Goal: Information Seeking & Learning: Learn about a topic

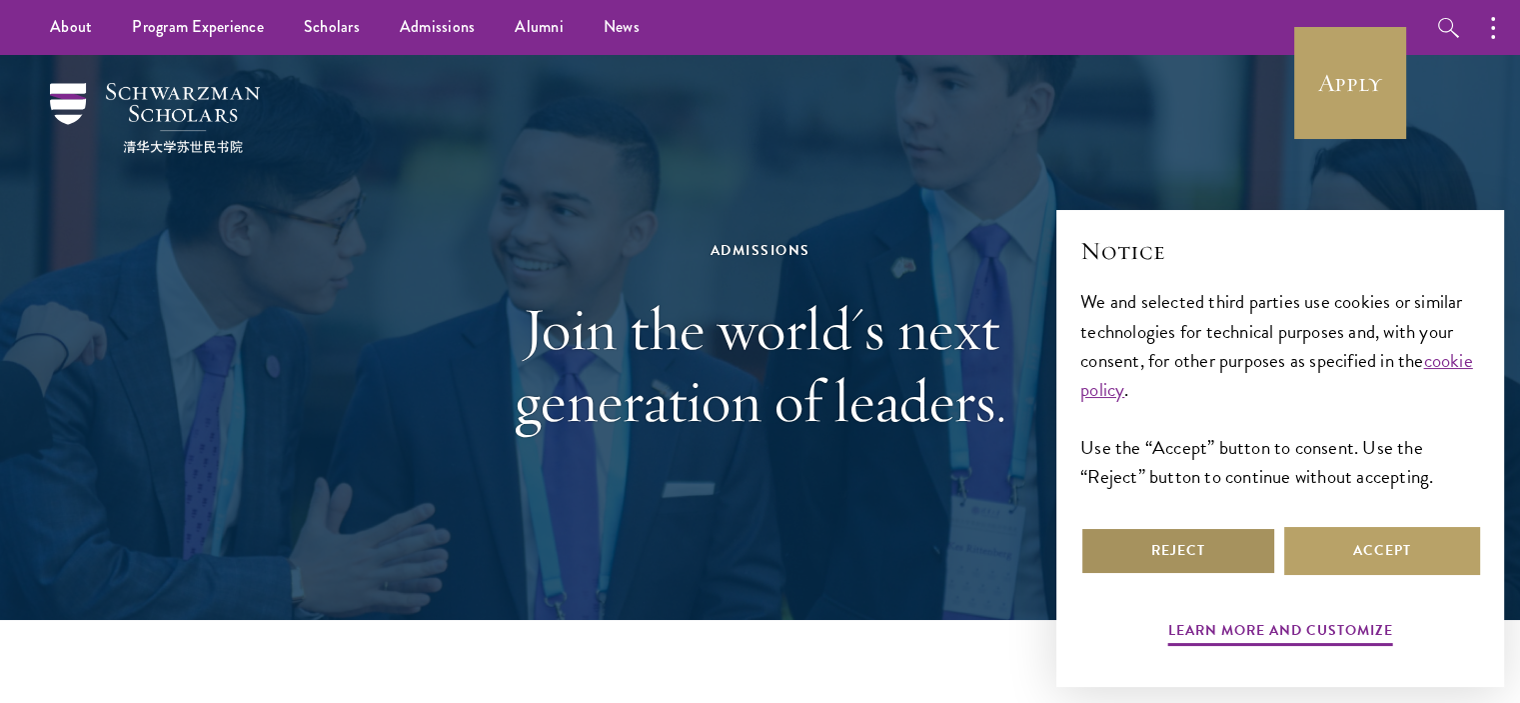
click at [1230, 541] on button "Reject" at bounding box center [1178, 551] width 196 height 48
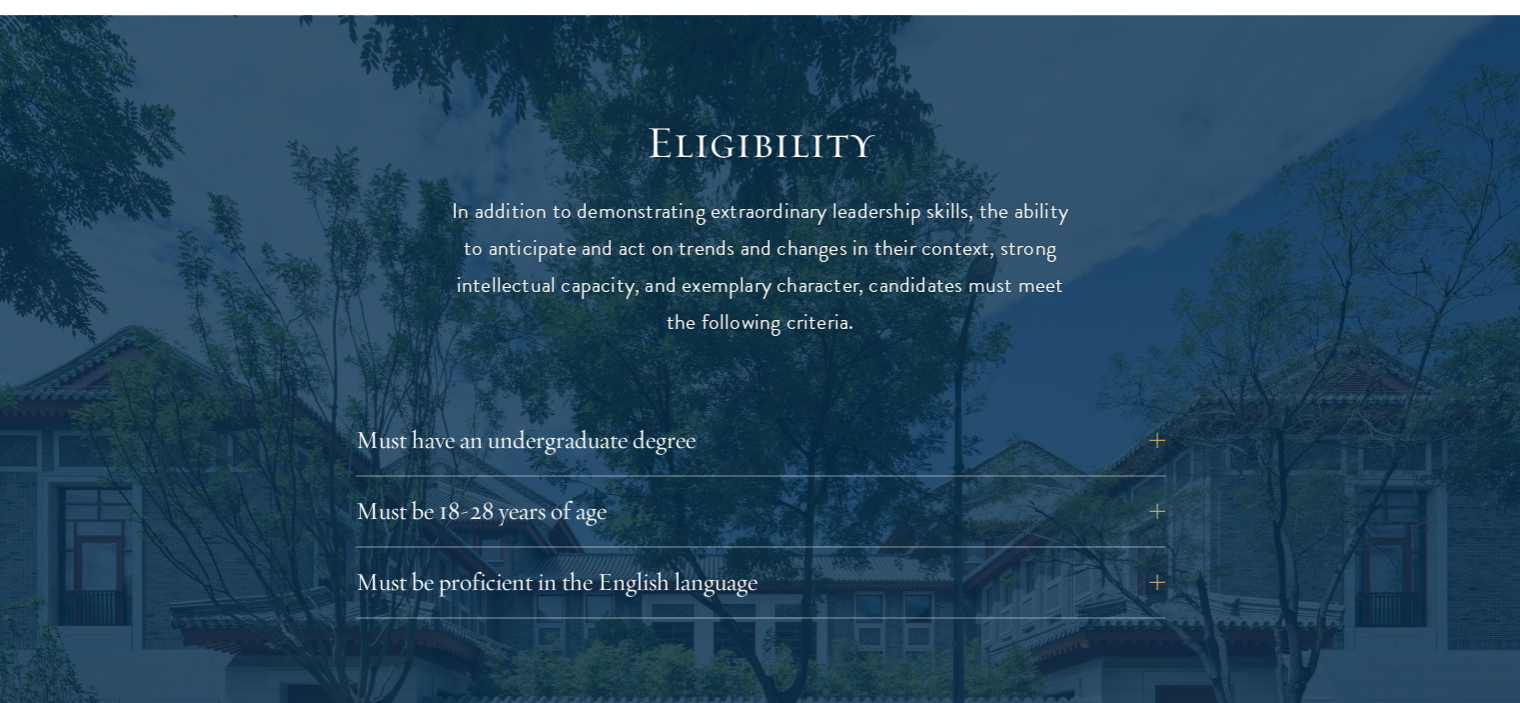
scroll to position [2562, 0]
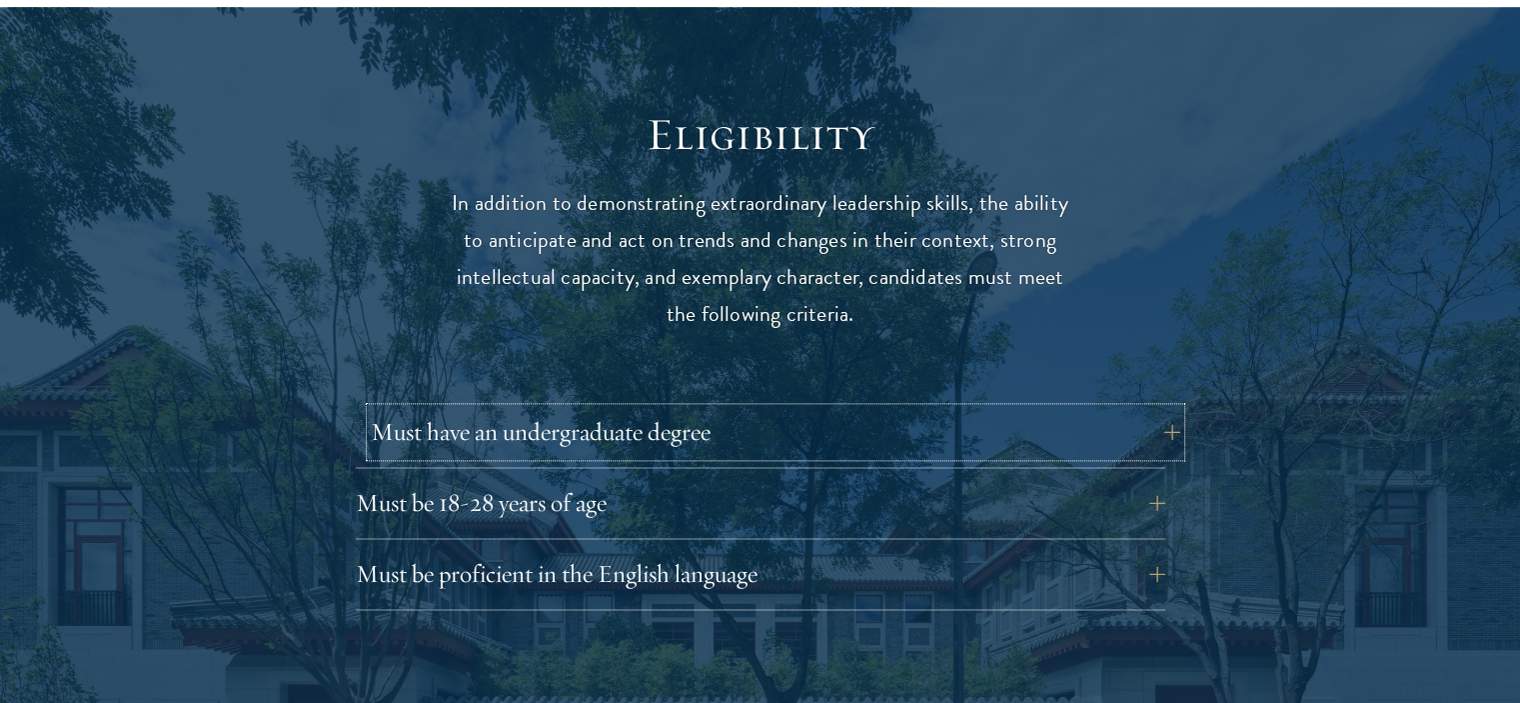
click at [1167, 408] on button "Must have an undergraduate degree" at bounding box center [775, 432] width 809 height 48
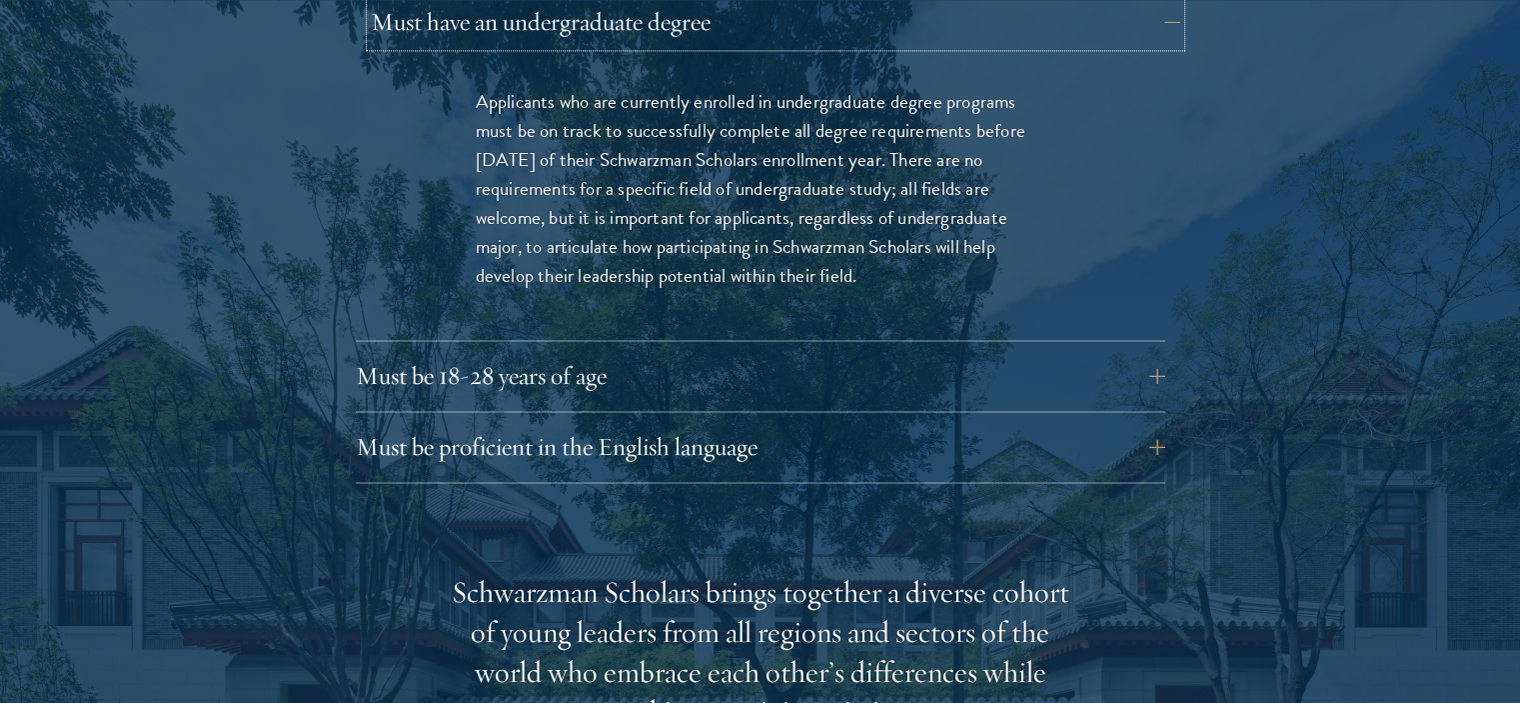
scroll to position [2996, 0]
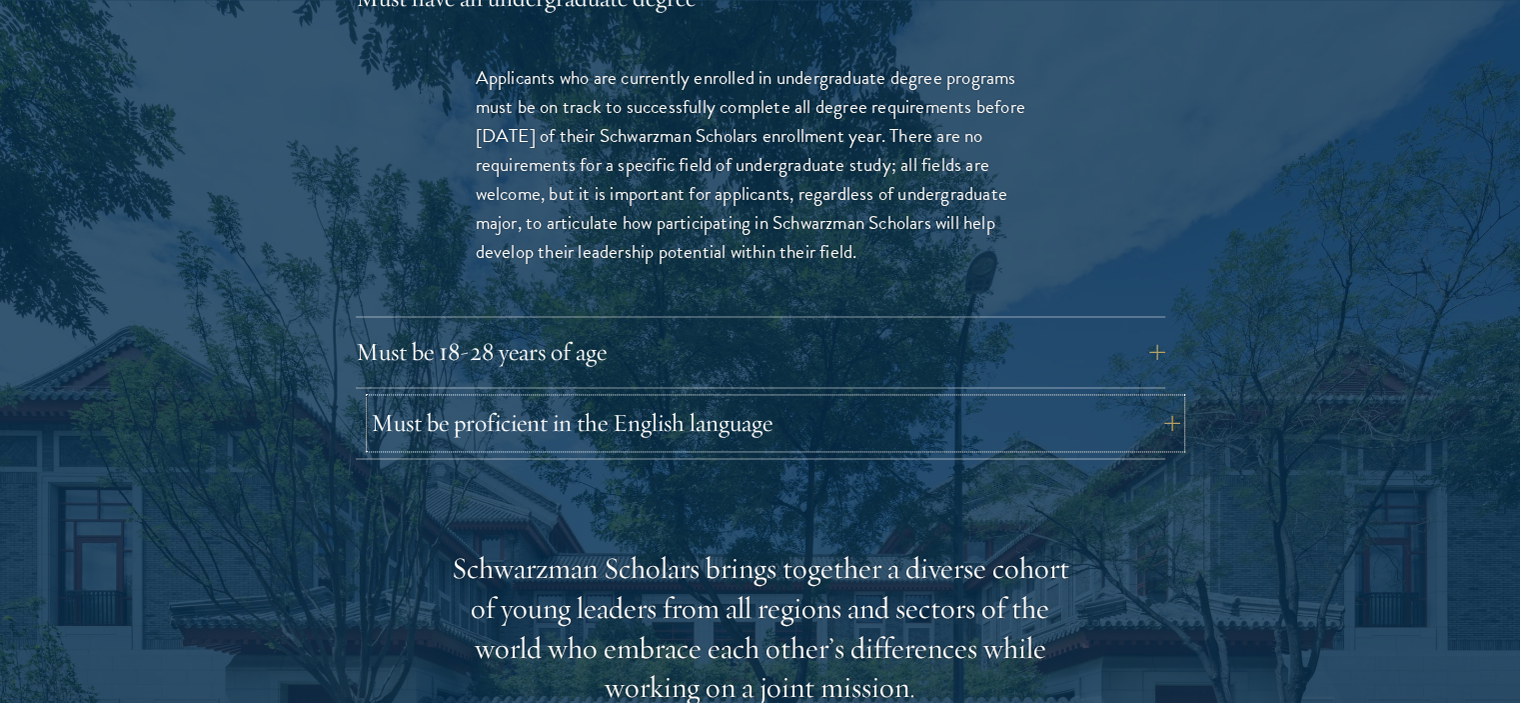
click at [1147, 399] on button "Must be proficient in the English language" at bounding box center [775, 423] width 809 height 48
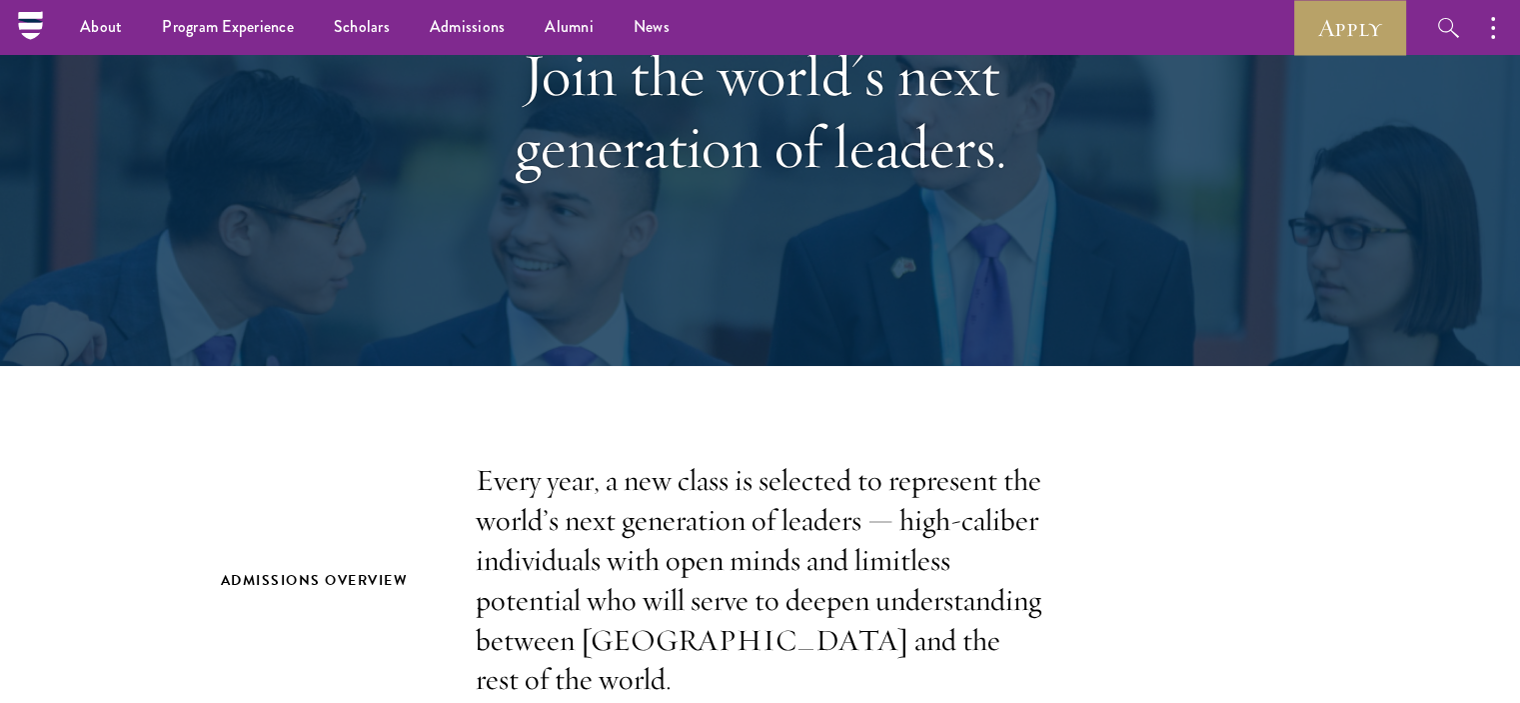
scroll to position [163, 0]
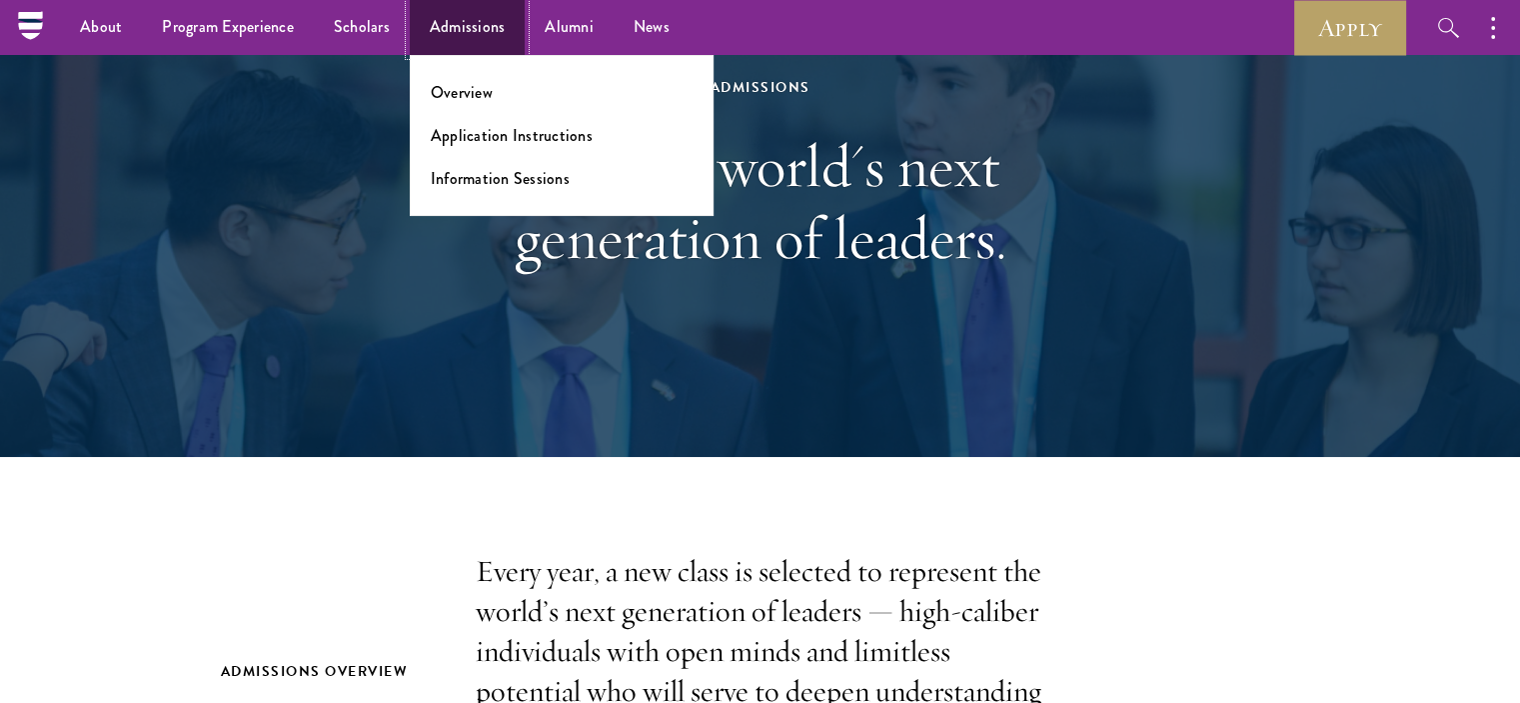
click at [456, 15] on link "Admissions" at bounding box center [468, 27] width 116 height 55
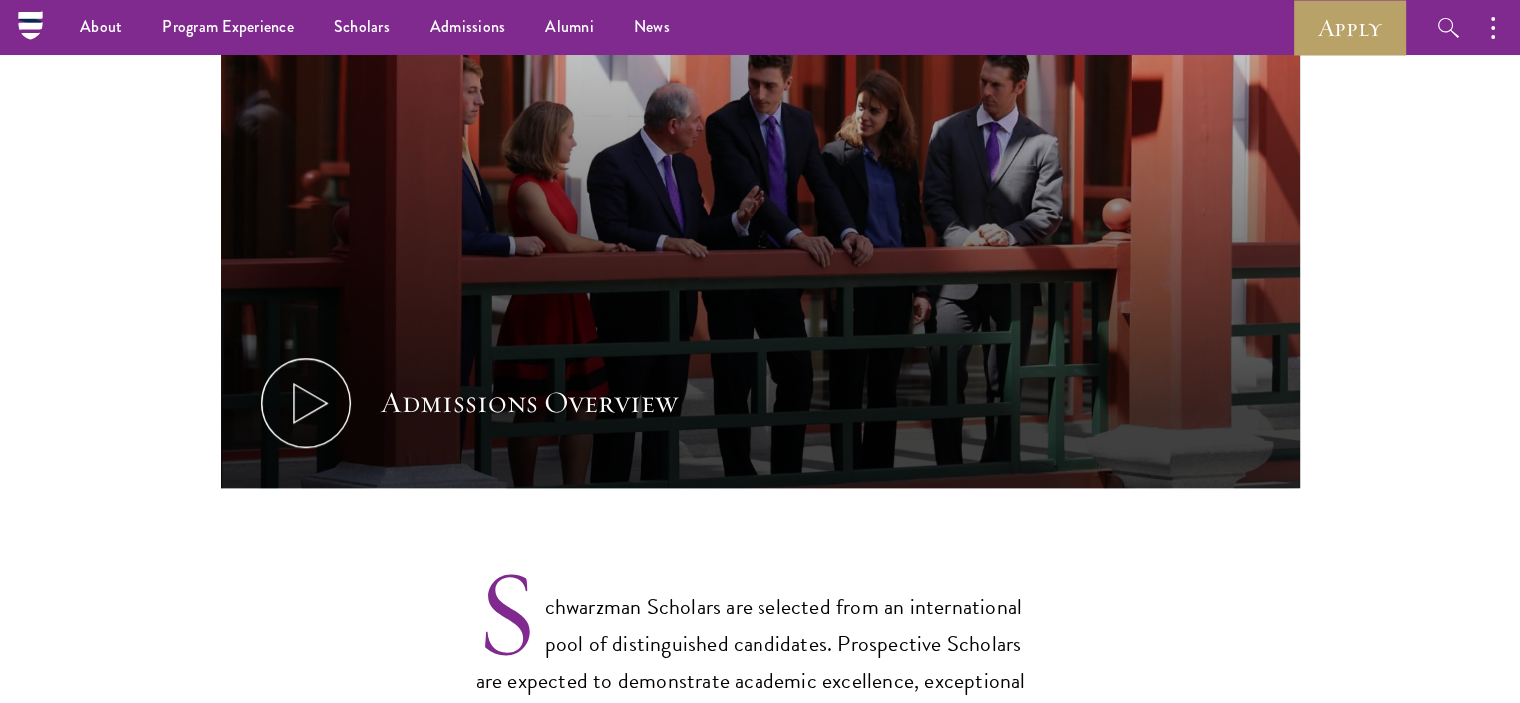
scroll to position [1126, 0]
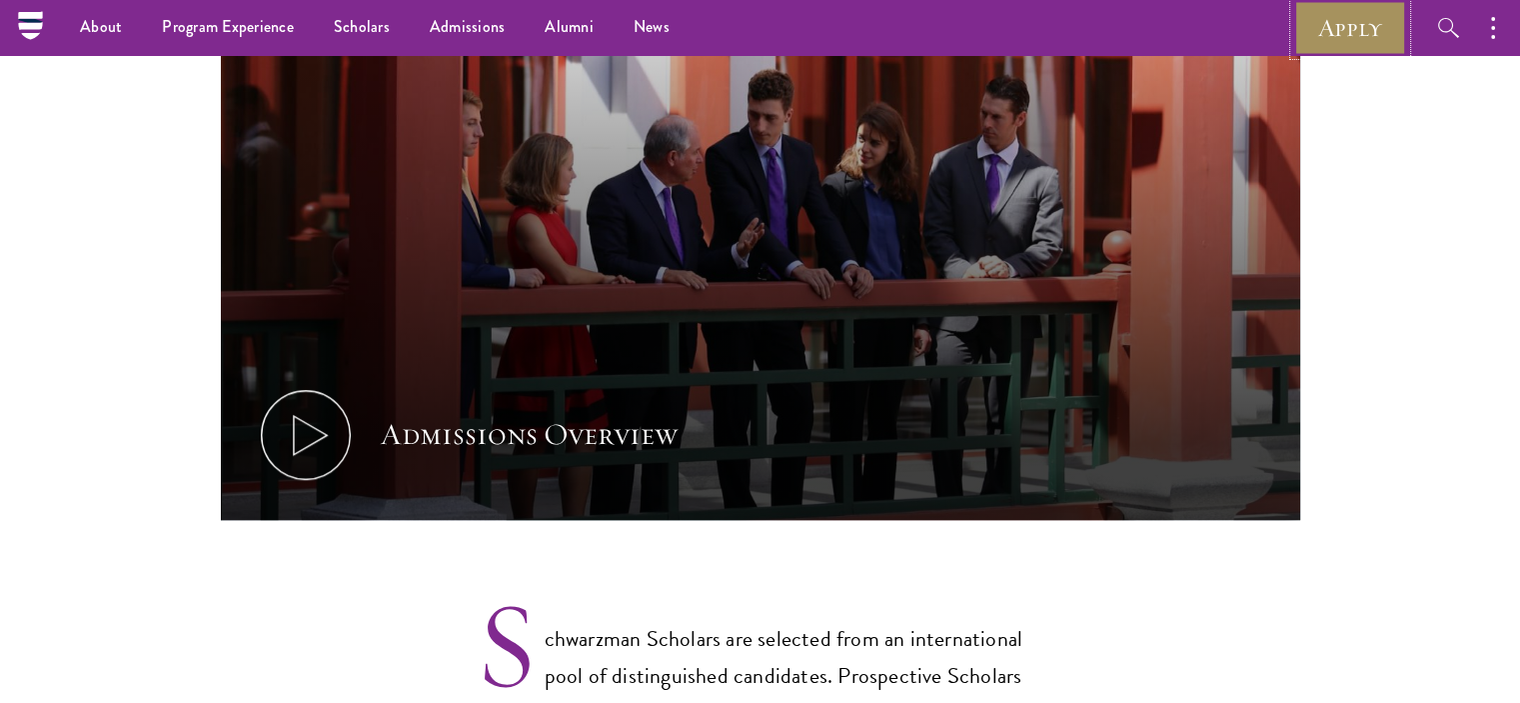
click at [1331, 29] on link "Apply" at bounding box center [1350, 27] width 112 height 55
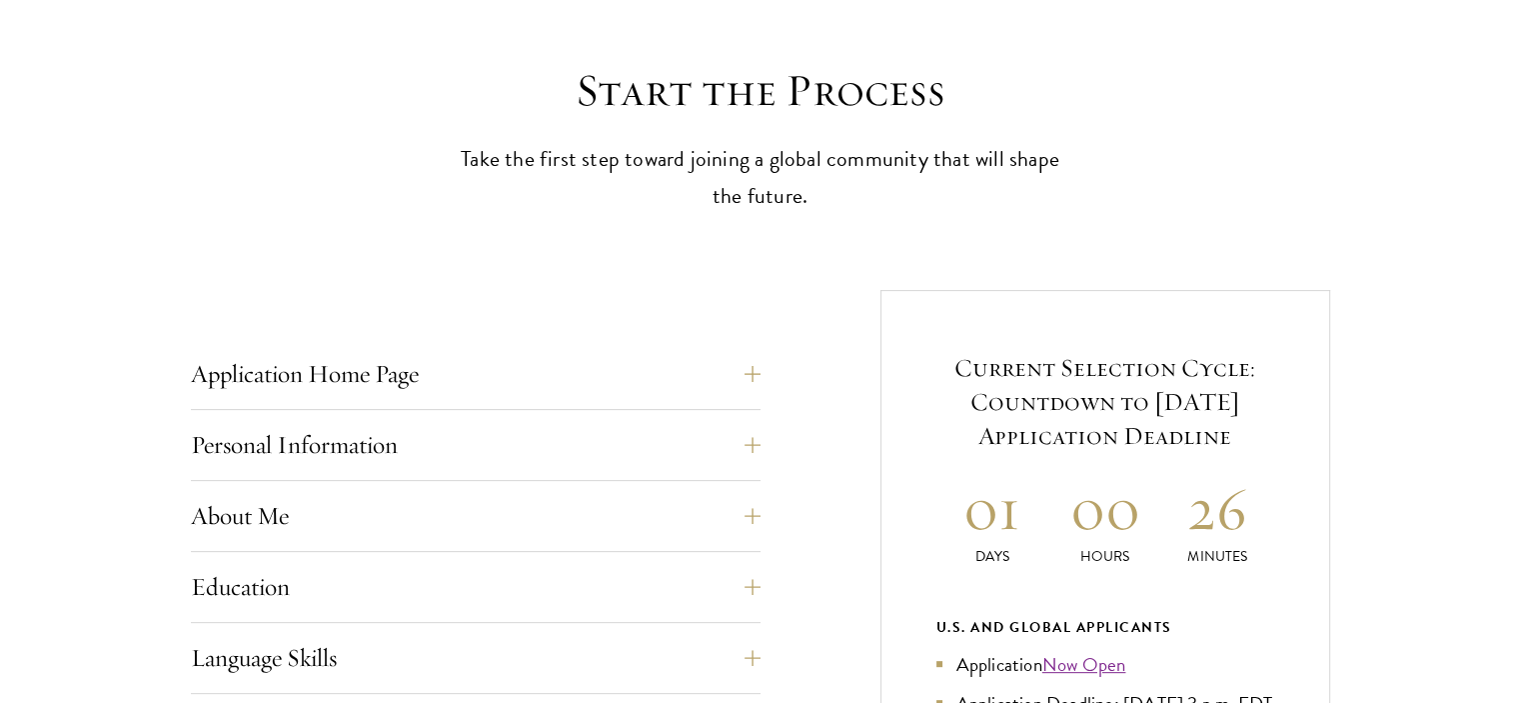
scroll to position [634, 0]
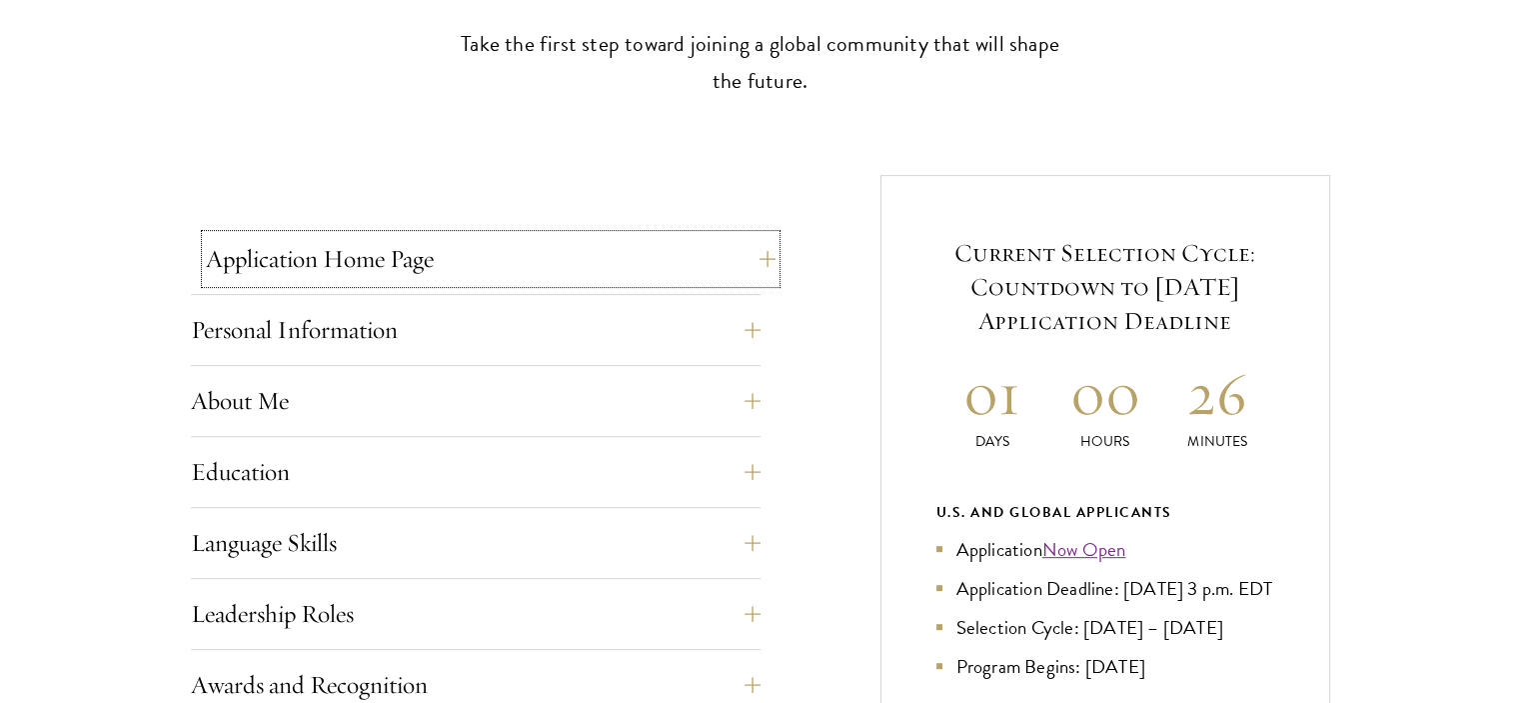
click at [740, 251] on button "Application Home Page" at bounding box center [491, 259] width 570 height 48
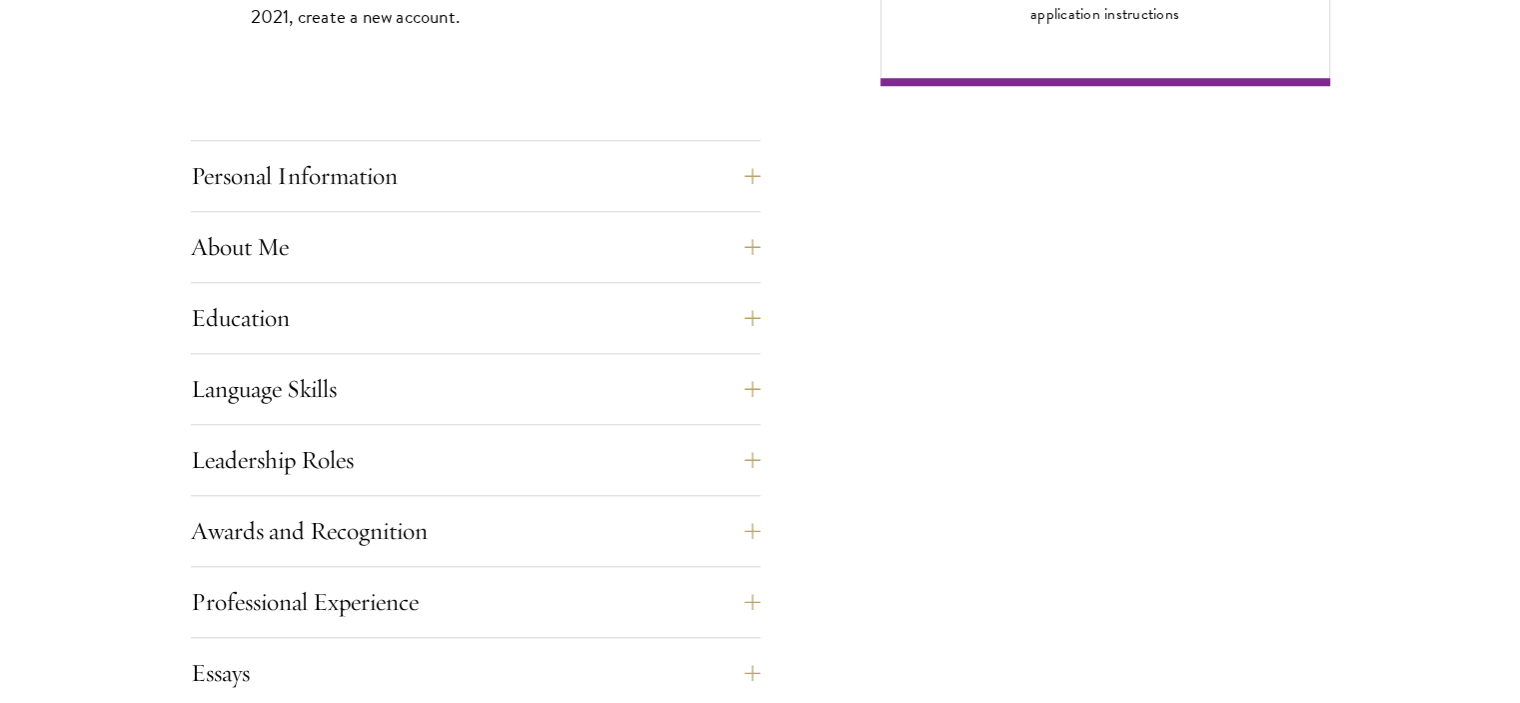
scroll to position [1781, 0]
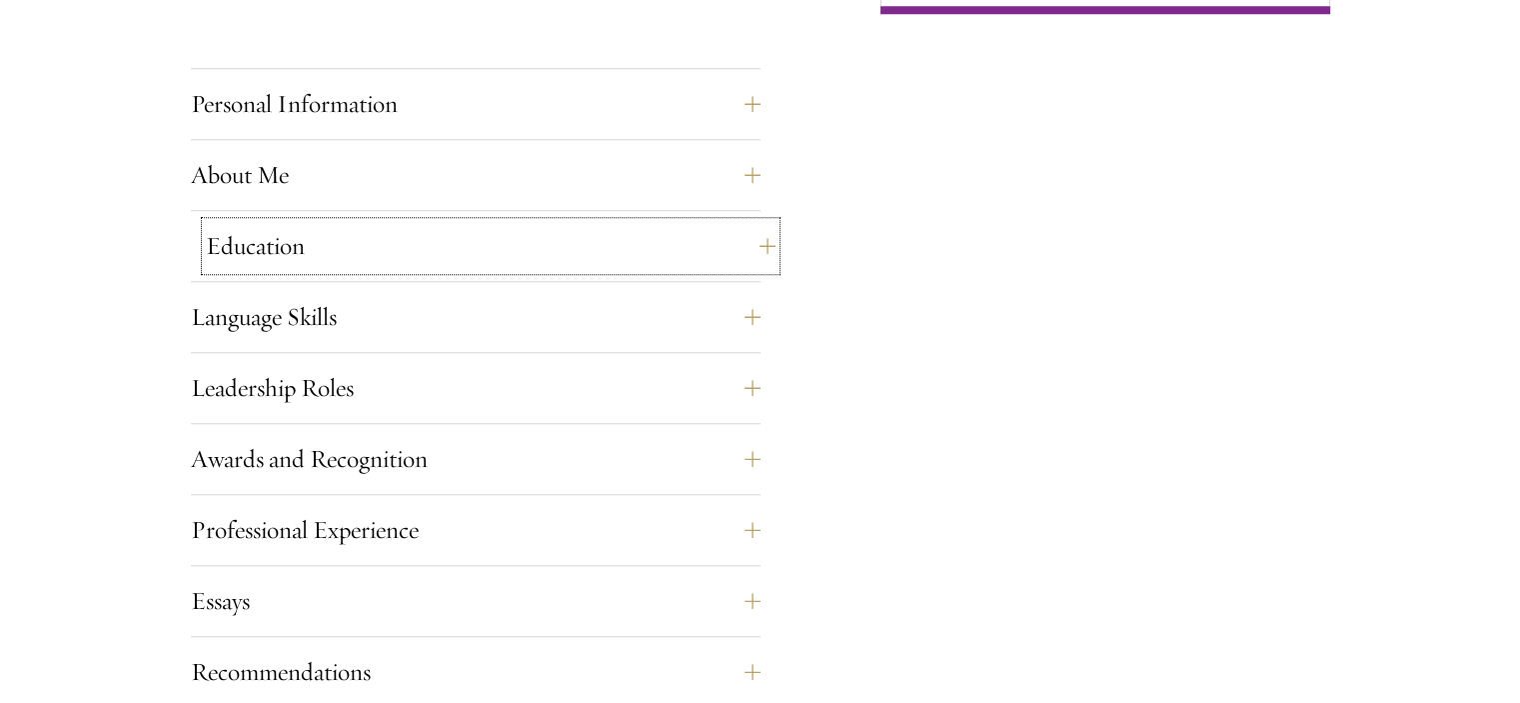
click at [723, 246] on button "Education" at bounding box center [491, 246] width 570 height 48
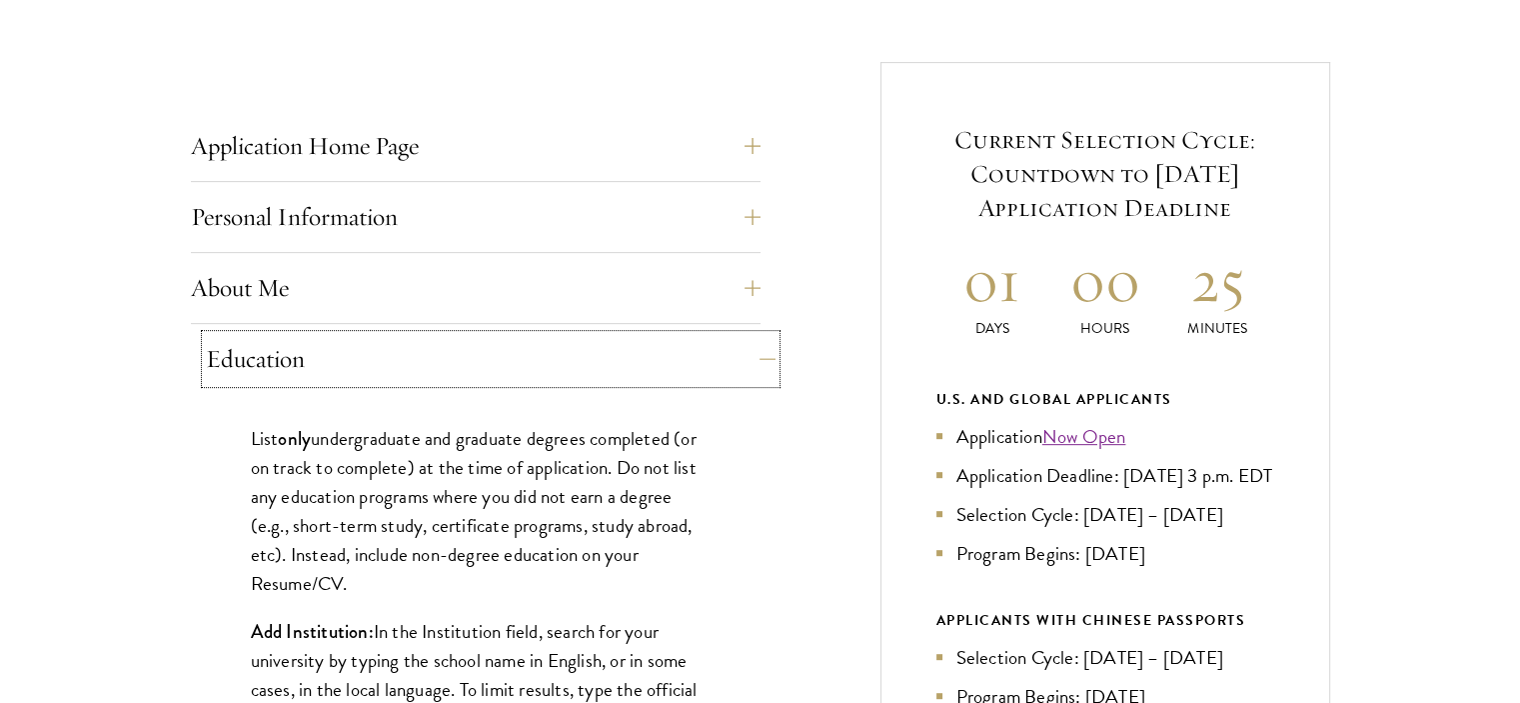
scroll to position [841, 0]
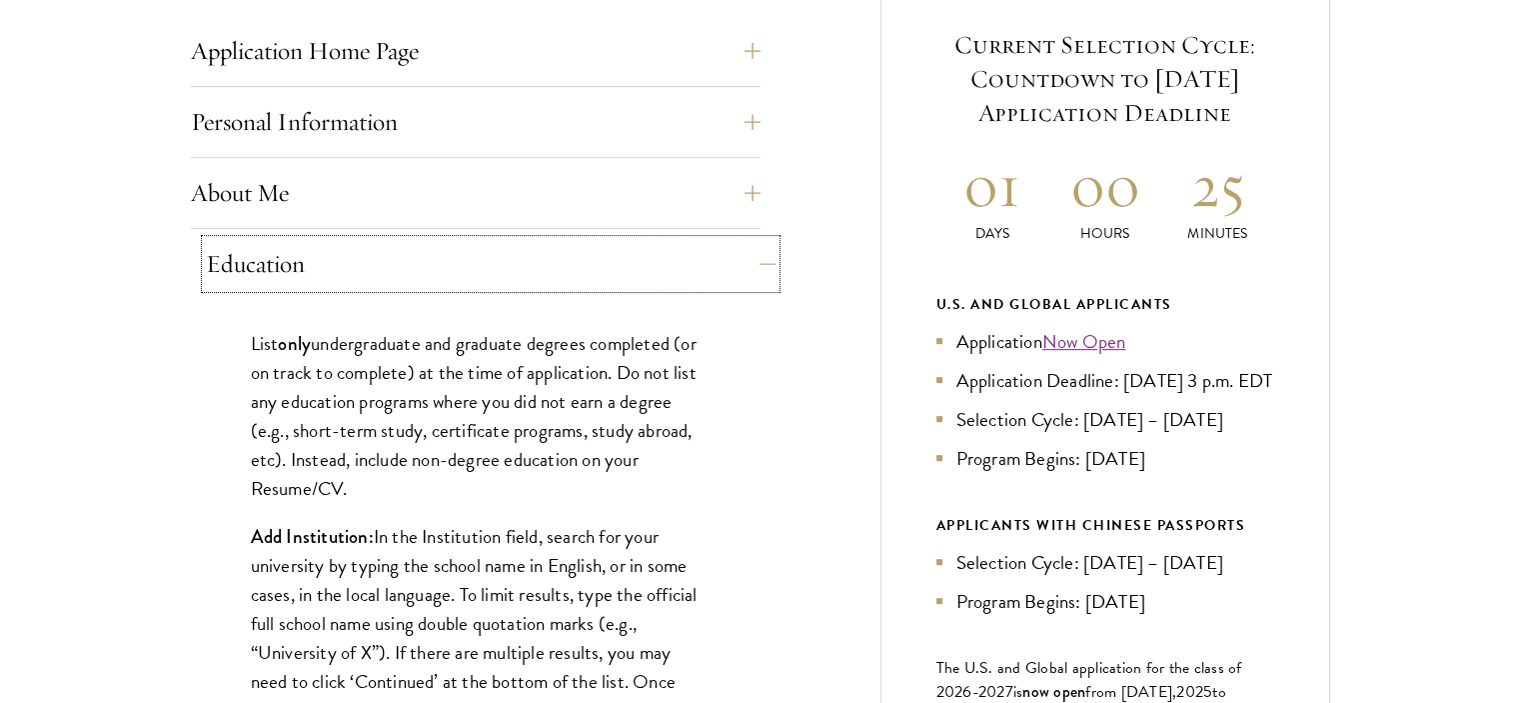
click at [697, 269] on button "Education" at bounding box center [491, 264] width 570 height 48
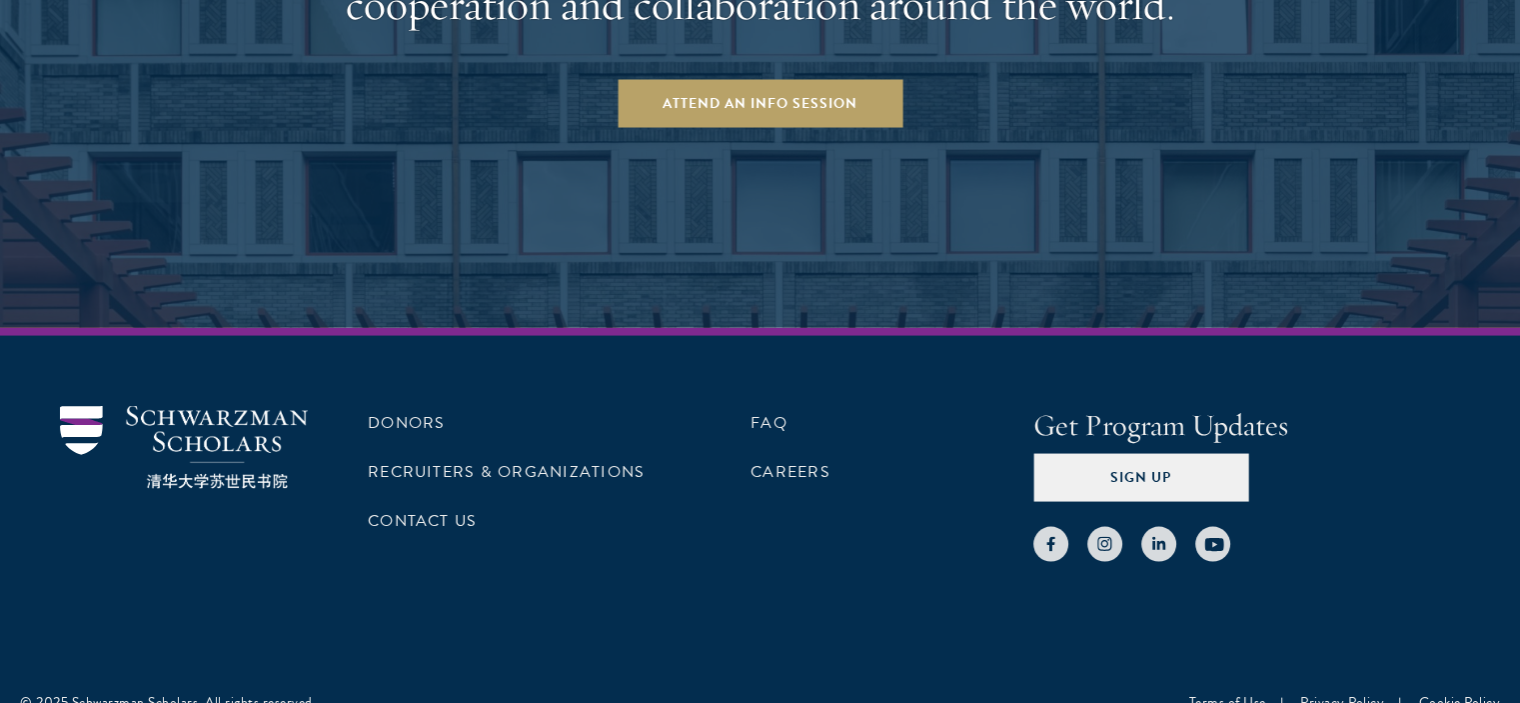
scroll to position [4041, 0]
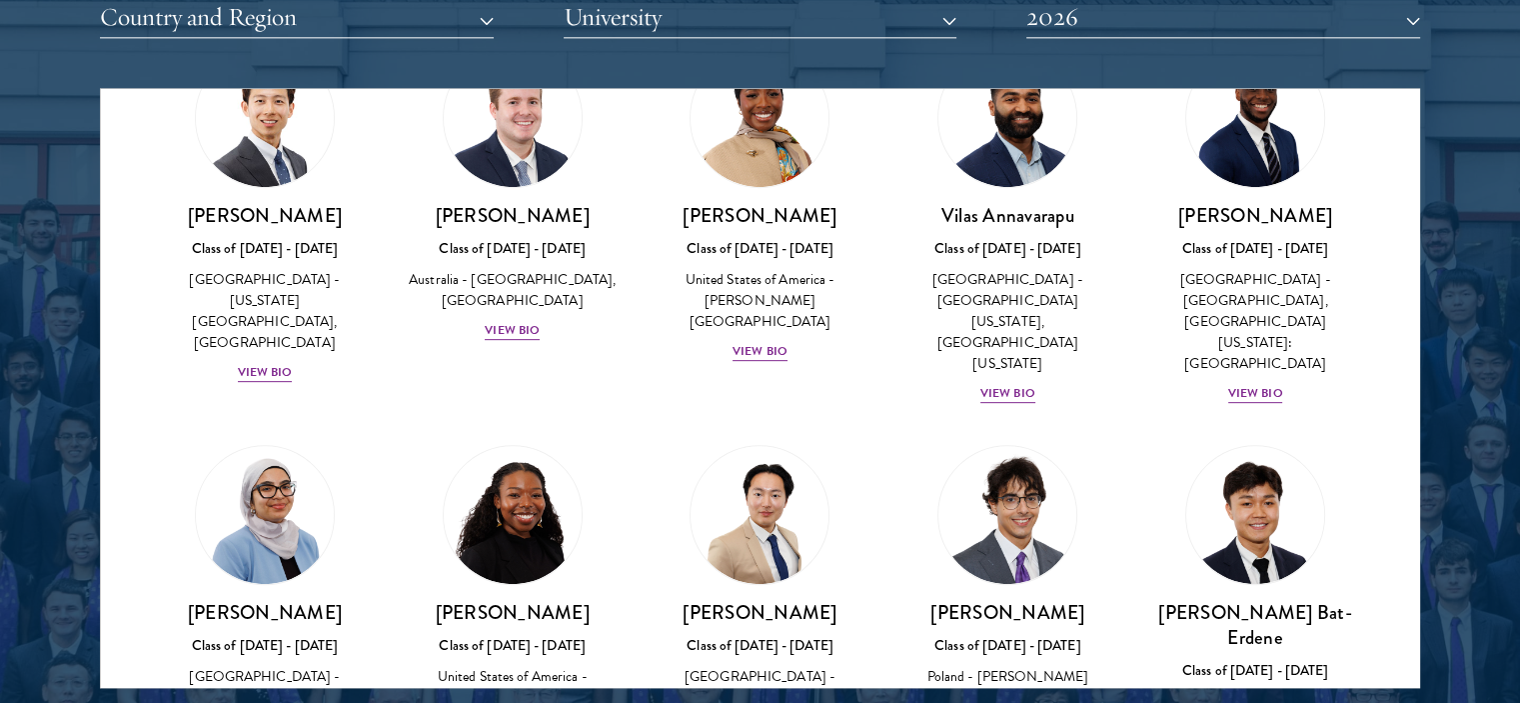
scroll to position [991, 0]
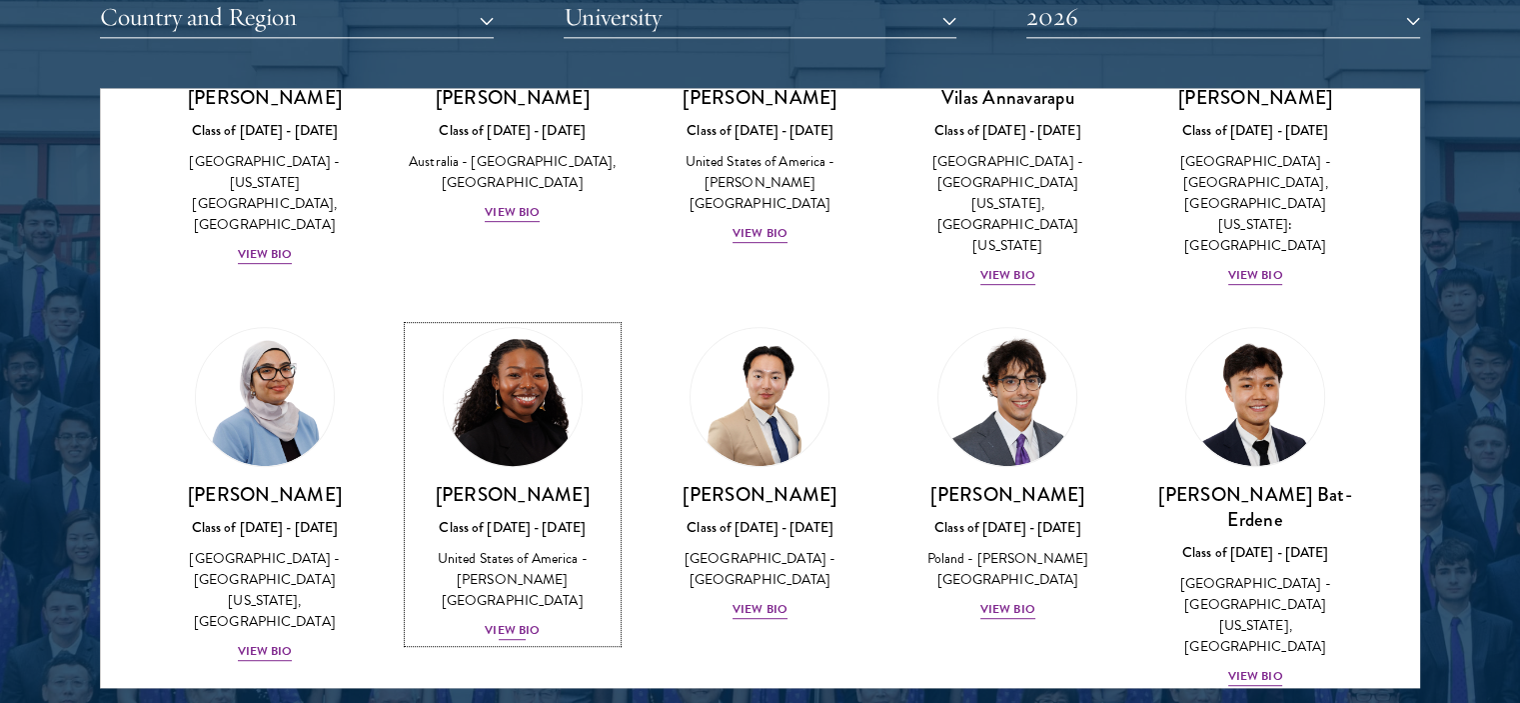
click at [527, 621] on div "View Bio" at bounding box center [512, 630] width 55 height 19
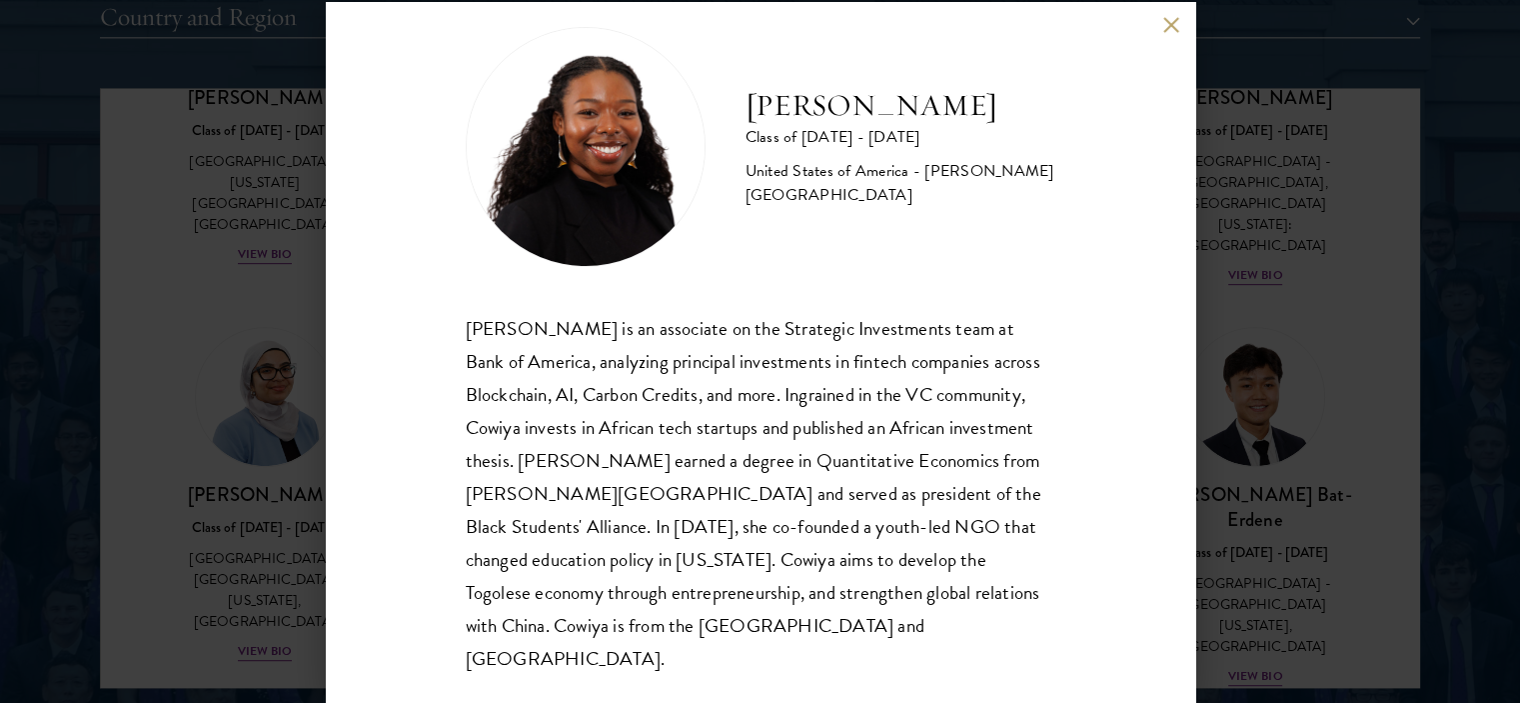
scroll to position [2681, 0]
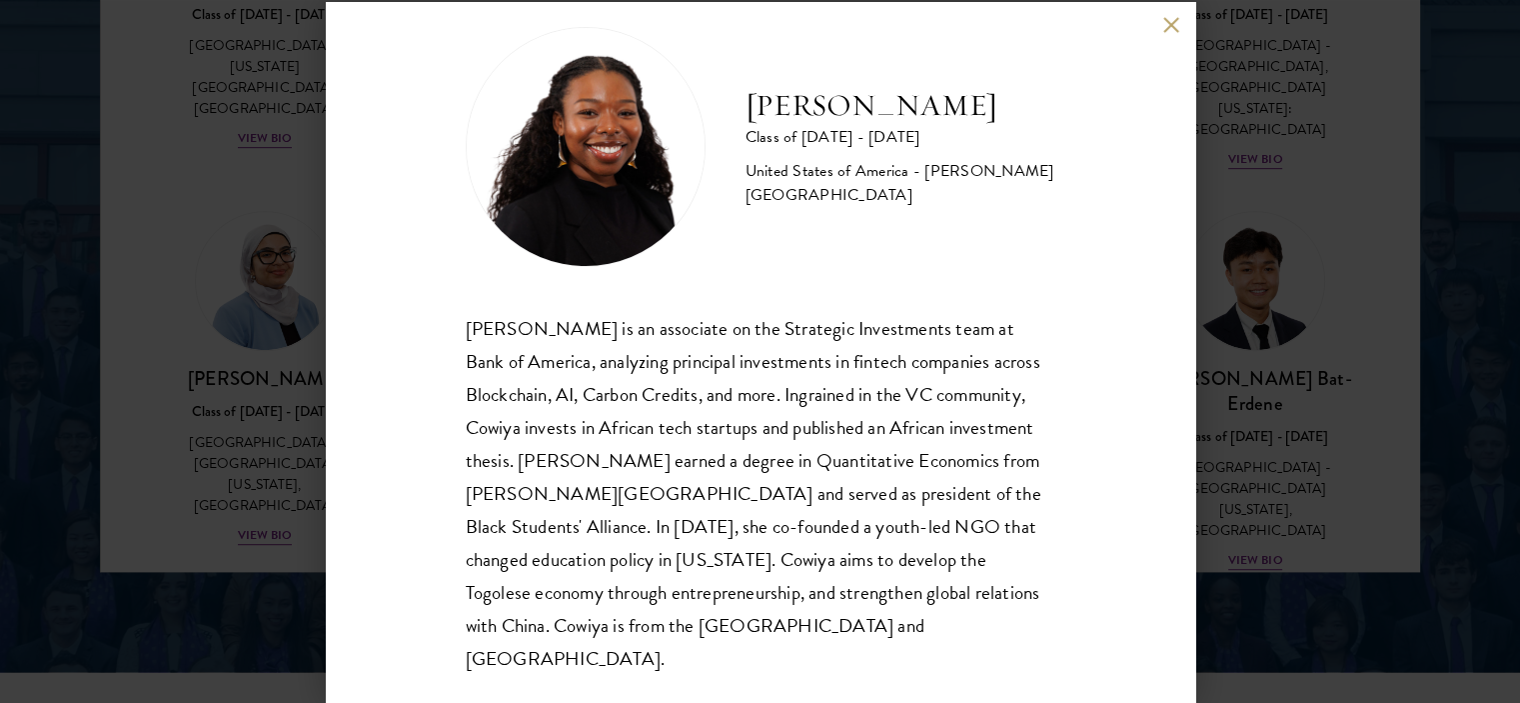
click at [1169, 30] on button at bounding box center [1171, 25] width 17 height 17
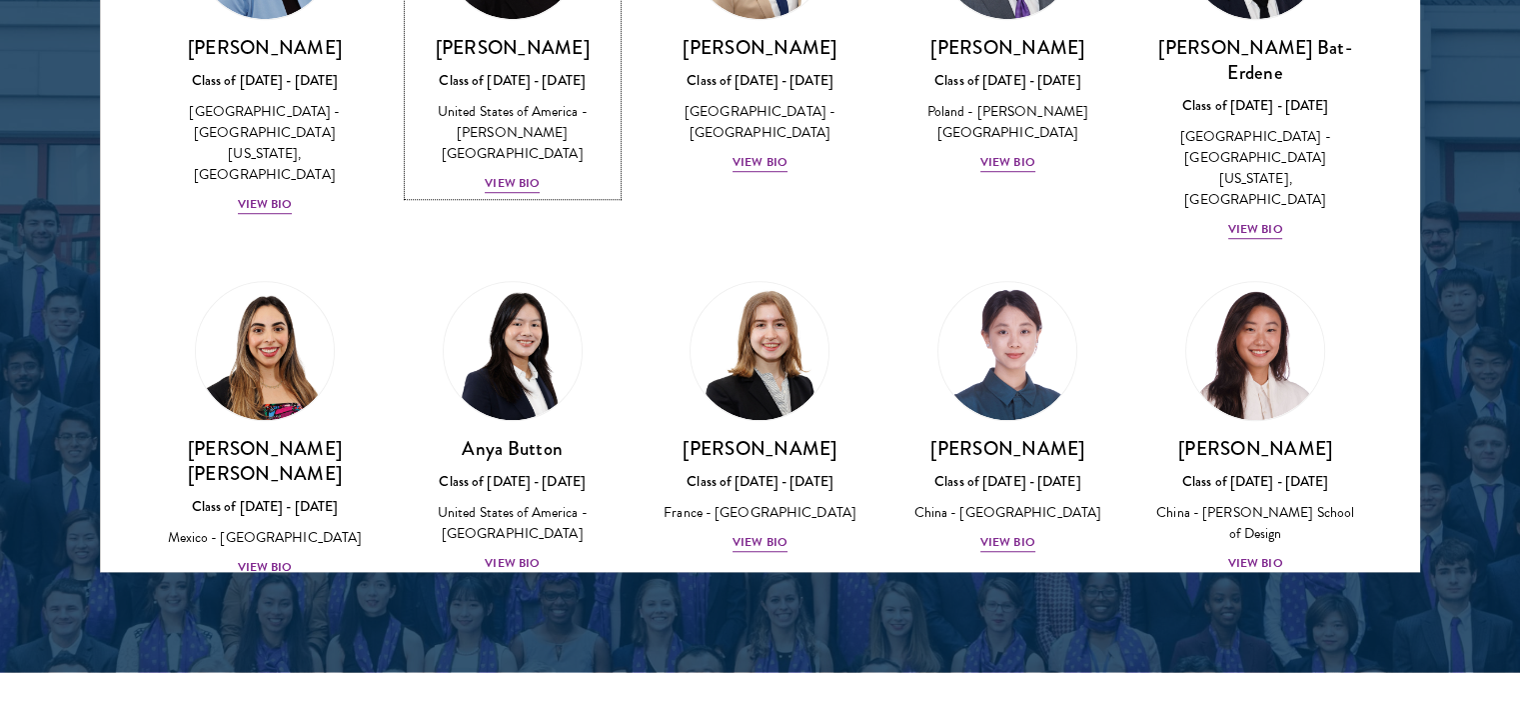
scroll to position [1323, 0]
click at [1010, 532] on div "View Bio" at bounding box center [1007, 541] width 55 height 19
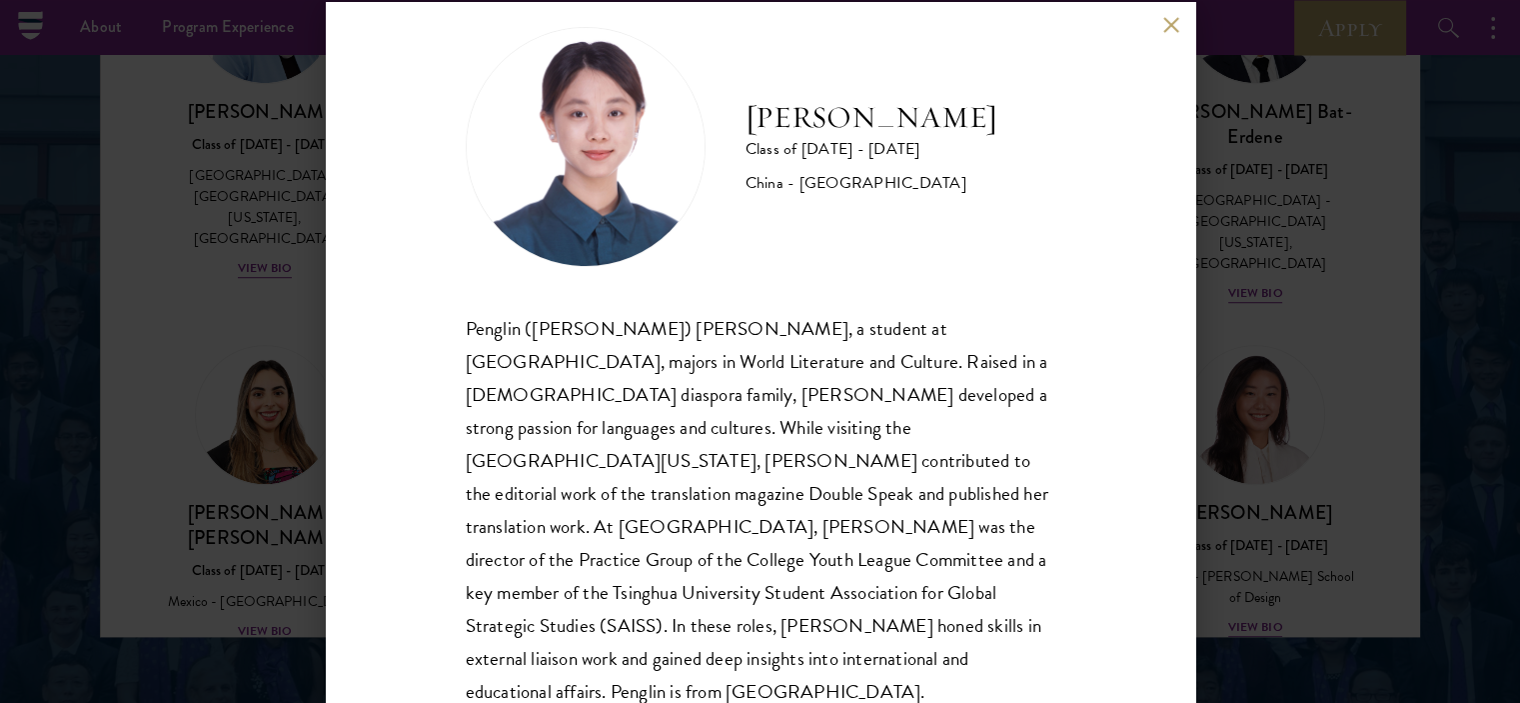
scroll to position [2602, 0]
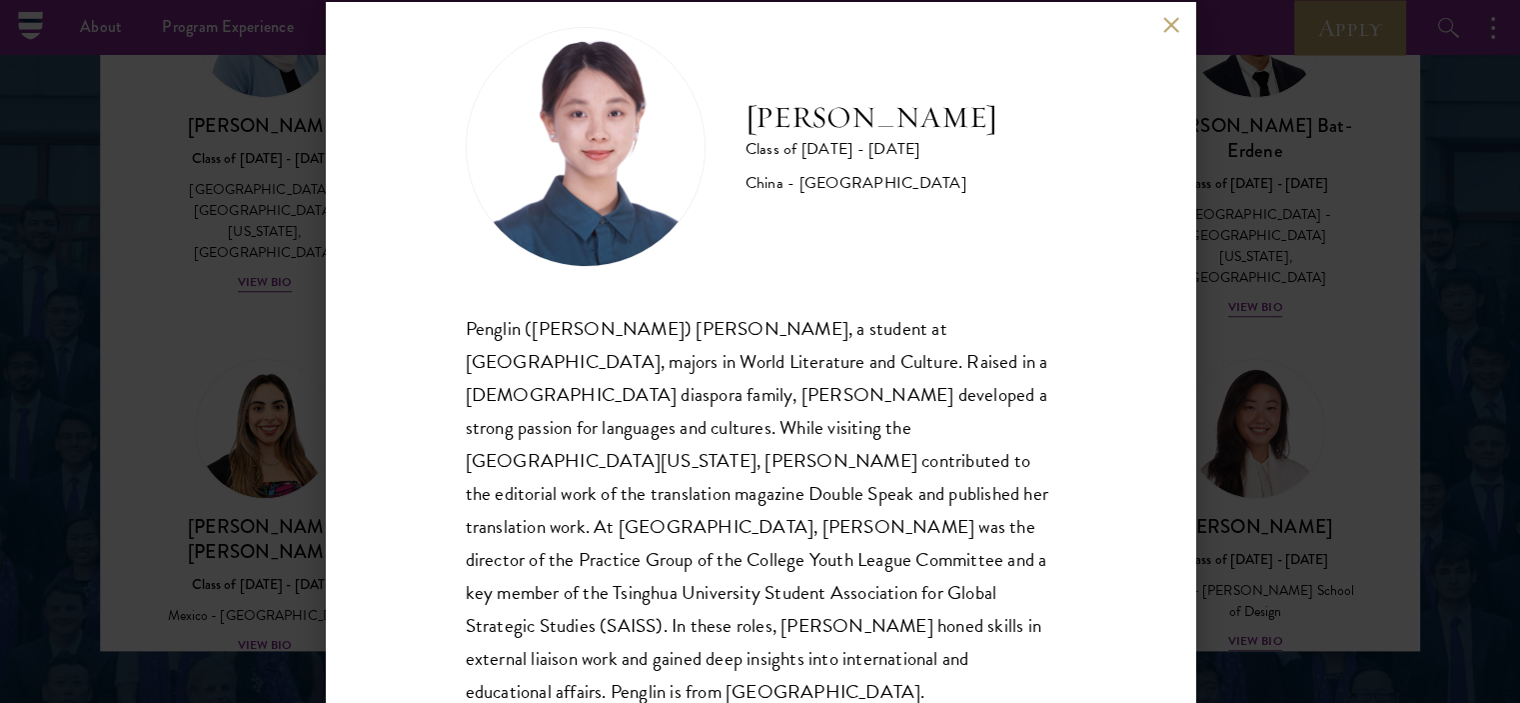
click at [1163, 23] on button at bounding box center [1171, 25] width 17 height 17
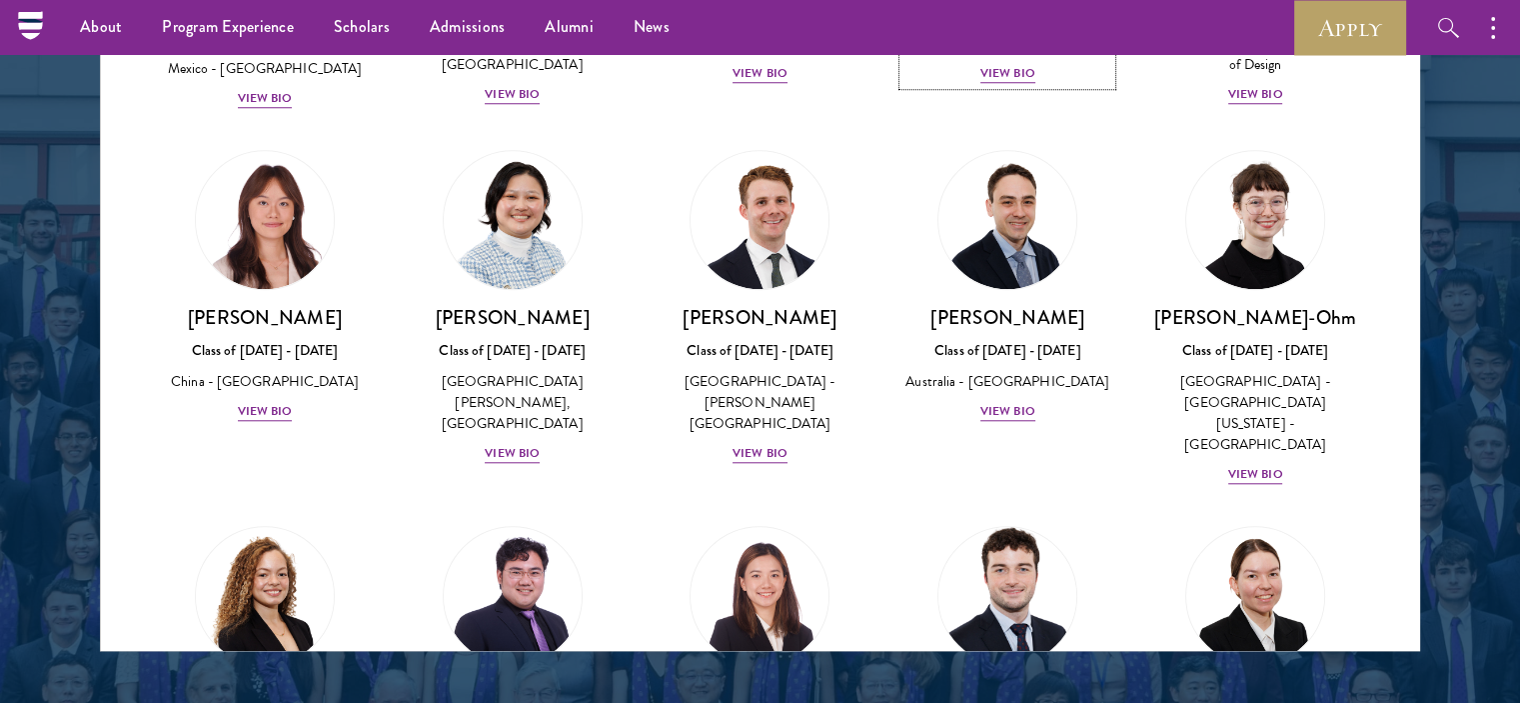
scroll to position [2029, 0]
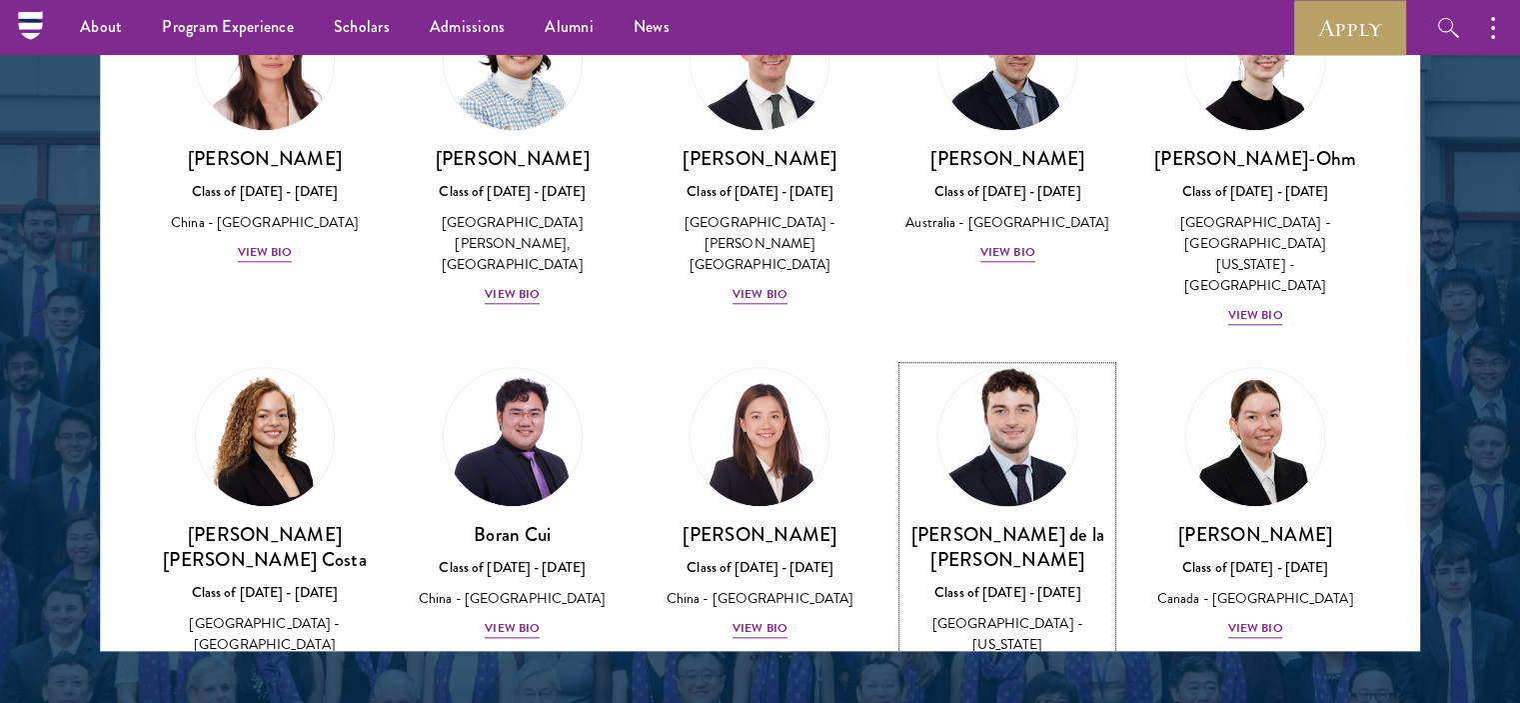
click at [989, 702] on div "View Bio" at bounding box center [1007, 716] width 55 height 19
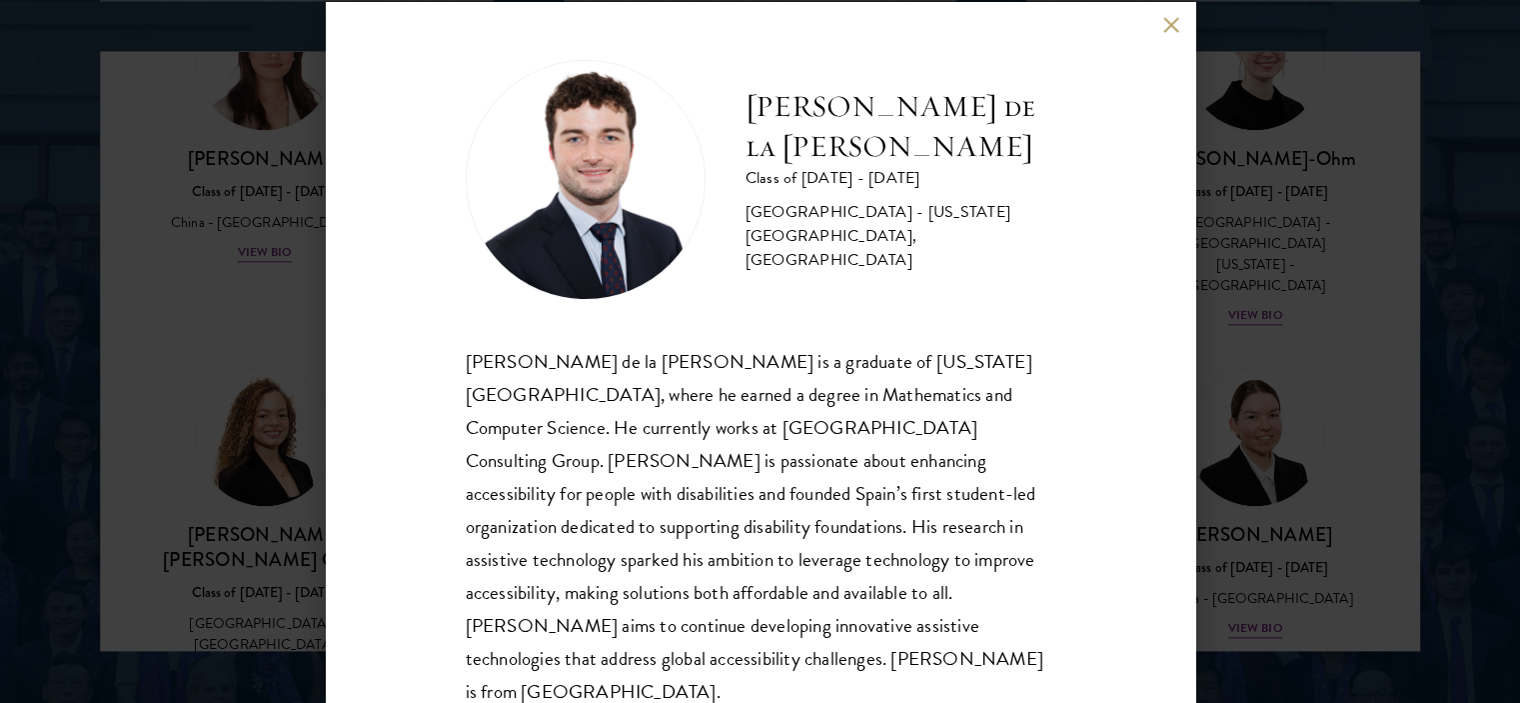
scroll to position [2690, 0]
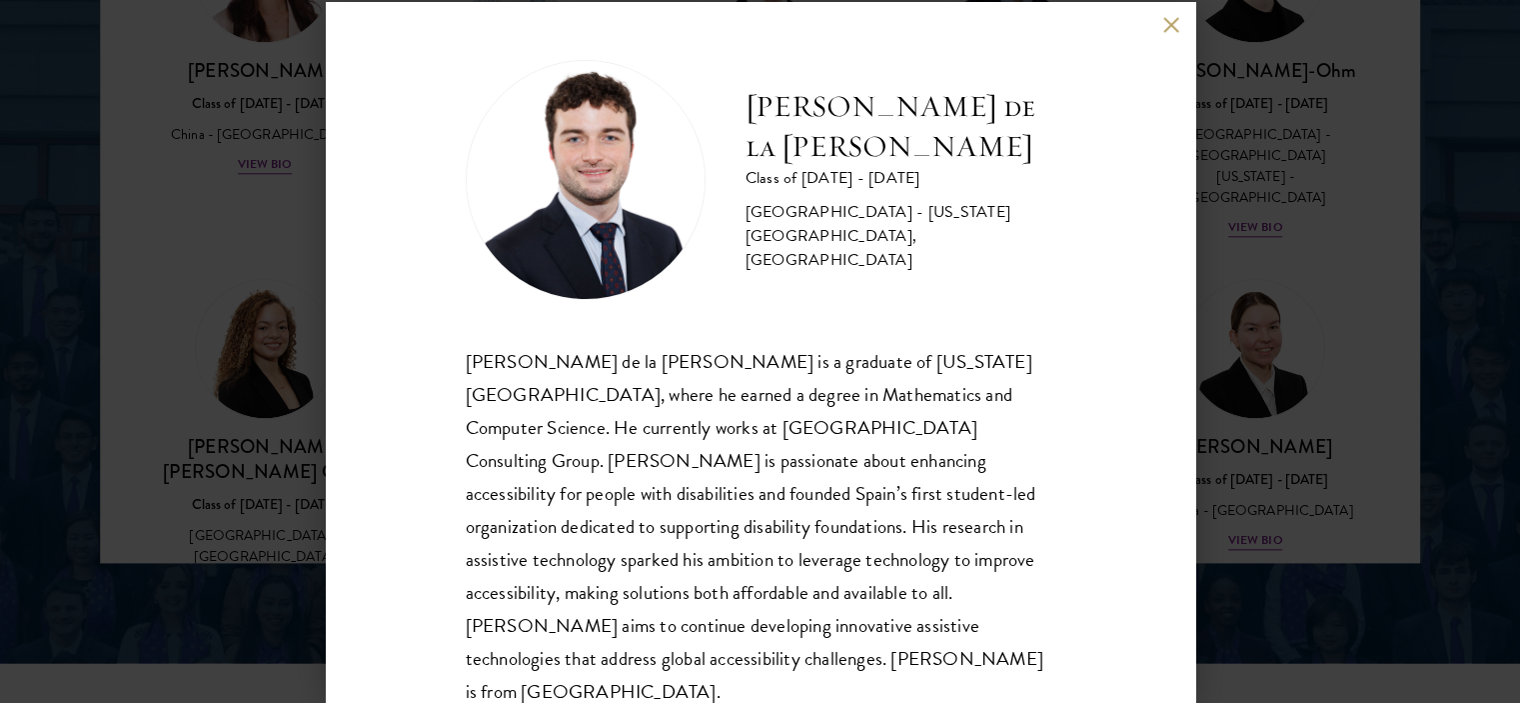
click at [1167, 22] on button at bounding box center [1171, 25] width 17 height 17
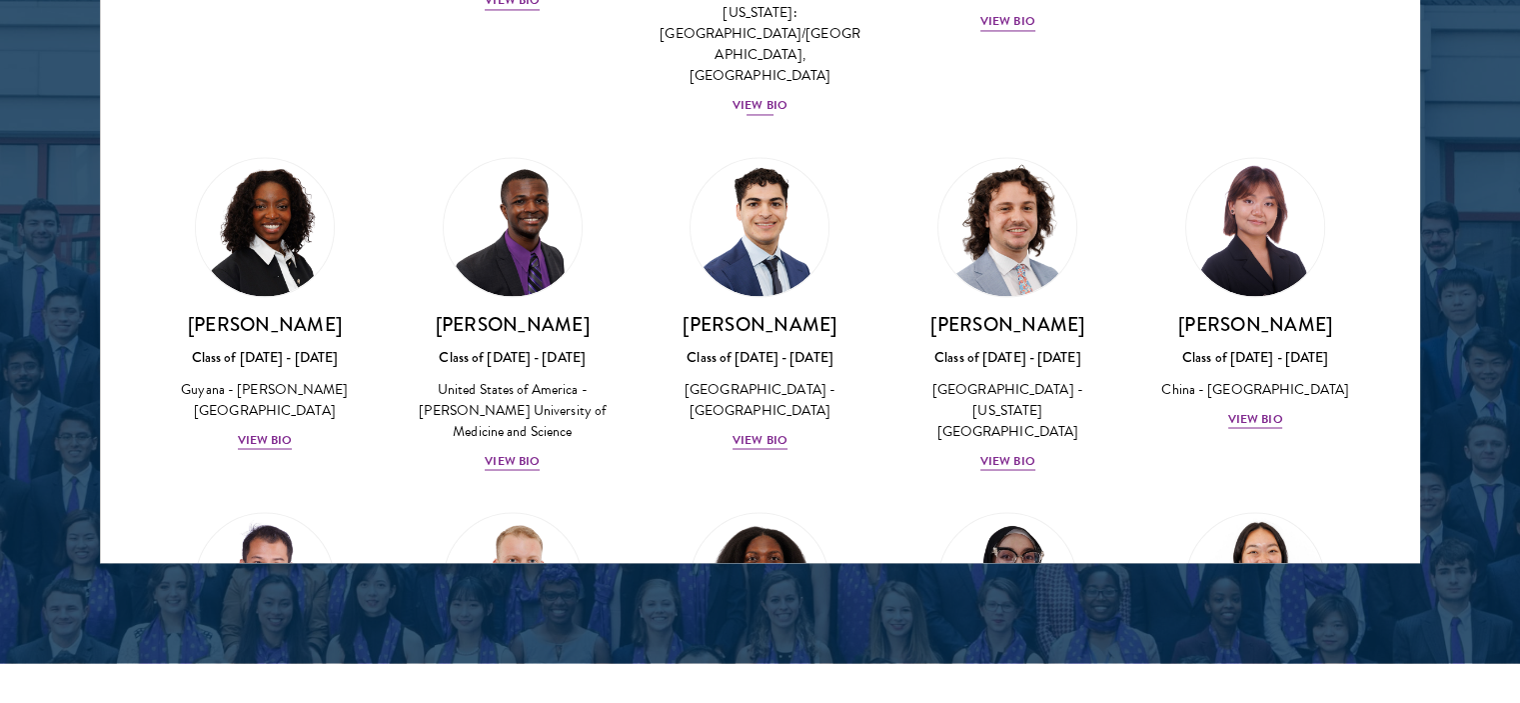
scroll to position [3405, 0]
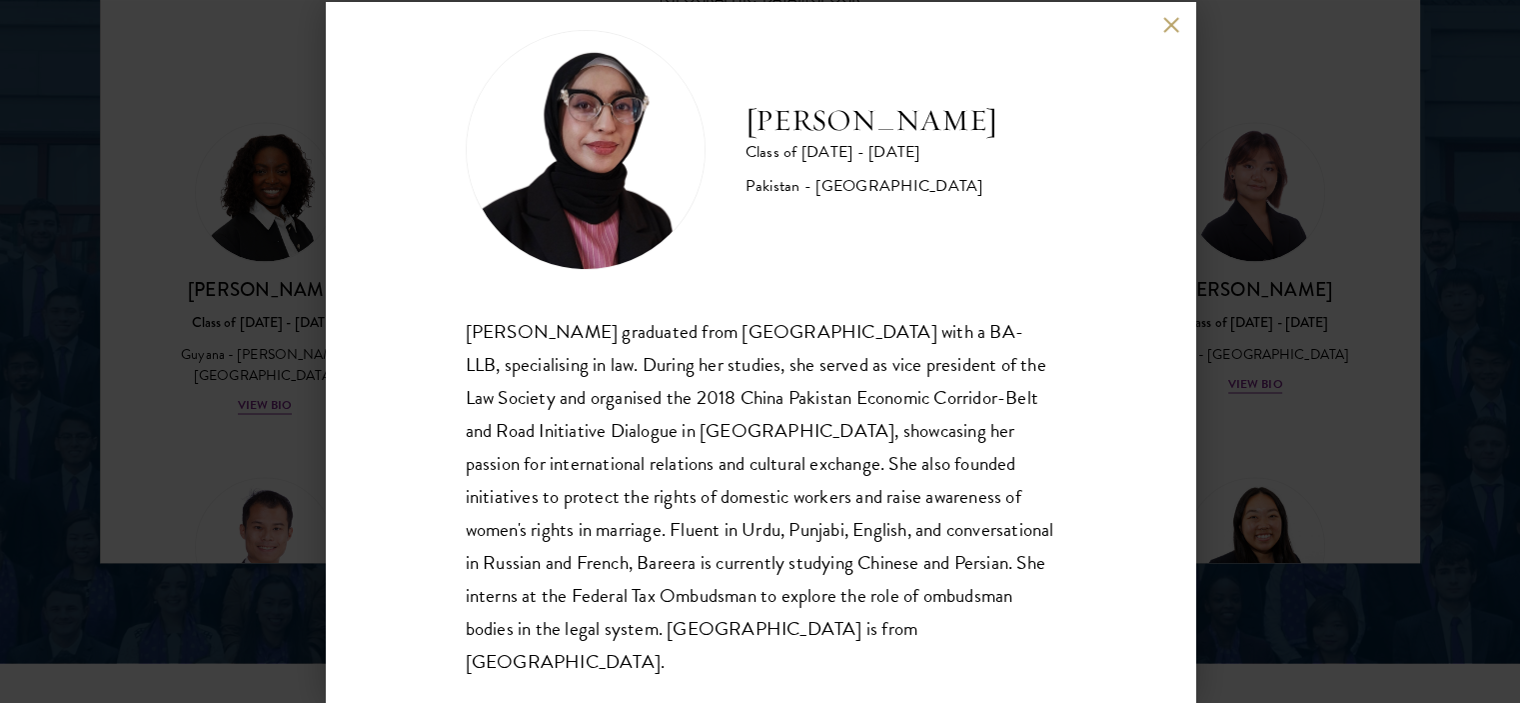
scroll to position [35, 0]
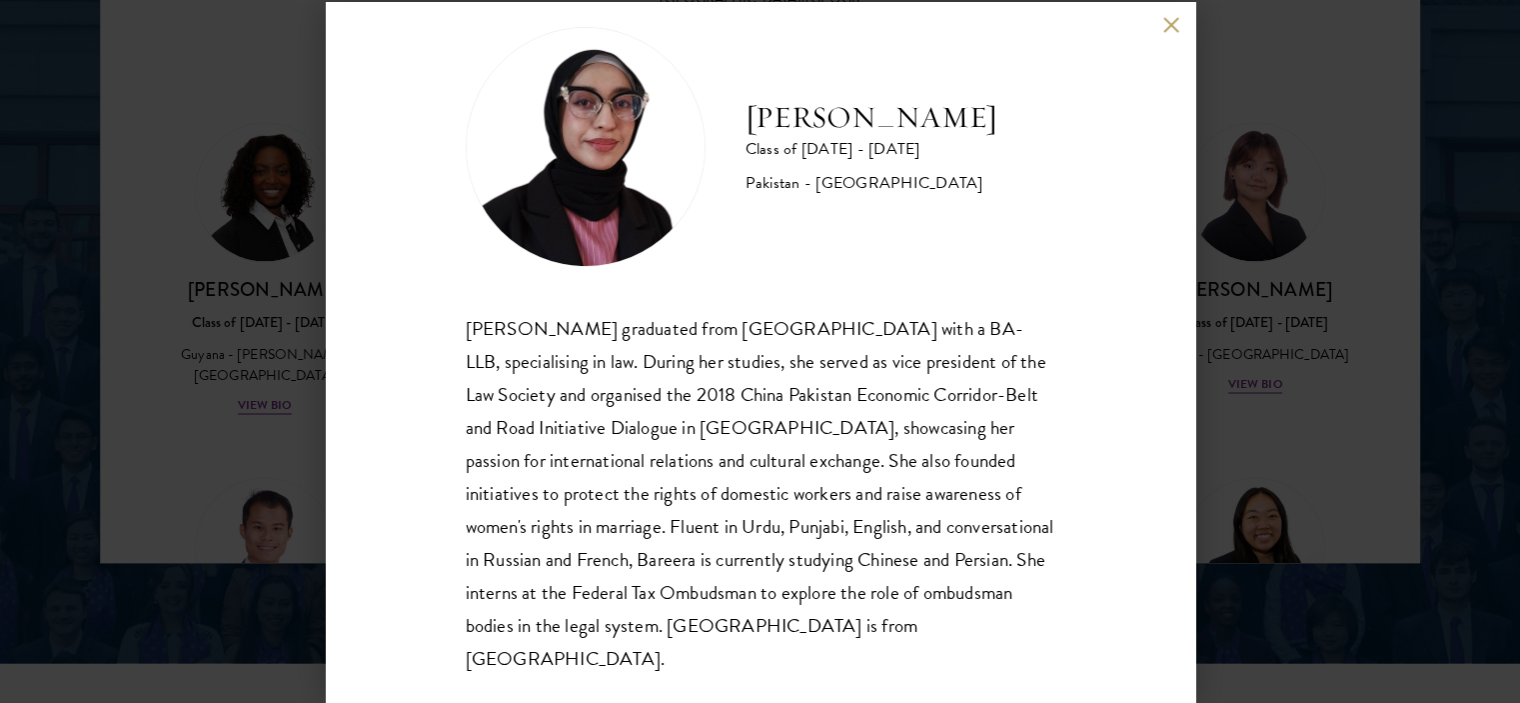
click at [1164, 15] on div "Bree Javed Class of [DATE] - [DATE] [GEOGRAPHIC_DATA] - [GEOGRAPHIC_DATA] [PERS…" at bounding box center [760, 352] width 869 height 700
click at [1172, 25] on button at bounding box center [1171, 25] width 17 height 17
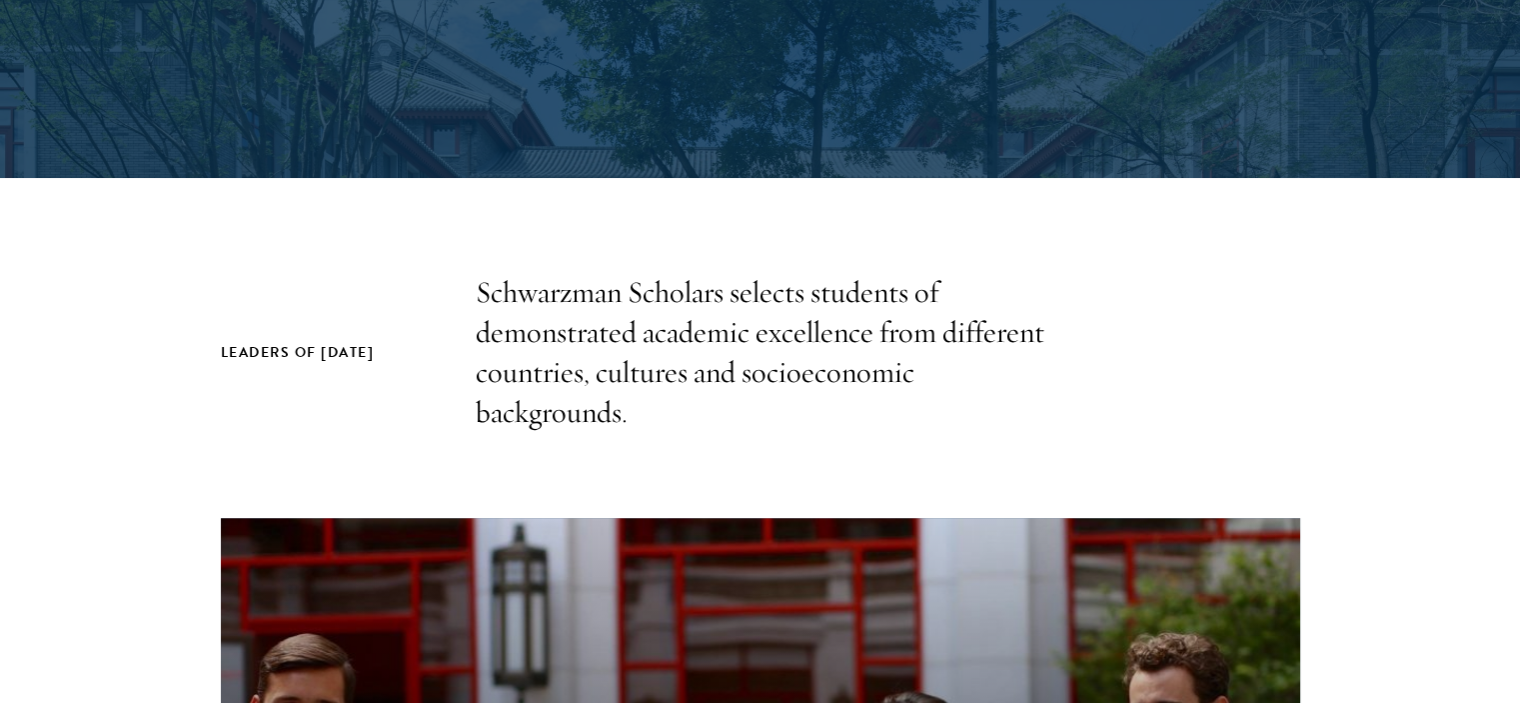
scroll to position [2600, 0]
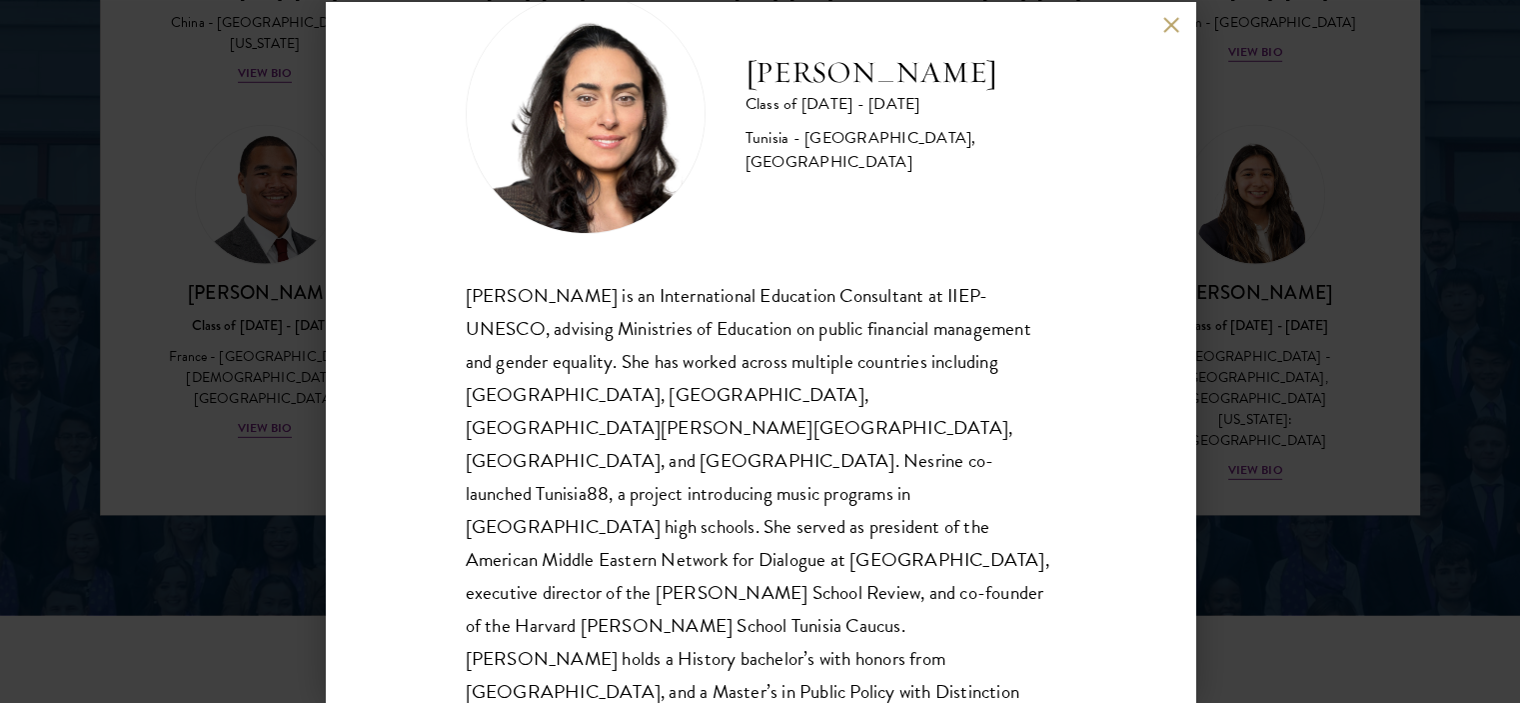
scroll to position [22, 0]
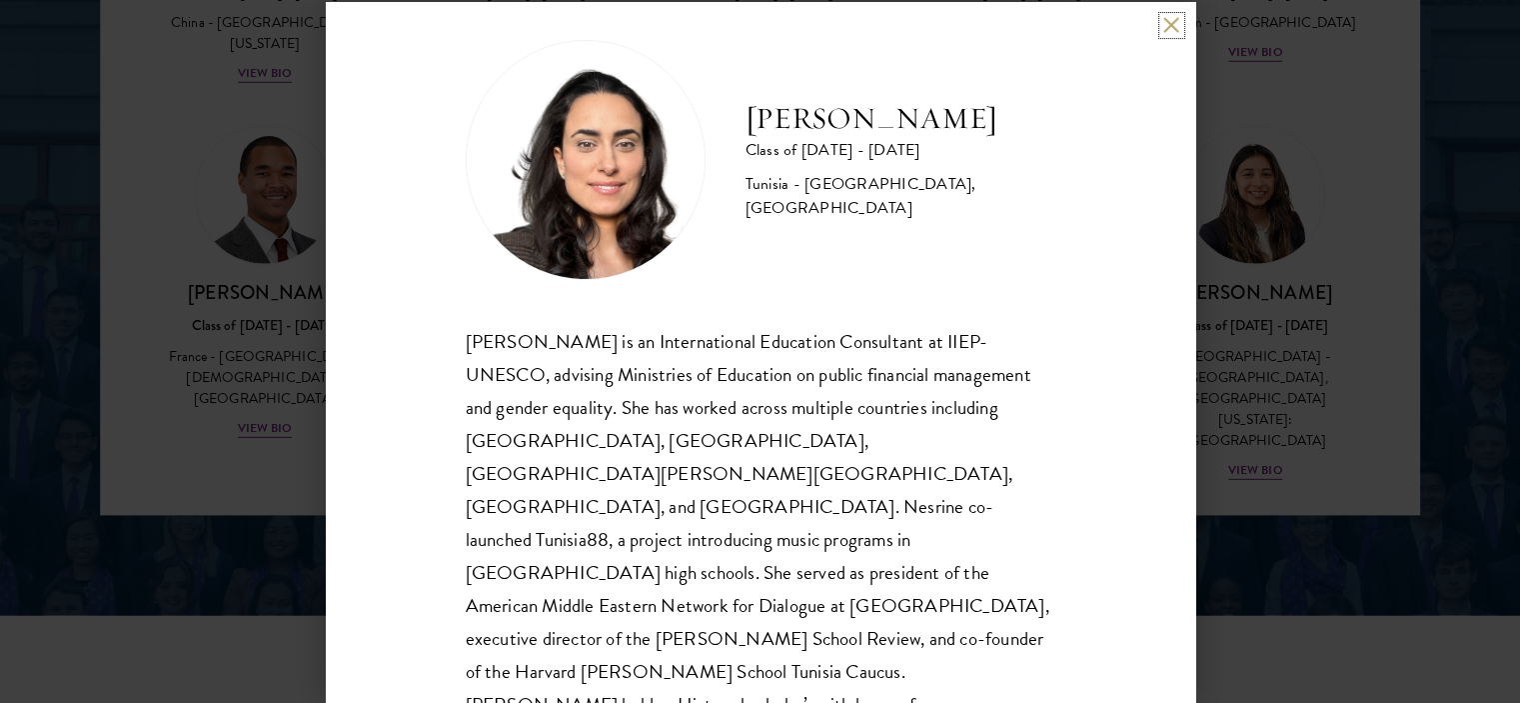
click at [1171, 24] on button at bounding box center [1171, 25] width 17 height 17
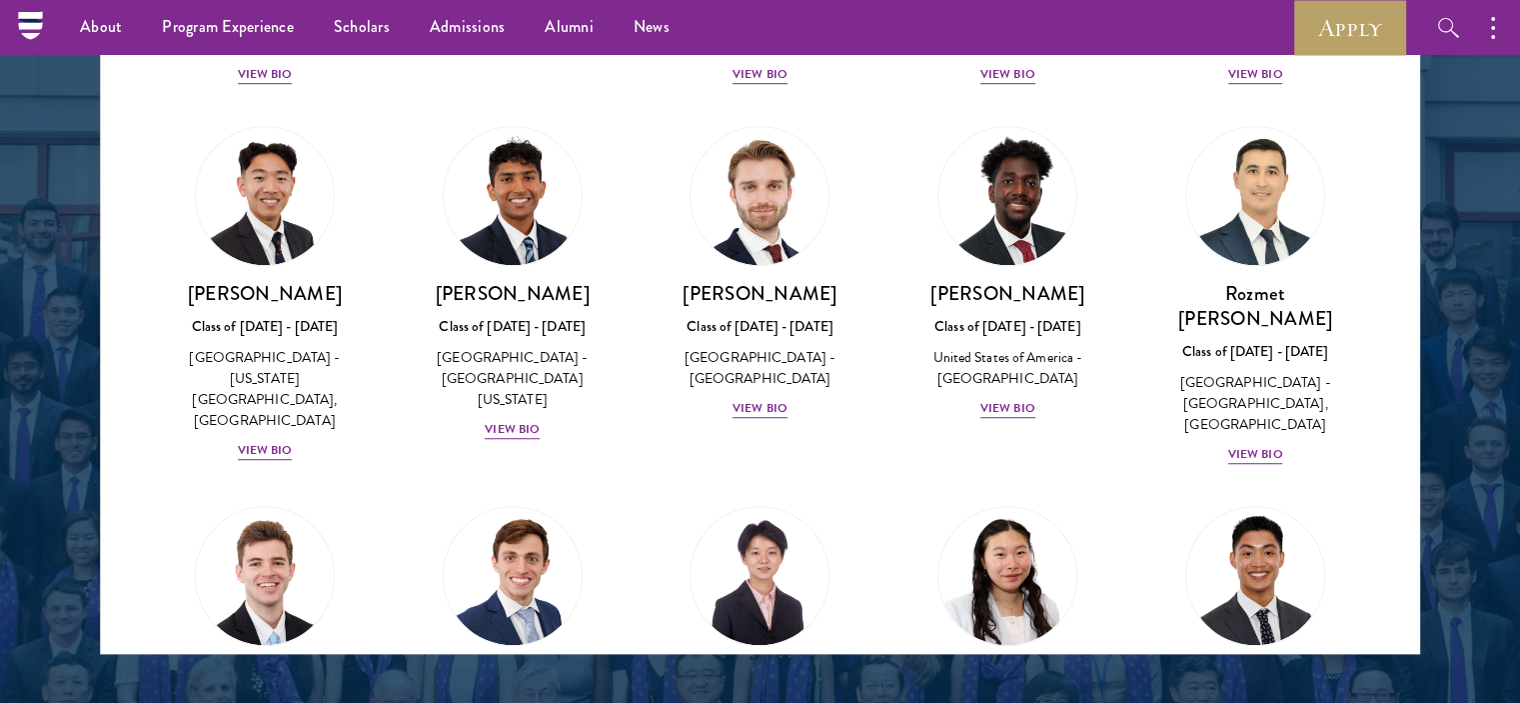
scroll to position [9007, 0]
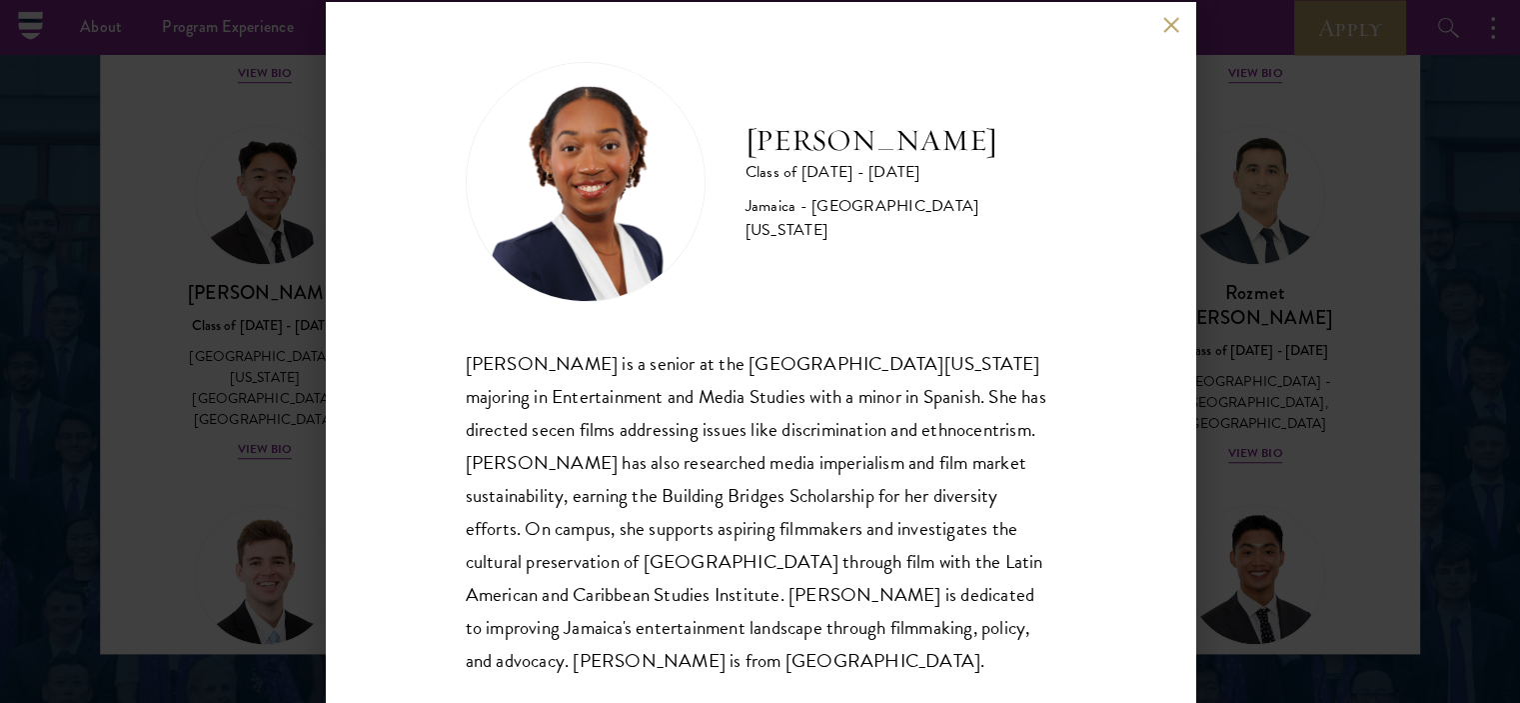
scroll to position [35, 0]
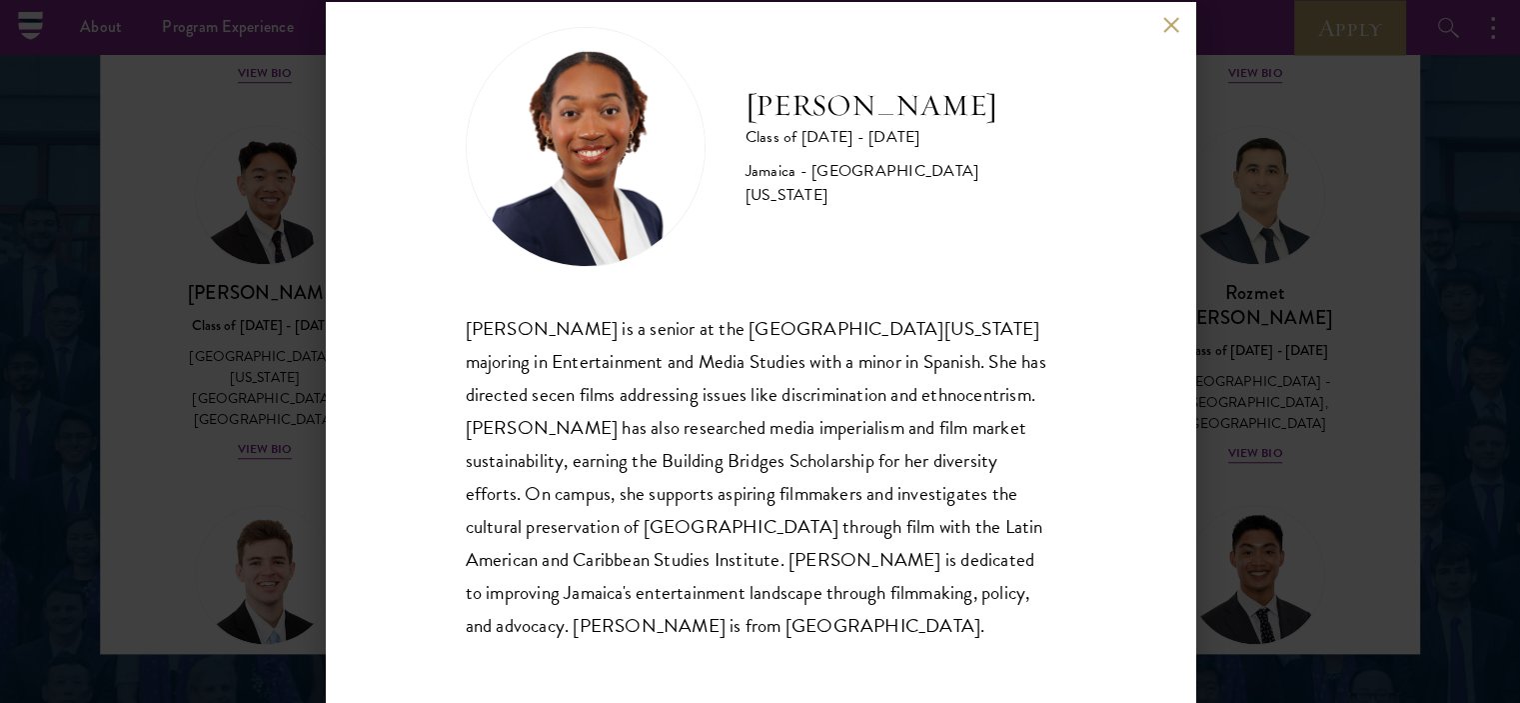
click at [744, 323] on div "[PERSON_NAME] is a senior at the [GEOGRAPHIC_DATA][US_STATE] majoring in Entert…" at bounding box center [761, 477] width 590 height 330
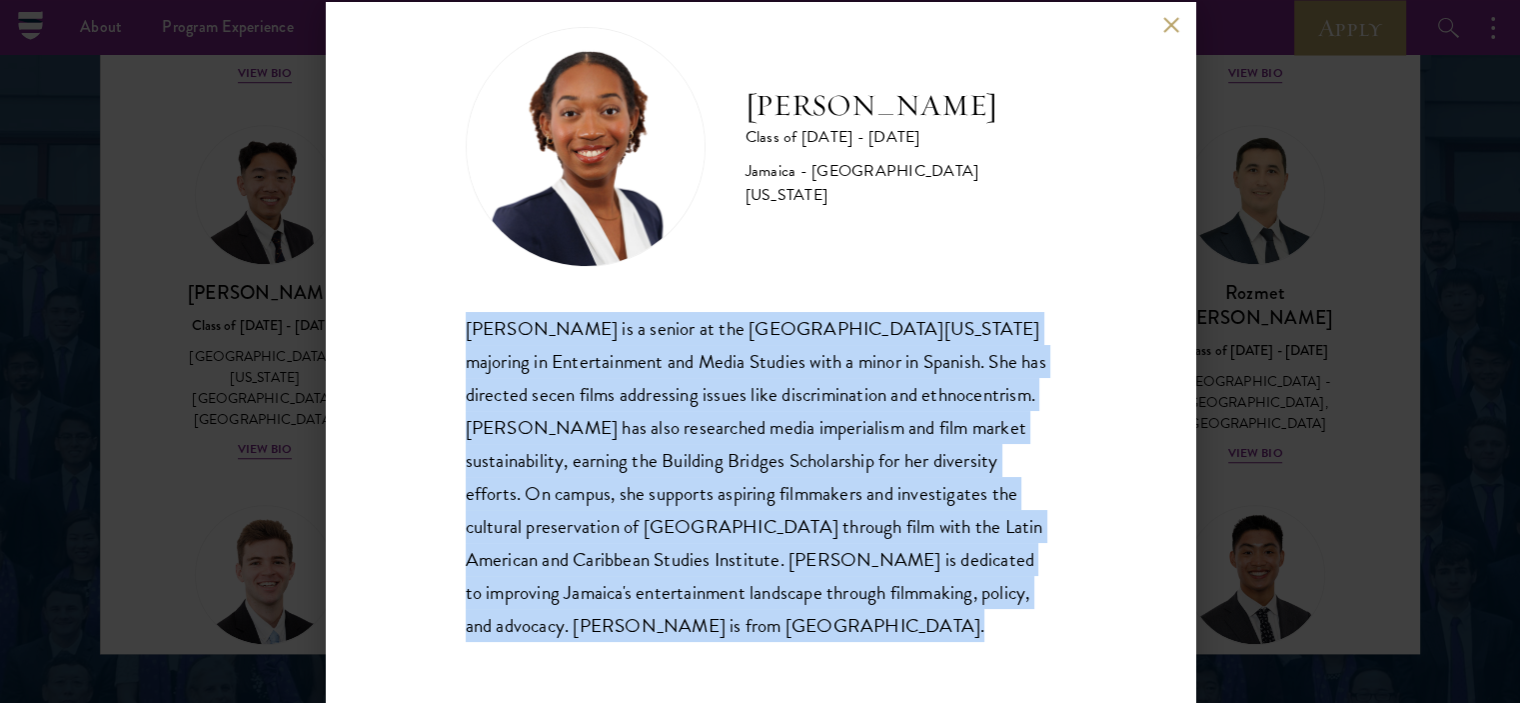
click at [744, 323] on div "[PERSON_NAME] is a senior at the [GEOGRAPHIC_DATA][US_STATE] majoring in Entert…" at bounding box center [761, 477] width 590 height 330
click at [1167, 27] on button at bounding box center [1171, 25] width 17 height 17
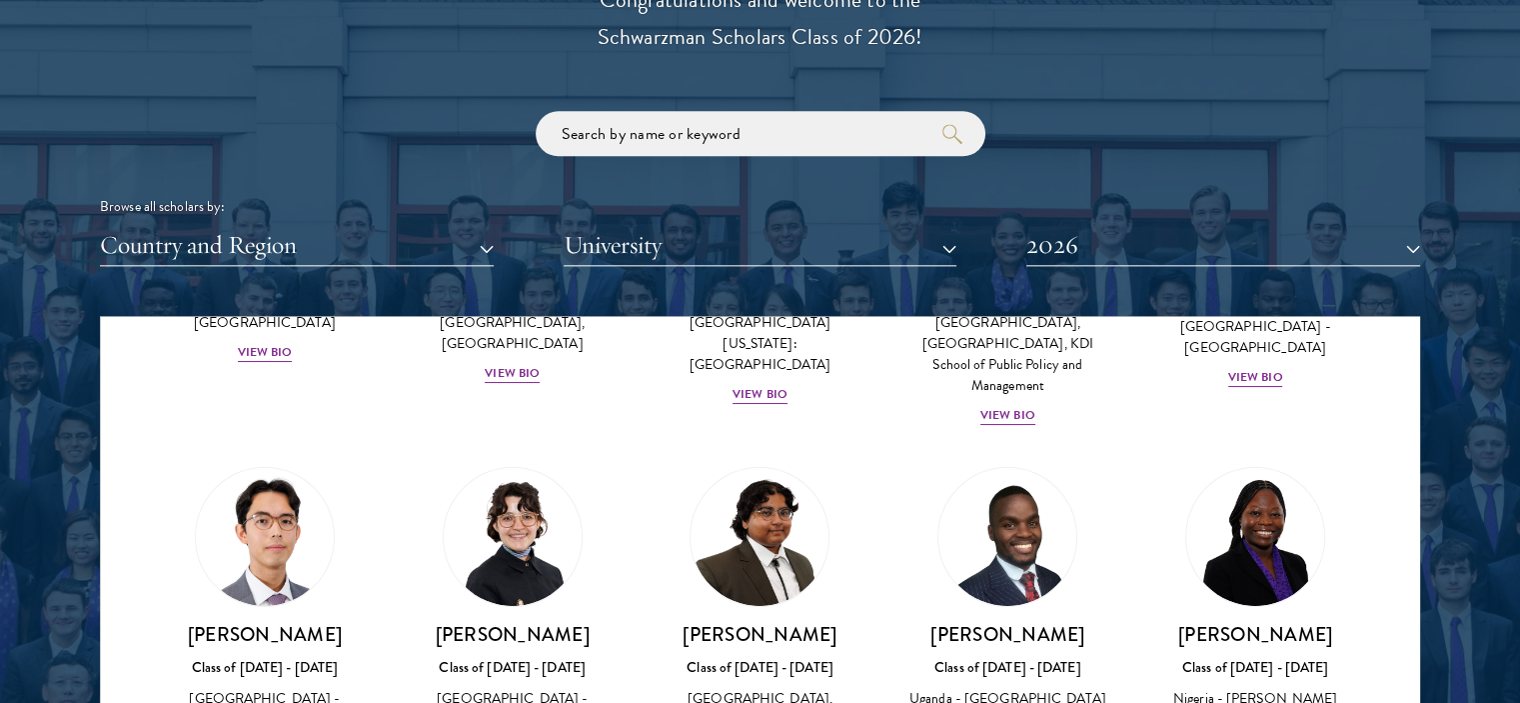
scroll to position [180, 0]
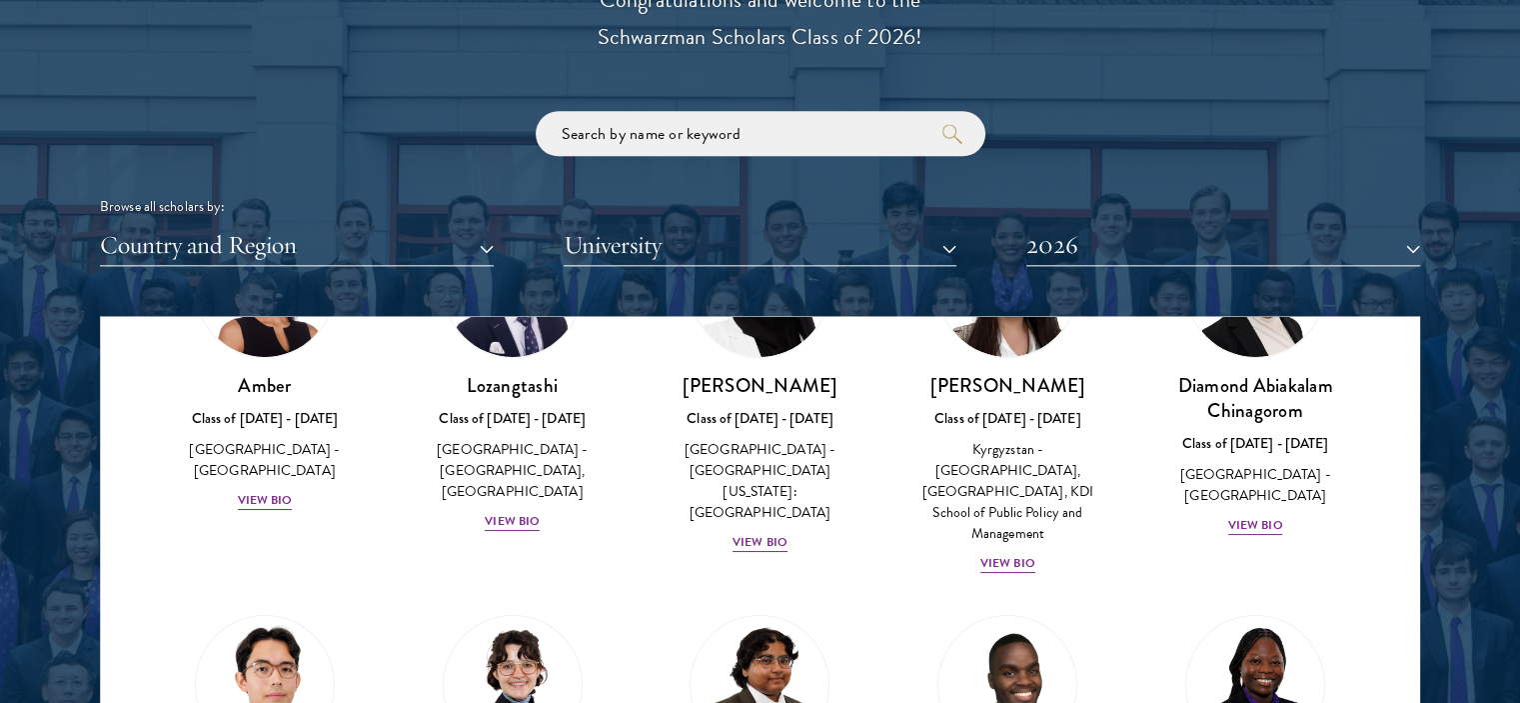
click at [454, 217] on div "Browse all scholars by: Country and Region All Countries and Regions [GEOGRAPHI…" at bounding box center [760, 188] width 1320 height 155
click at [476, 250] on button "Country and Region" at bounding box center [297, 245] width 394 height 41
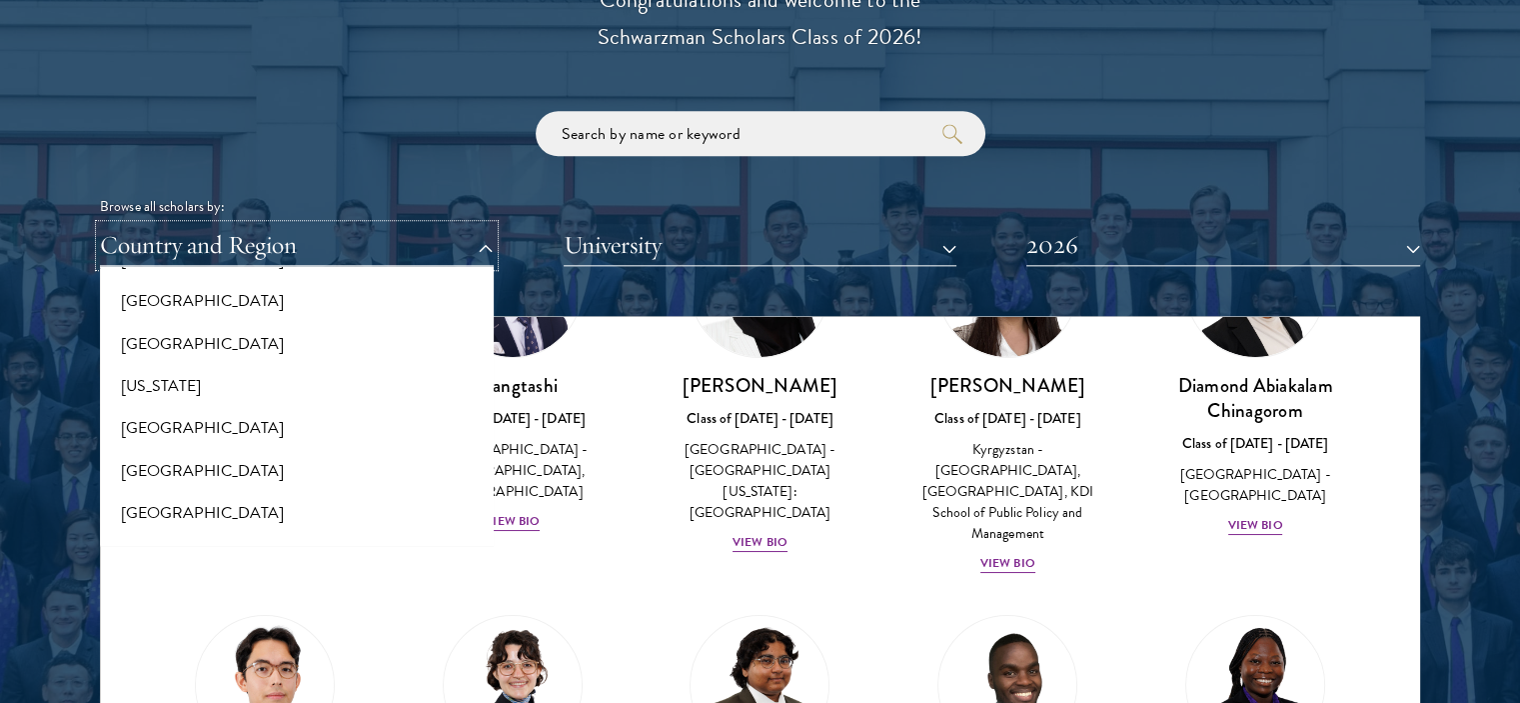
scroll to position [1049, 0]
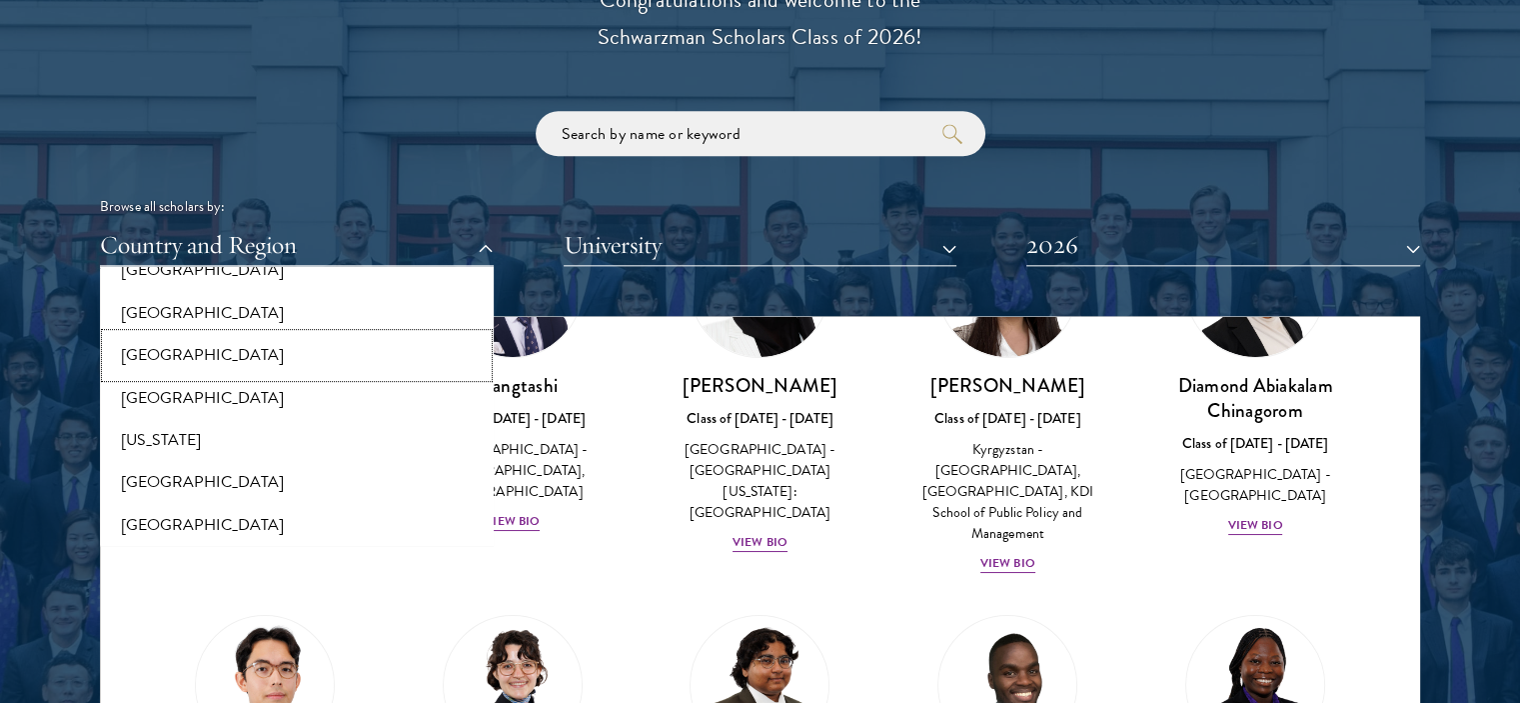
click at [159, 361] on button "[GEOGRAPHIC_DATA]" at bounding box center [297, 355] width 382 height 42
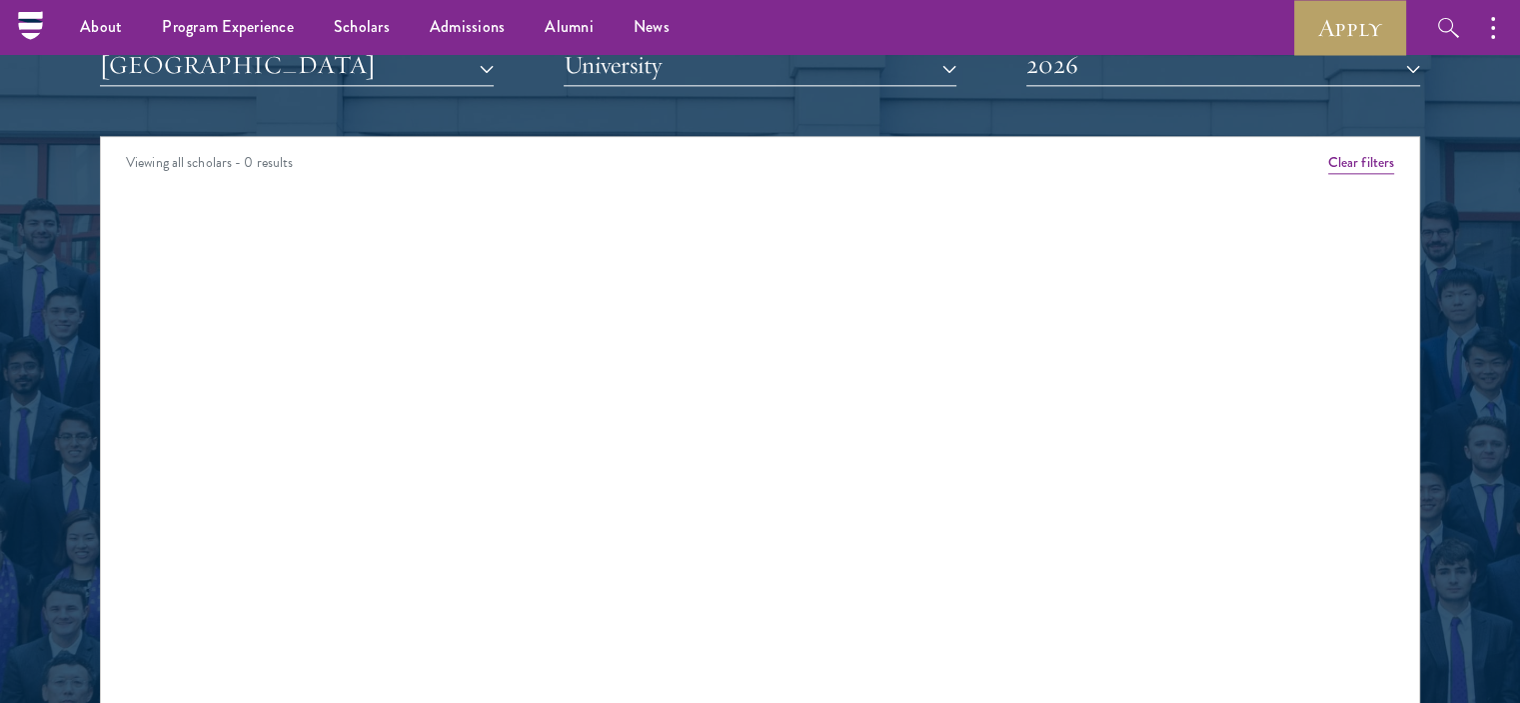
scroll to position [2459, 0]
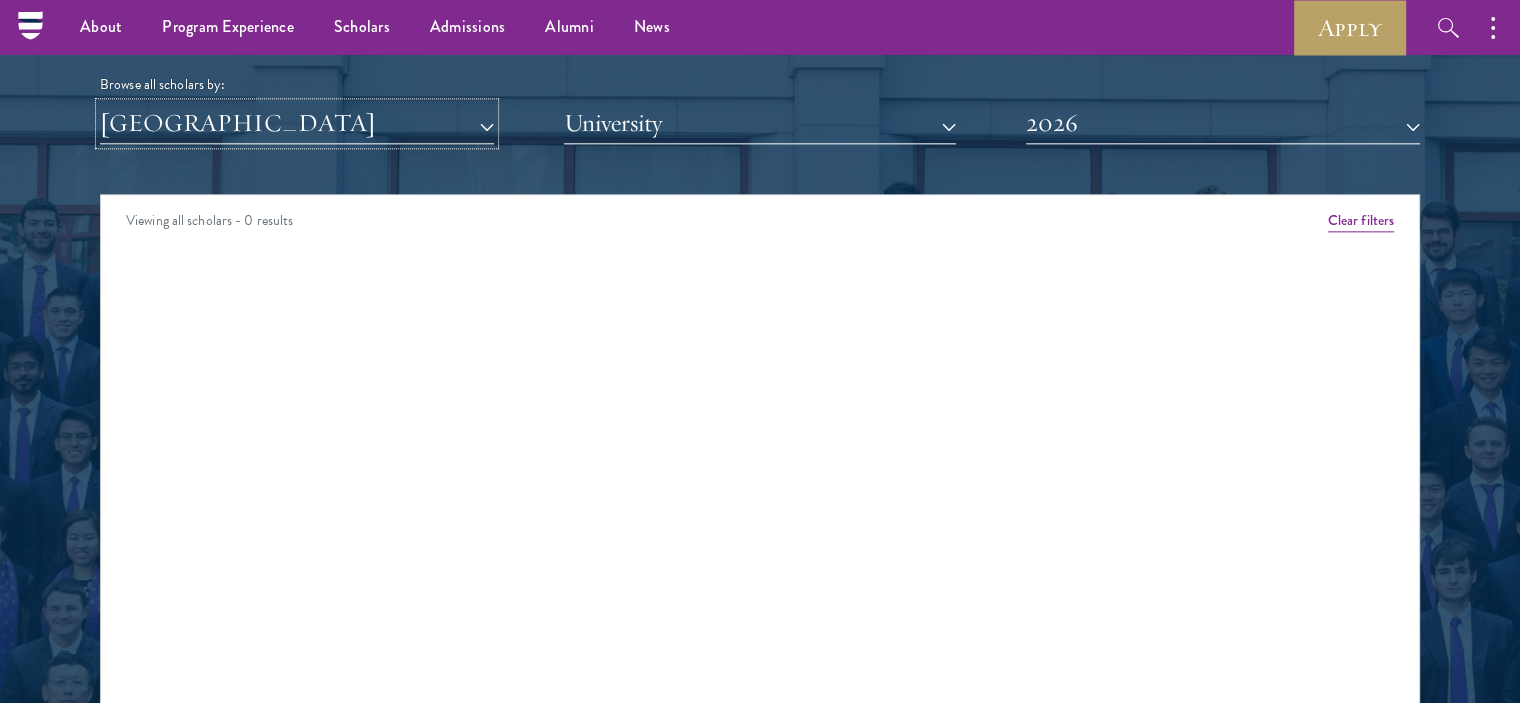
click at [420, 136] on button "[GEOGRAPHIC_DATA]" at bounding box center [297, 123] width 394 height 41
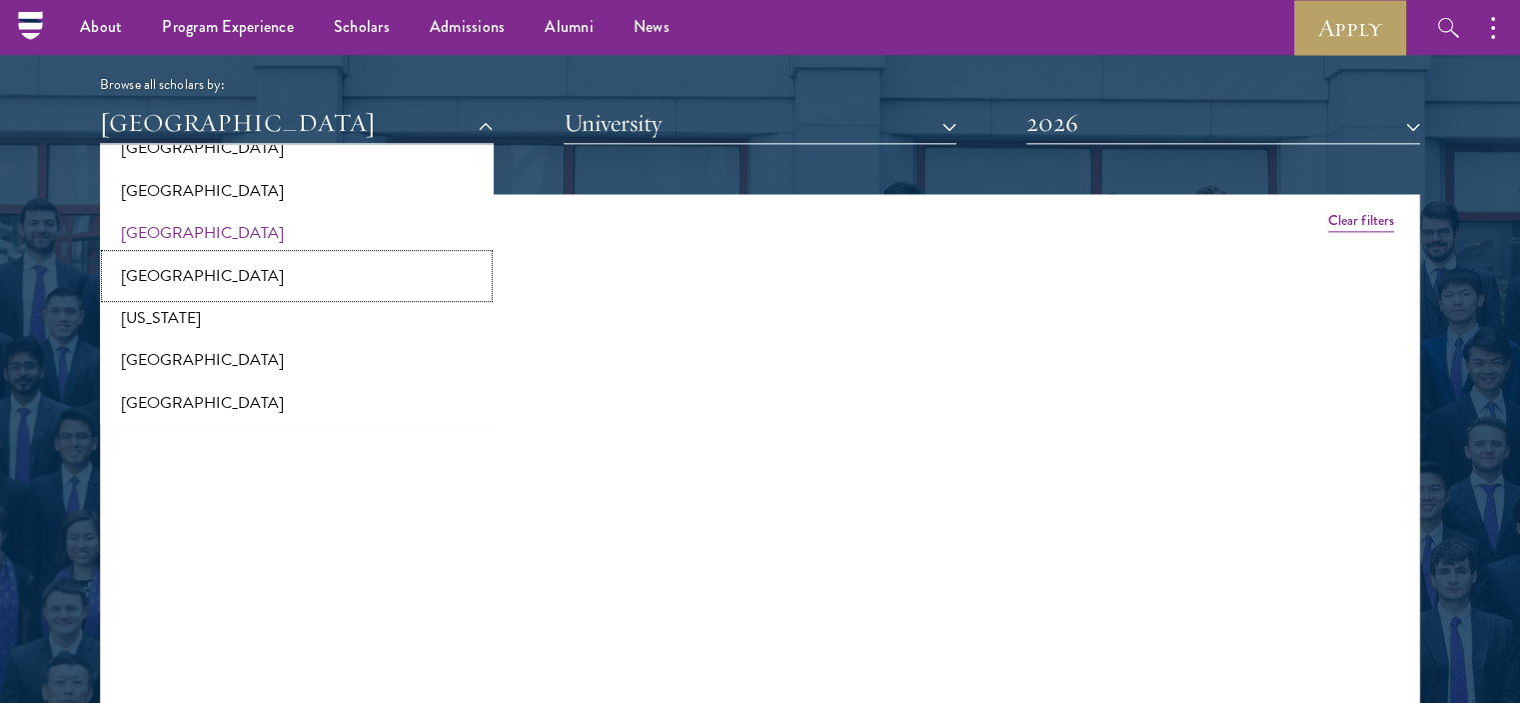
click at [240, 282] on button "[GEOGRAPHIC_DATA]" at bounding box center [297, 276] width 382 height 42
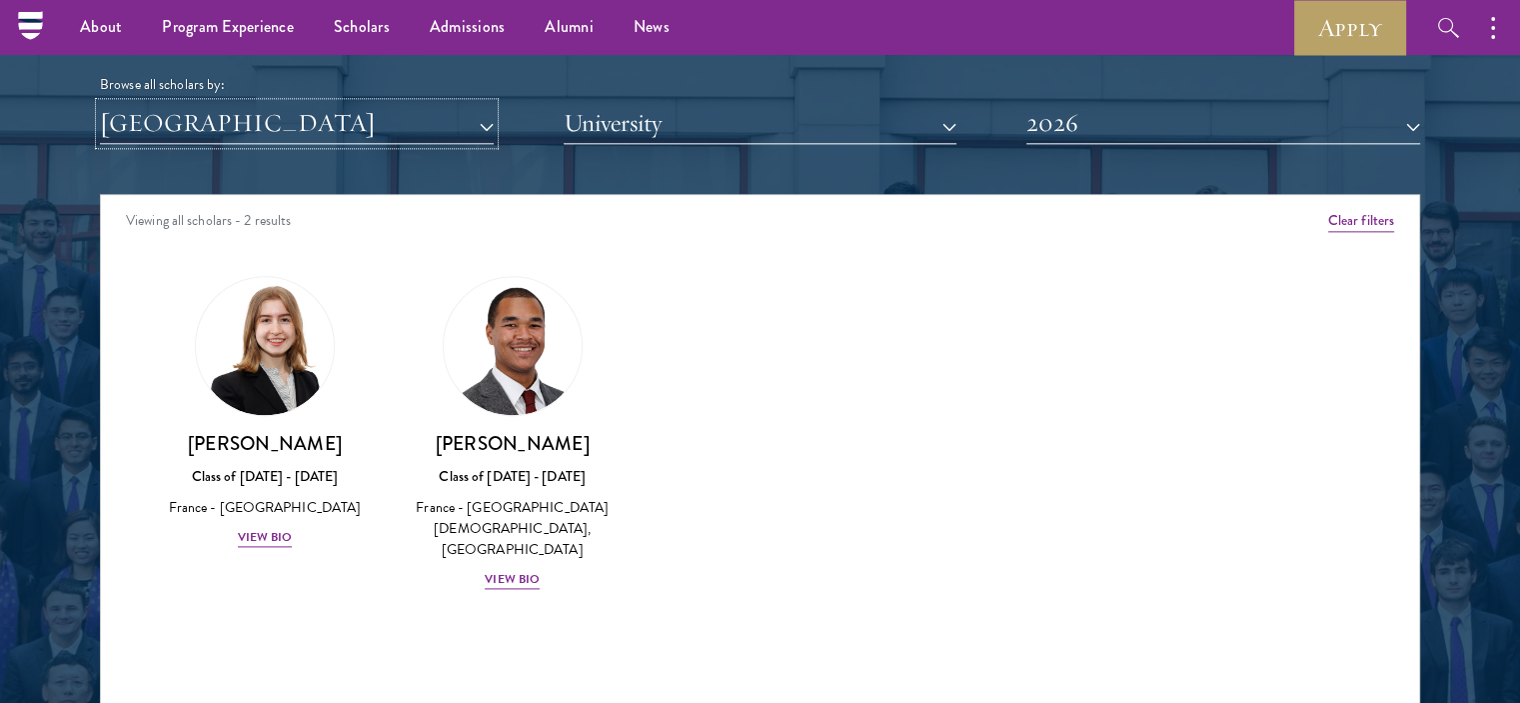
click at [397, 131] on button "[GEOGRAPHIC_DATA]" at bounding box center [297, 123] width 394 height 41
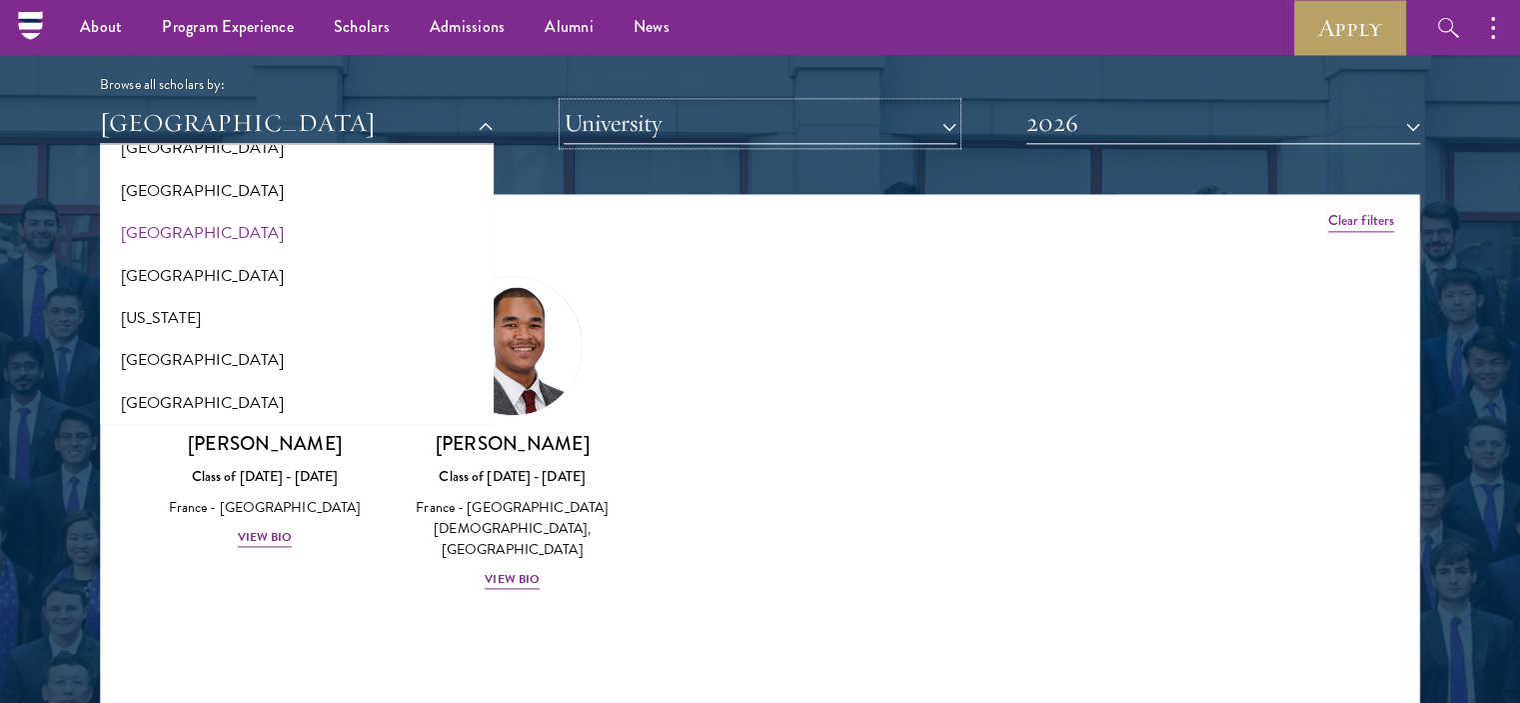
click at [687, 129] on button "University" at bounding box center [761, 123] width 394 height 41
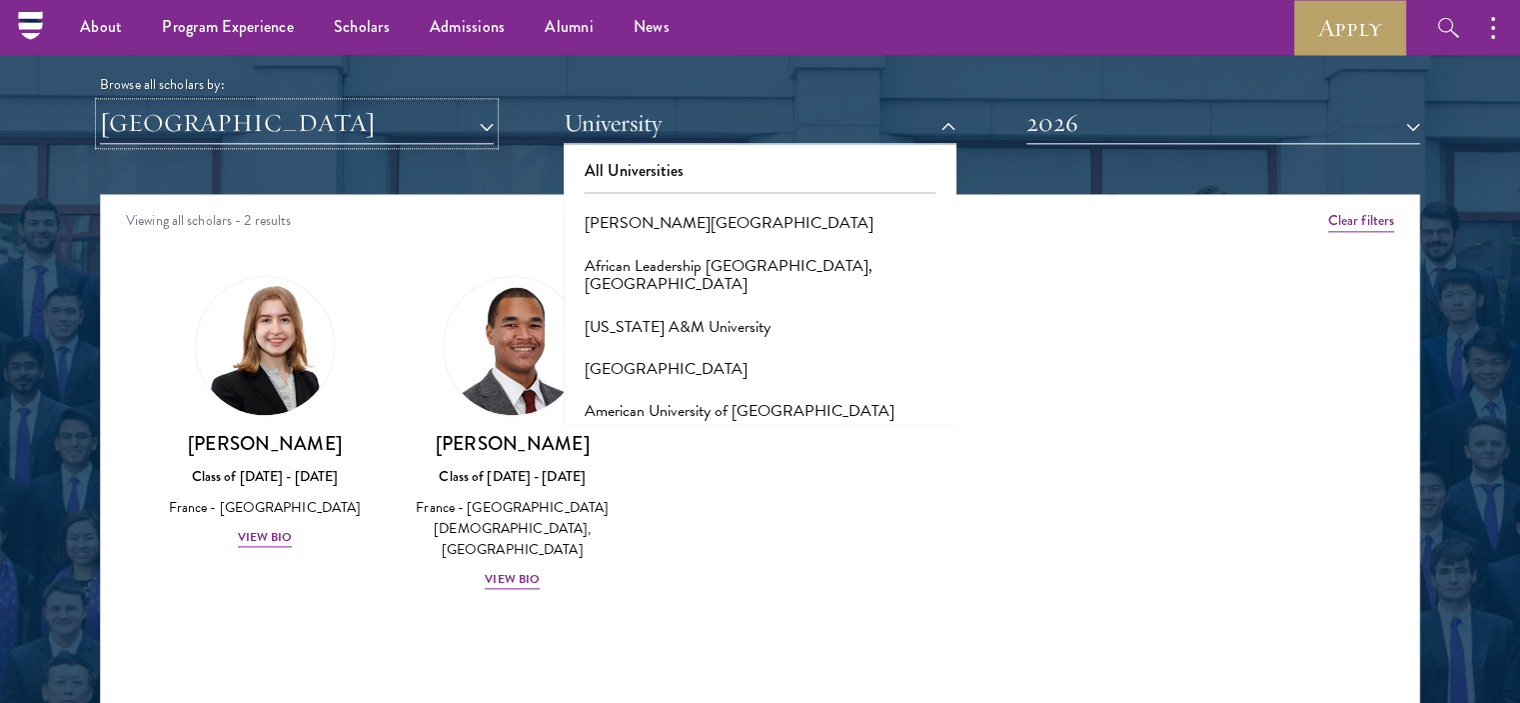
click at [469, 123] on button "[GEOGRAPHIC_DATA]" at bounding box center [297, 123] width 394 height 41
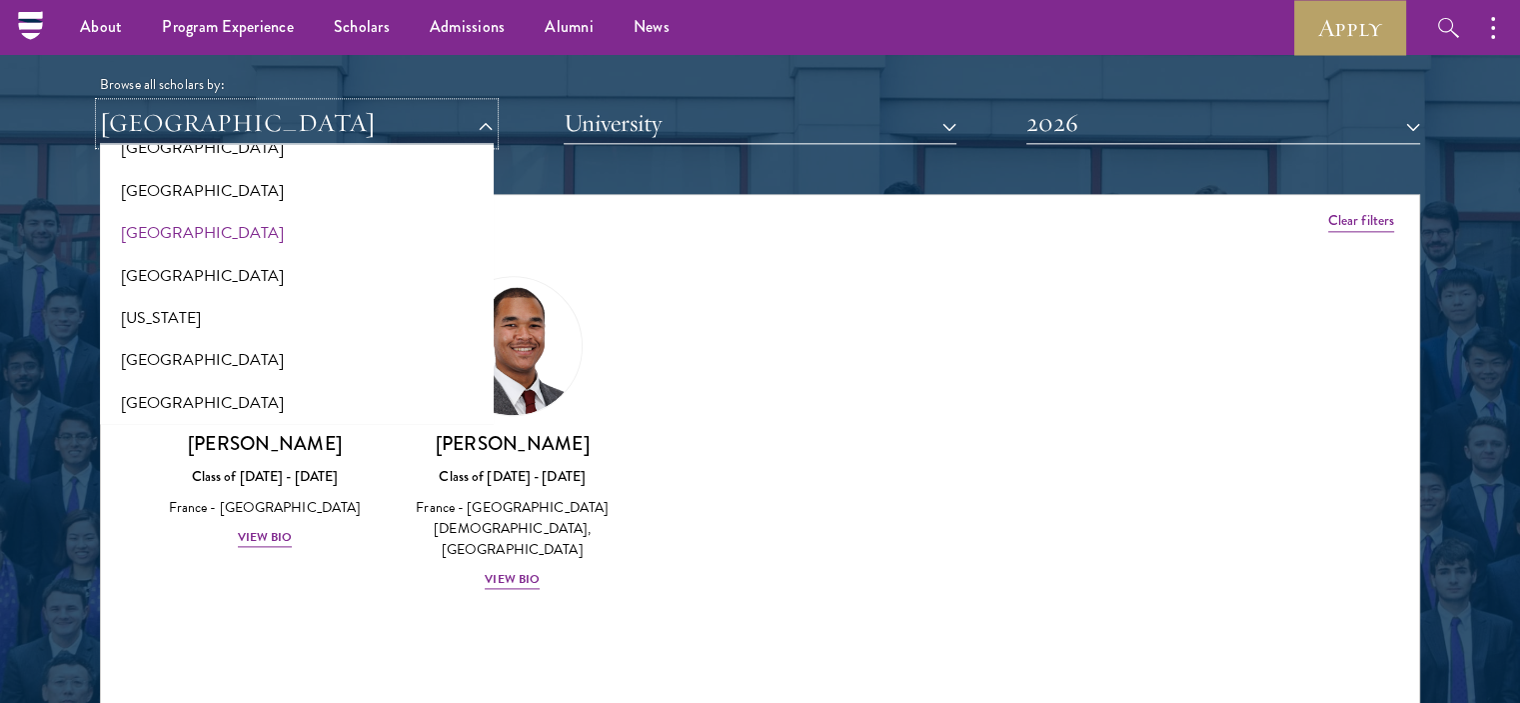
scroll to position [987, 0]
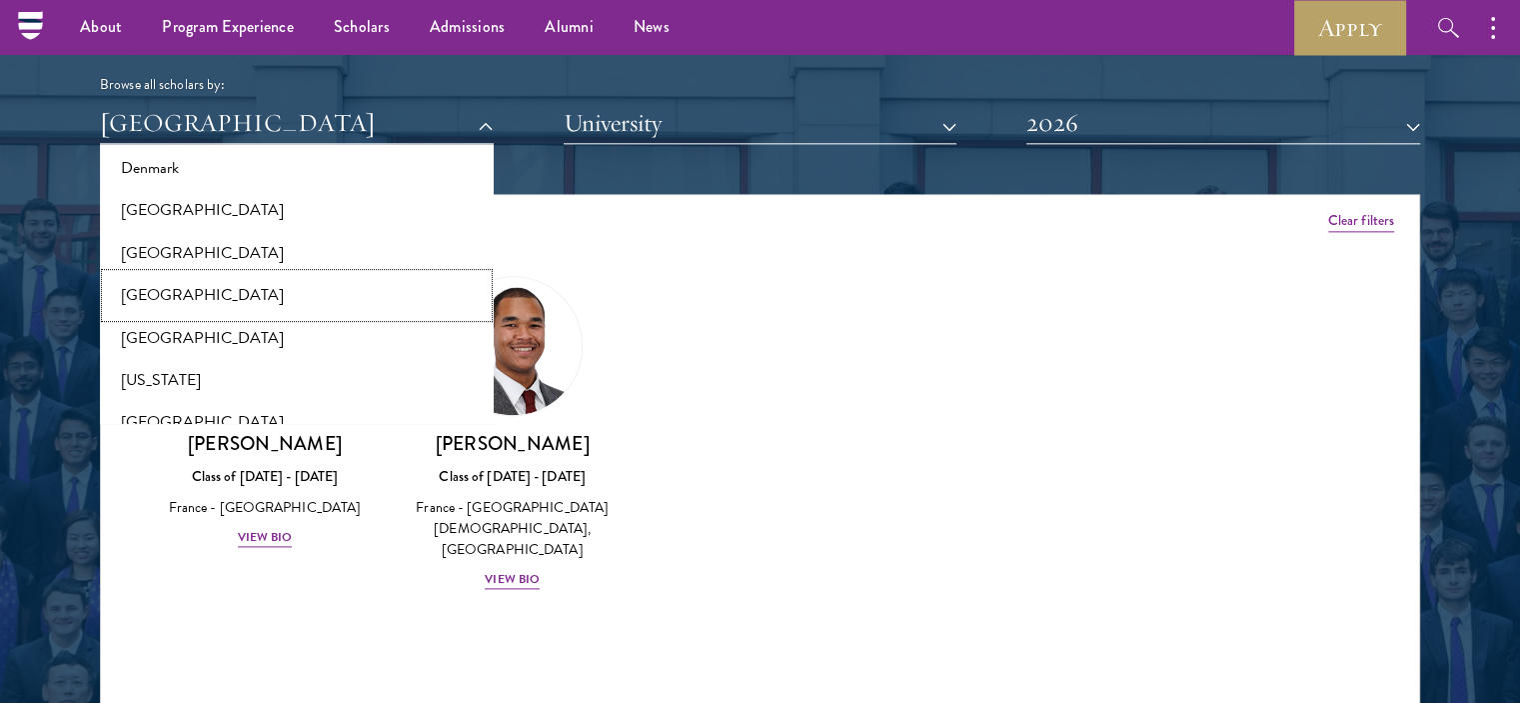
click at [306, 288] on button "[GEOGRAPHIC_DATA]" at bounding box center [297, 295] width 382 height 42
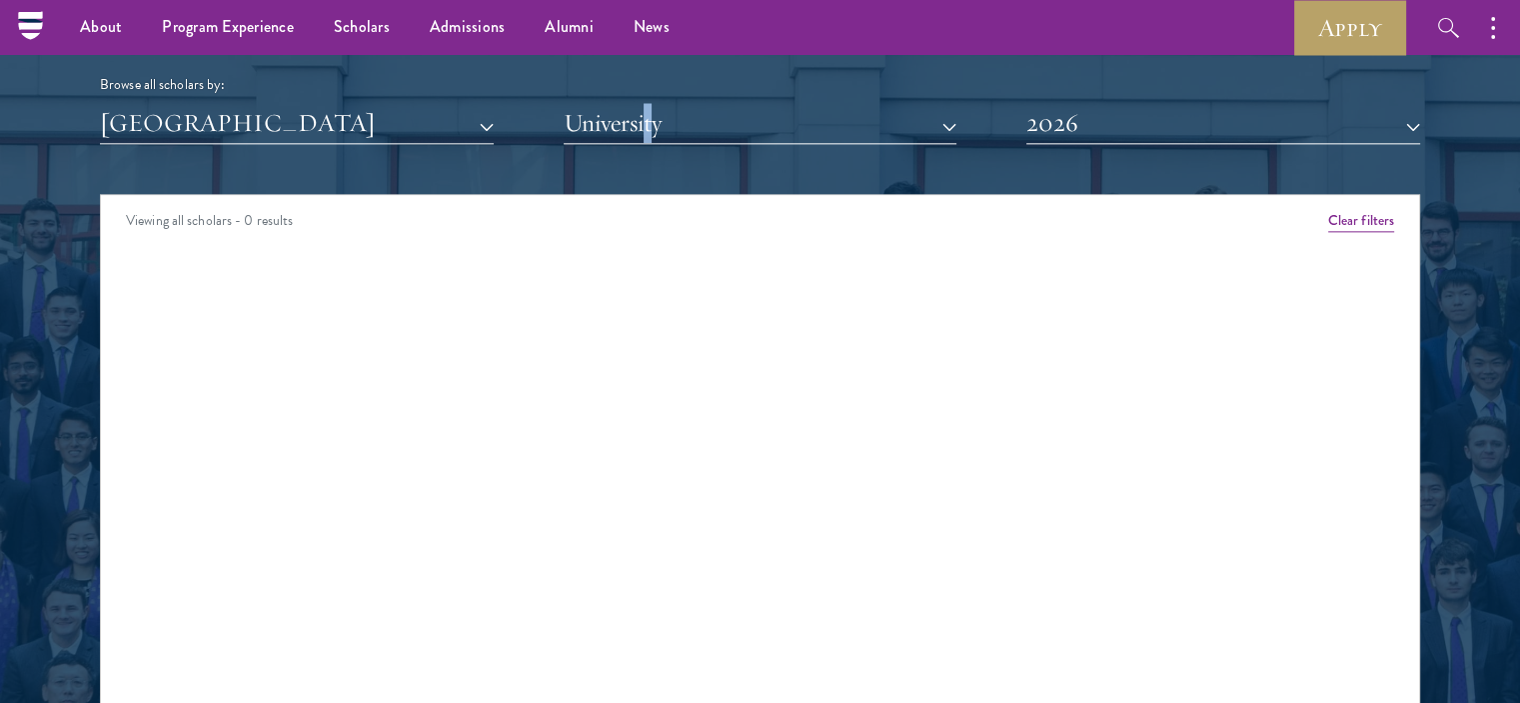
drag, startPoint x: 644, startPoint y: 143, endPoint x: 663, endPoint y: 116, distance: 33.0
click at [663, 116] on div "Scholar Directory Congratulations and welcome to the Schwarzman Scholars Class …" at bounding box center [760, 285] width 1320 height 1016
click at [663, 116] on button "University" at bounding box center [761, 123] width 394 height 41
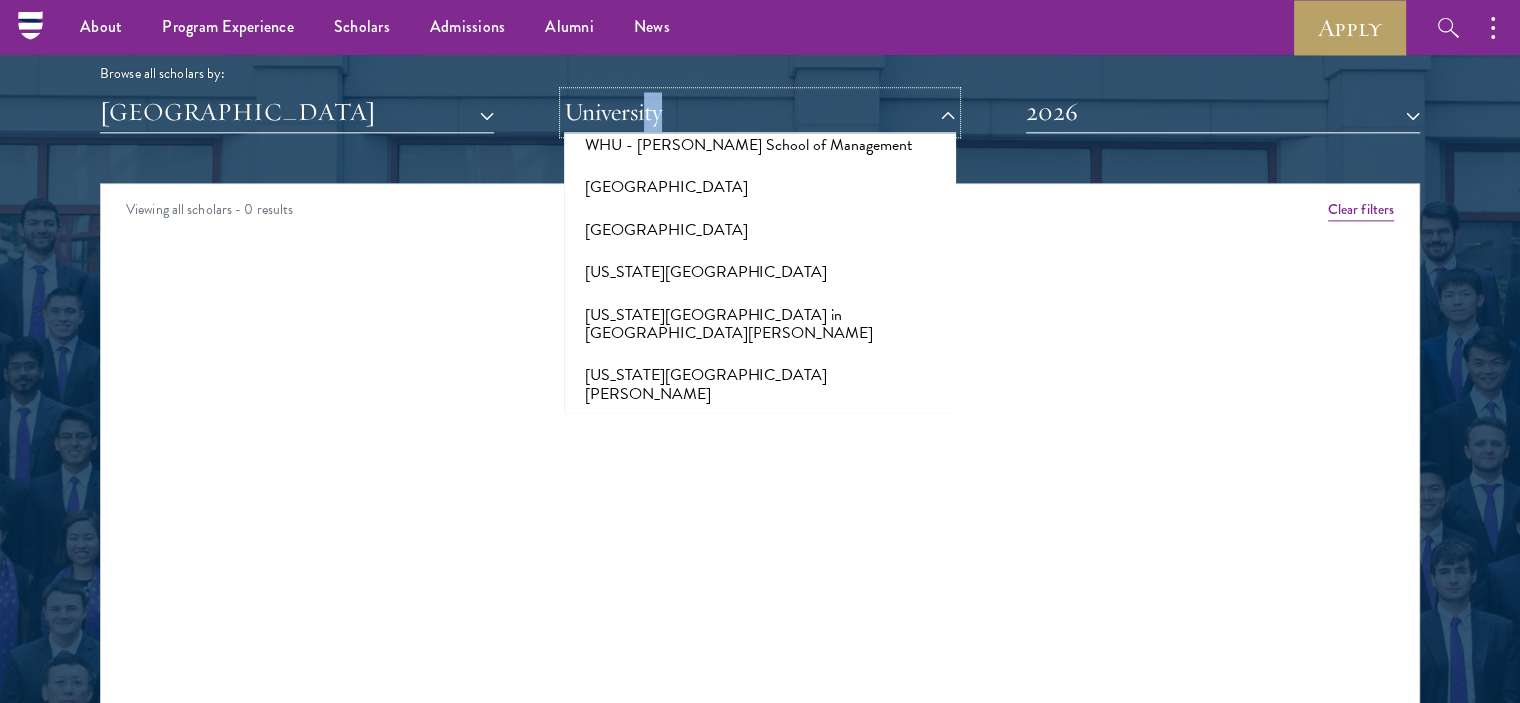
scroll to position [20003, 0]
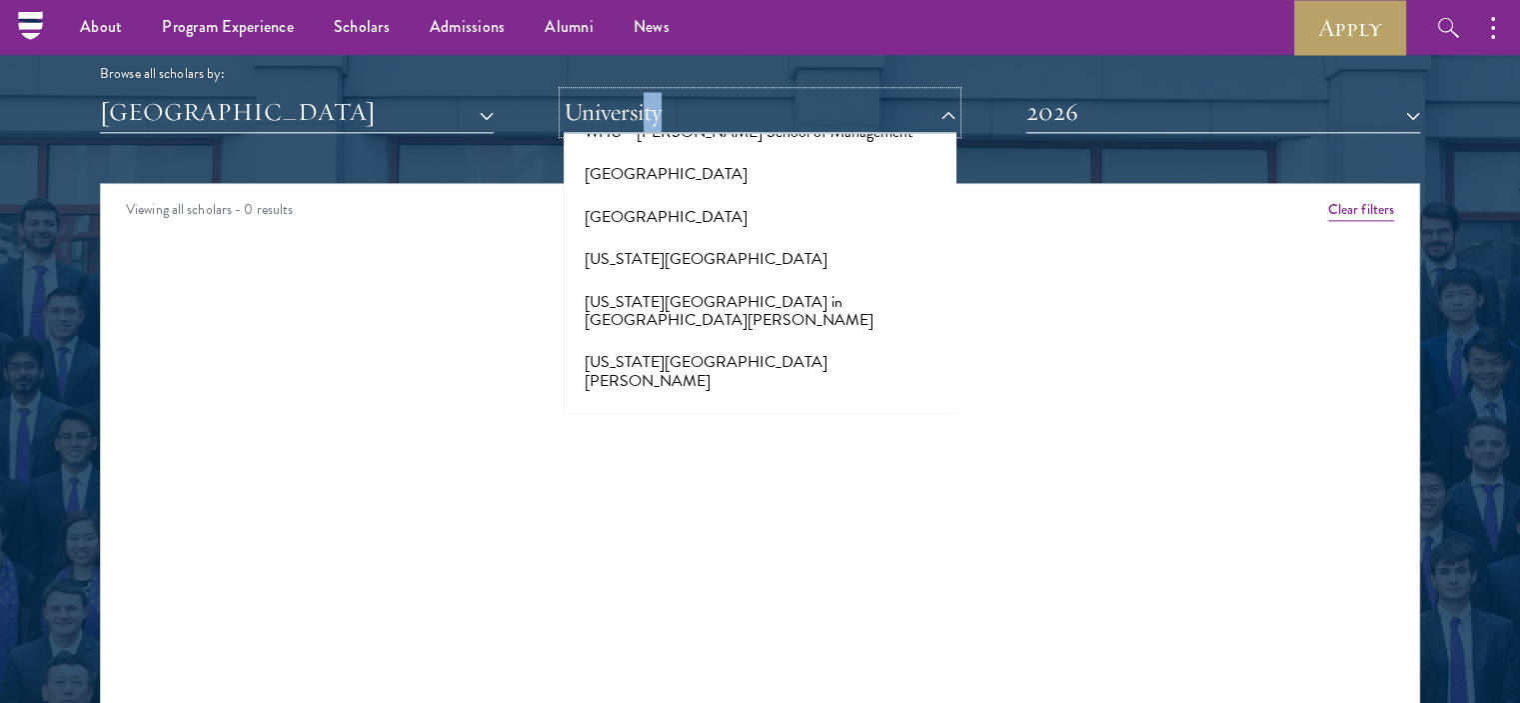
click at [942, 109] on button "University" at bounding box center [761, 112] width 394 height 41
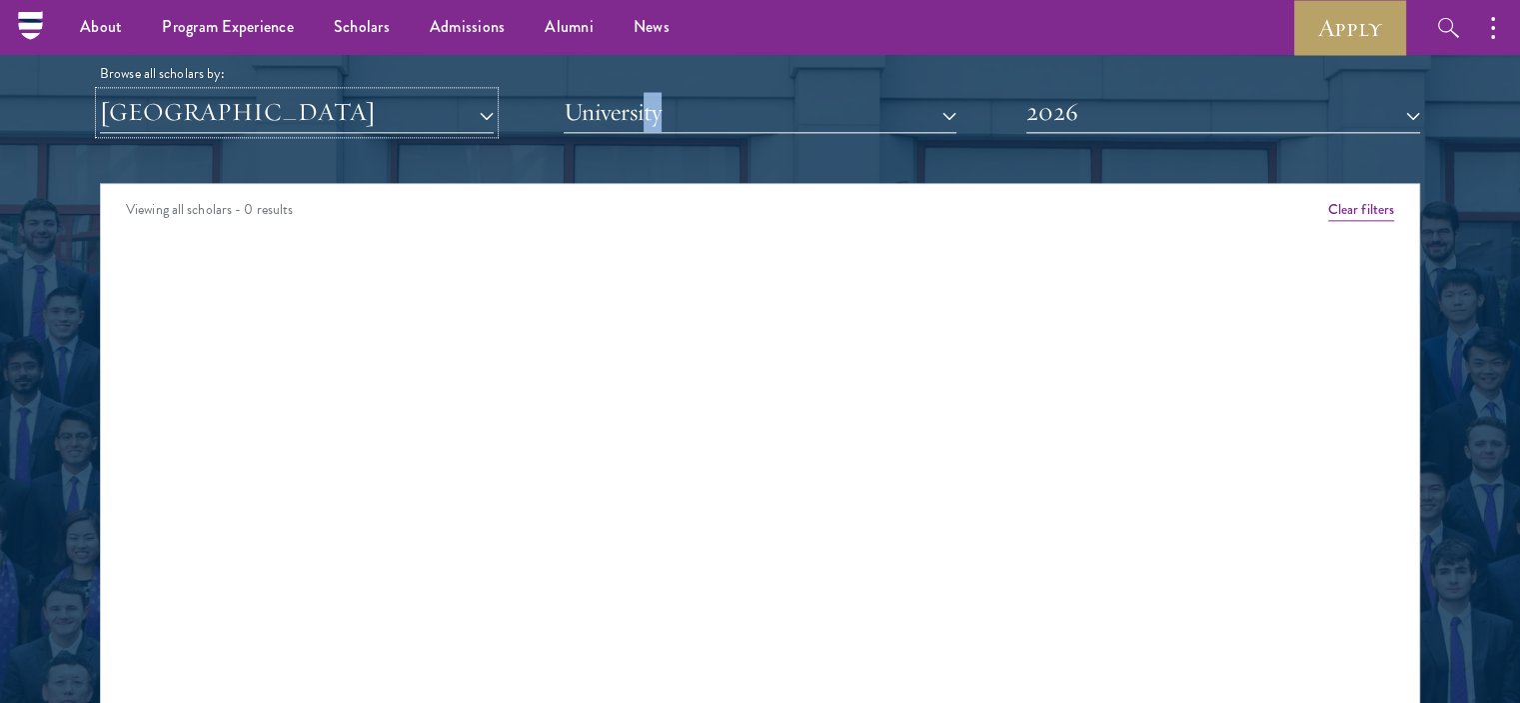
click at [484, 115] on button "[GEOGRAPHIC_DATA]" at bounding box center [297, 112] width 394 height 41
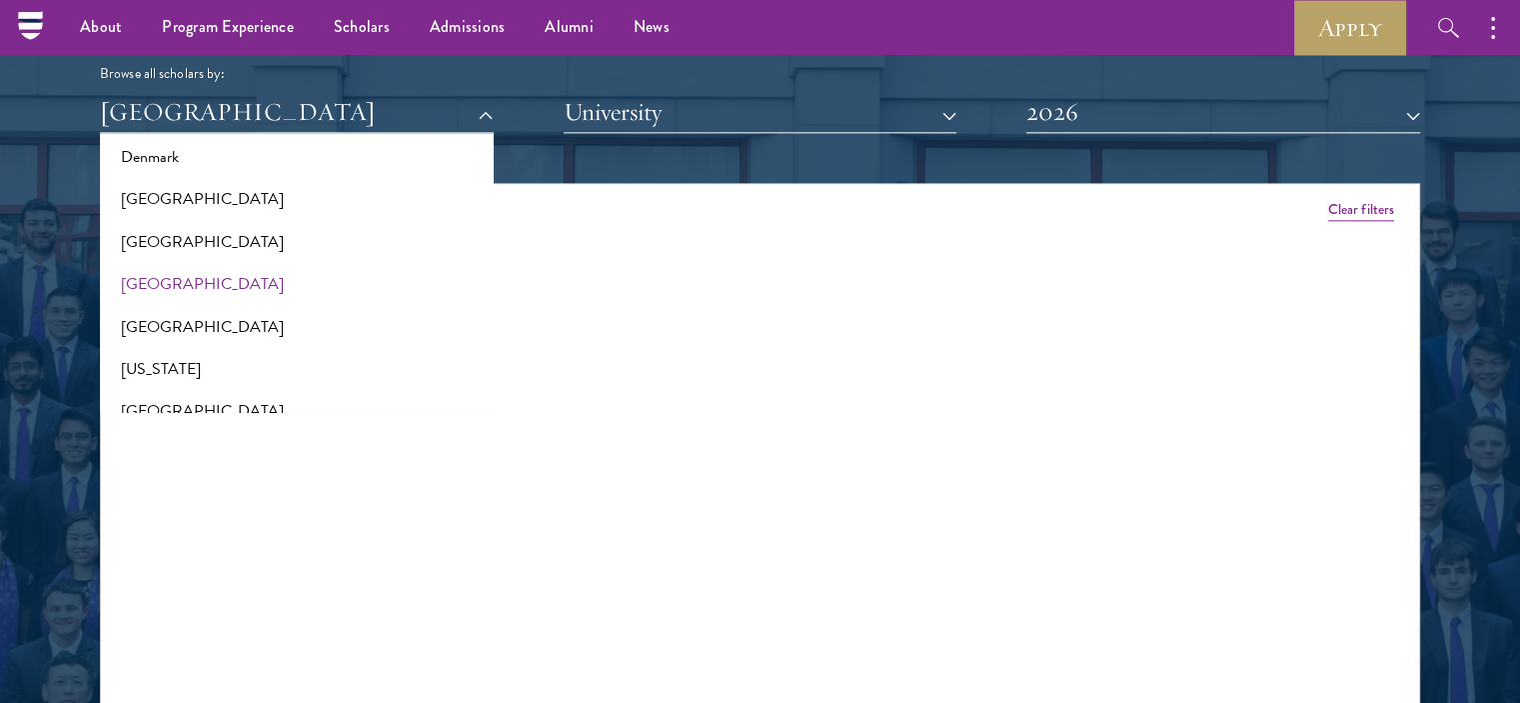
click at [1146, 150] on div "Scholar Directory Congratulations and welcome to the Schwarzman Scholars Class …" at bounding box center [760, 274] width 1320 height 1016
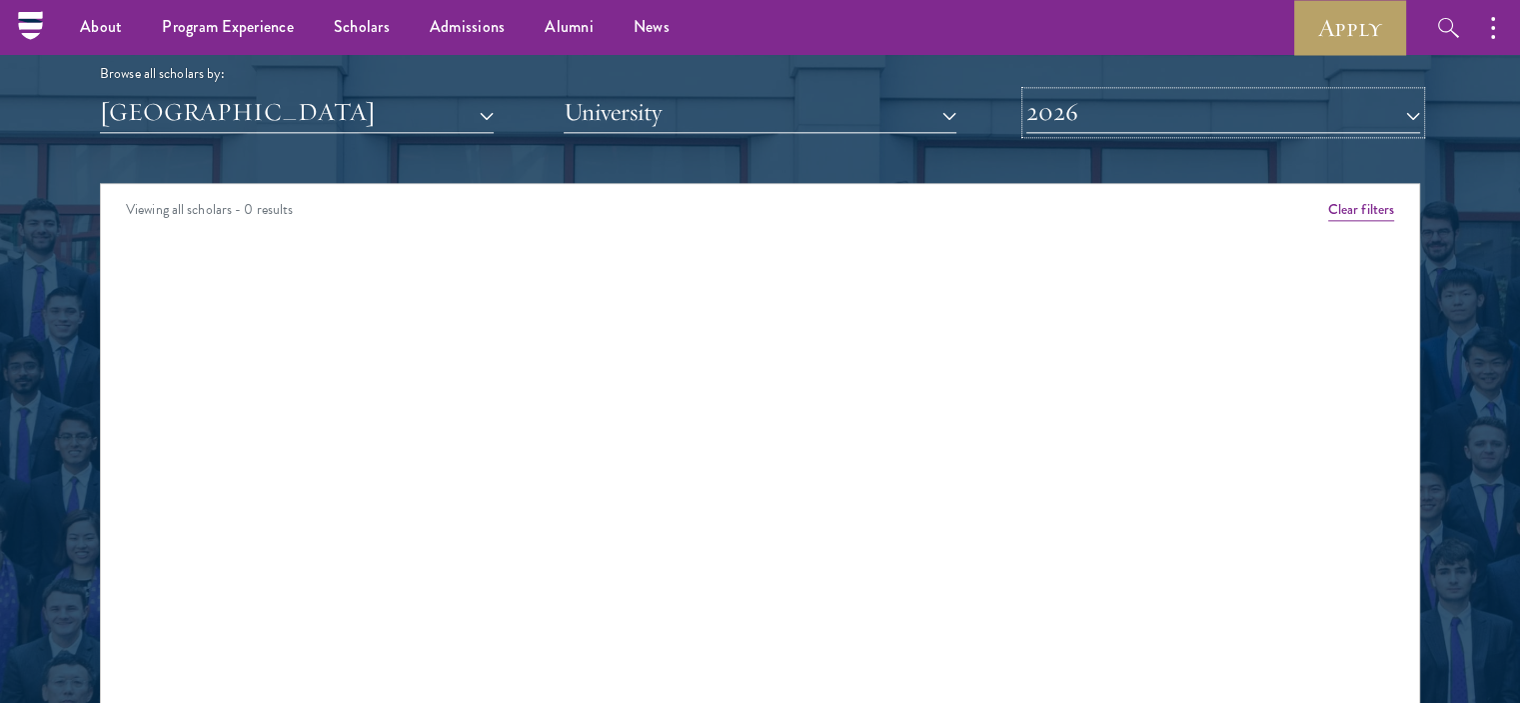
click at [1124, 123] on button "2026" at bounding box center [1223, 112] width 394 height 41
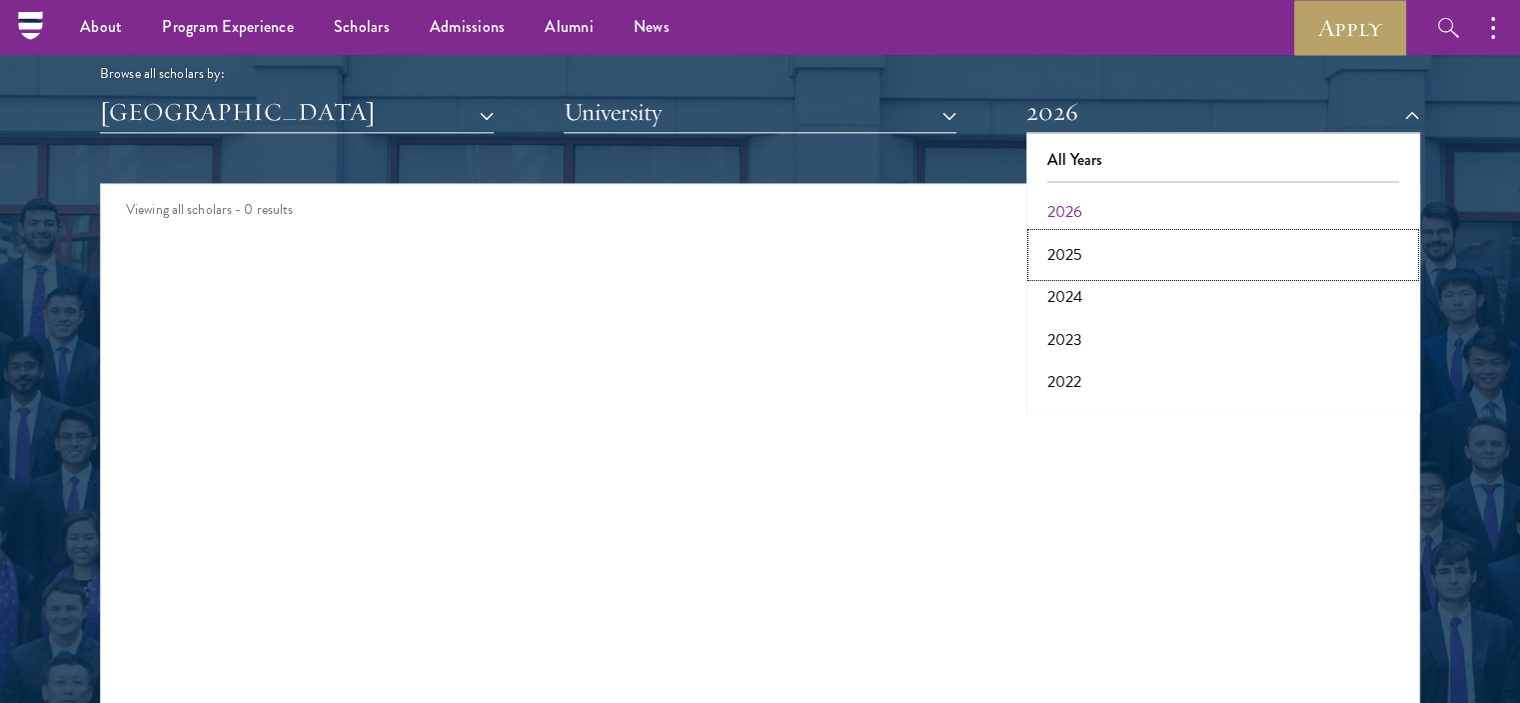
click at [1078, 246] on button "2025" at bounding box center [1223, 255] width 382 height 42
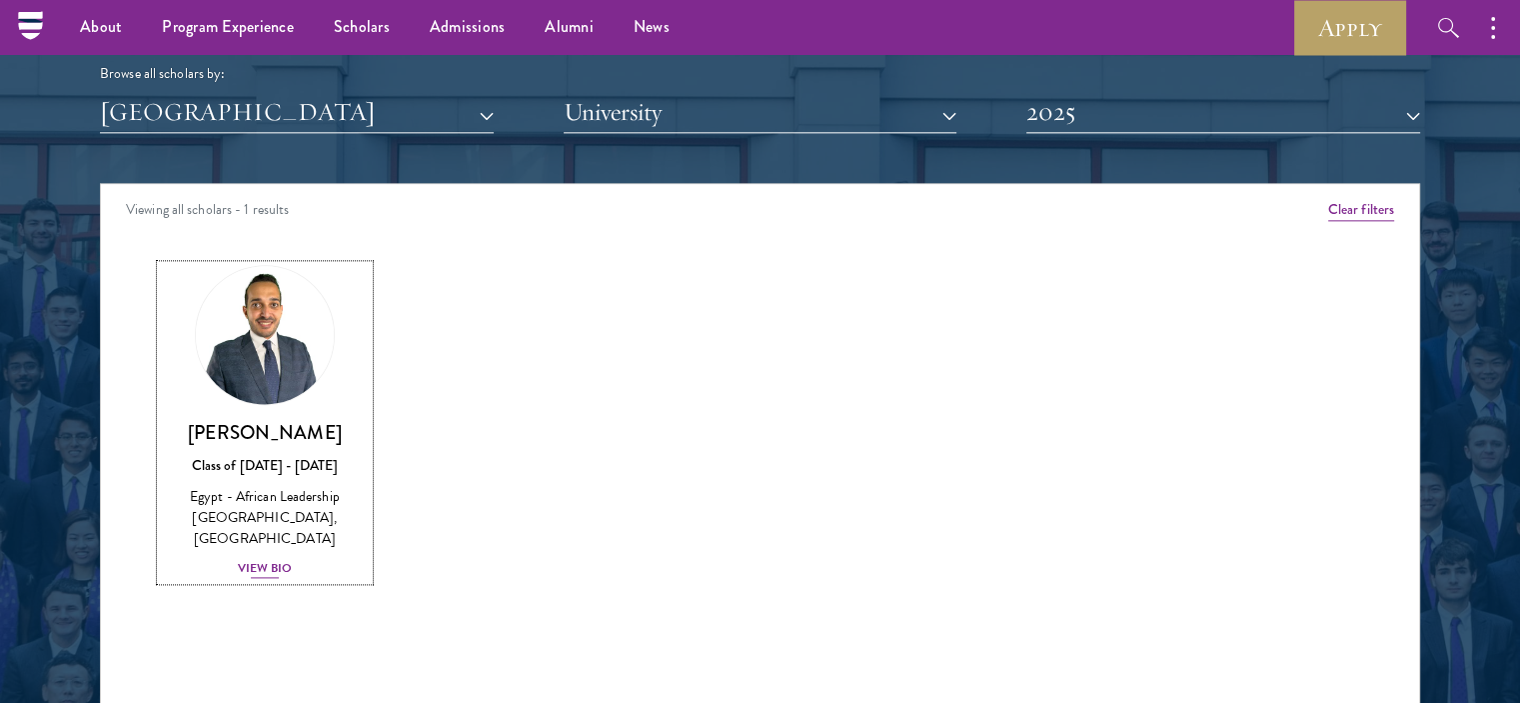
click at [284, 559] on div "View Bio" at bounding box center [265, 568] width 55 height 19
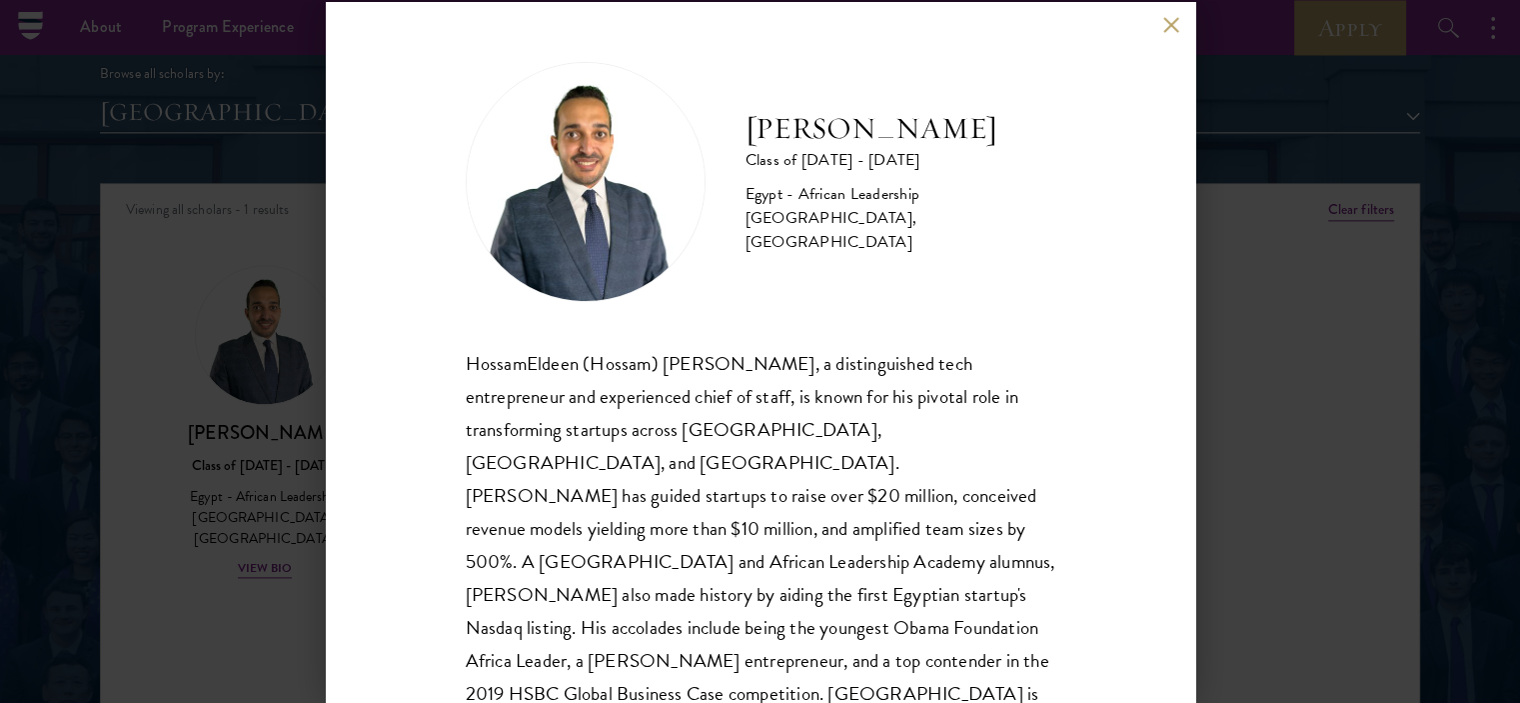
scroll to position [35, 0]
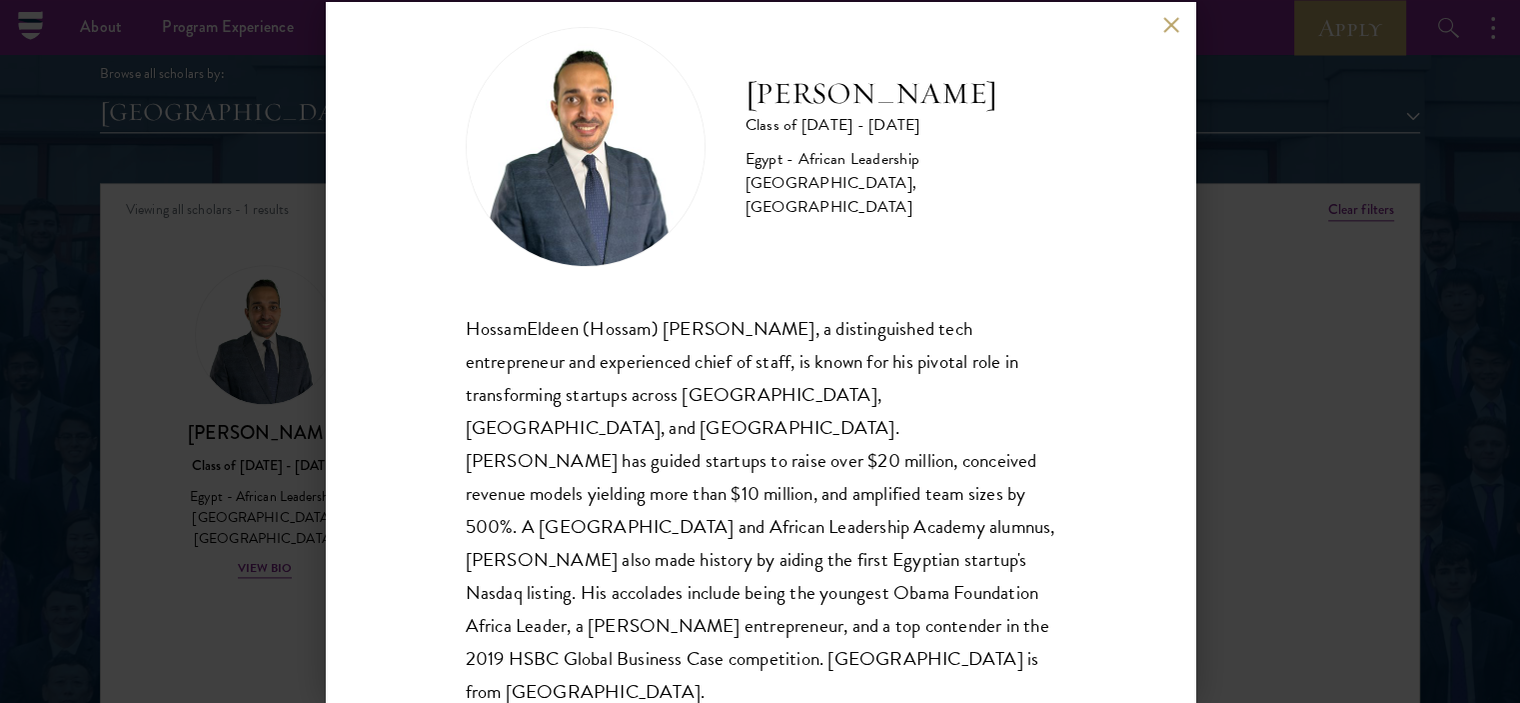
click at [1159, 27] on div "HossamEldeen Abdelfatah Class of [DATE] - [DATE] [GEOGRAPHIC_DATA] - African Le…" at bounding box center [760, 352] width 869 height 700
click at [1166, 19] on button at bounding box center [1171, 25] width 17 height 17
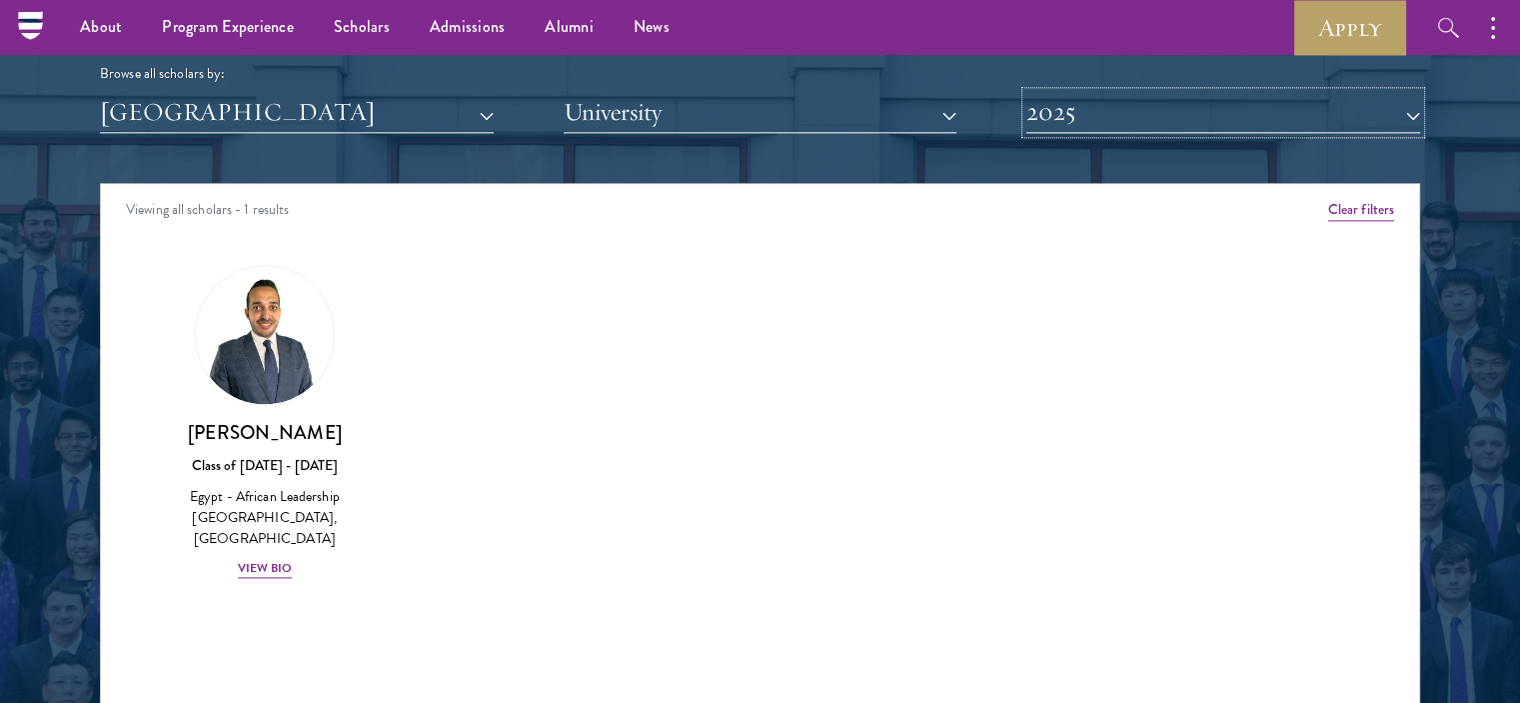
click at [1078, 115] on button "2025" at bounding box center [1223, 112] width 394 height 41
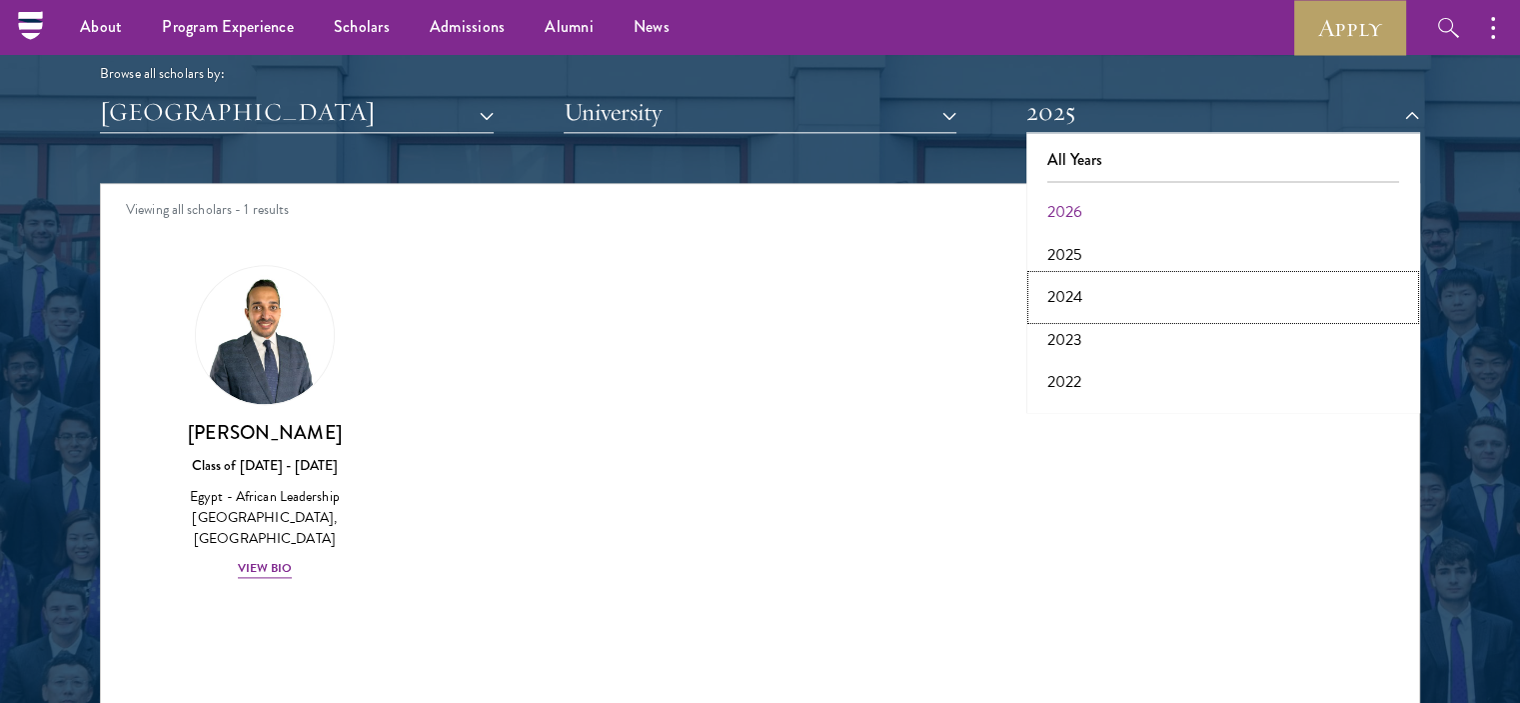
click at [1058, 284] on button "2024" at bounding box center [1223, 297] width 382 height 42
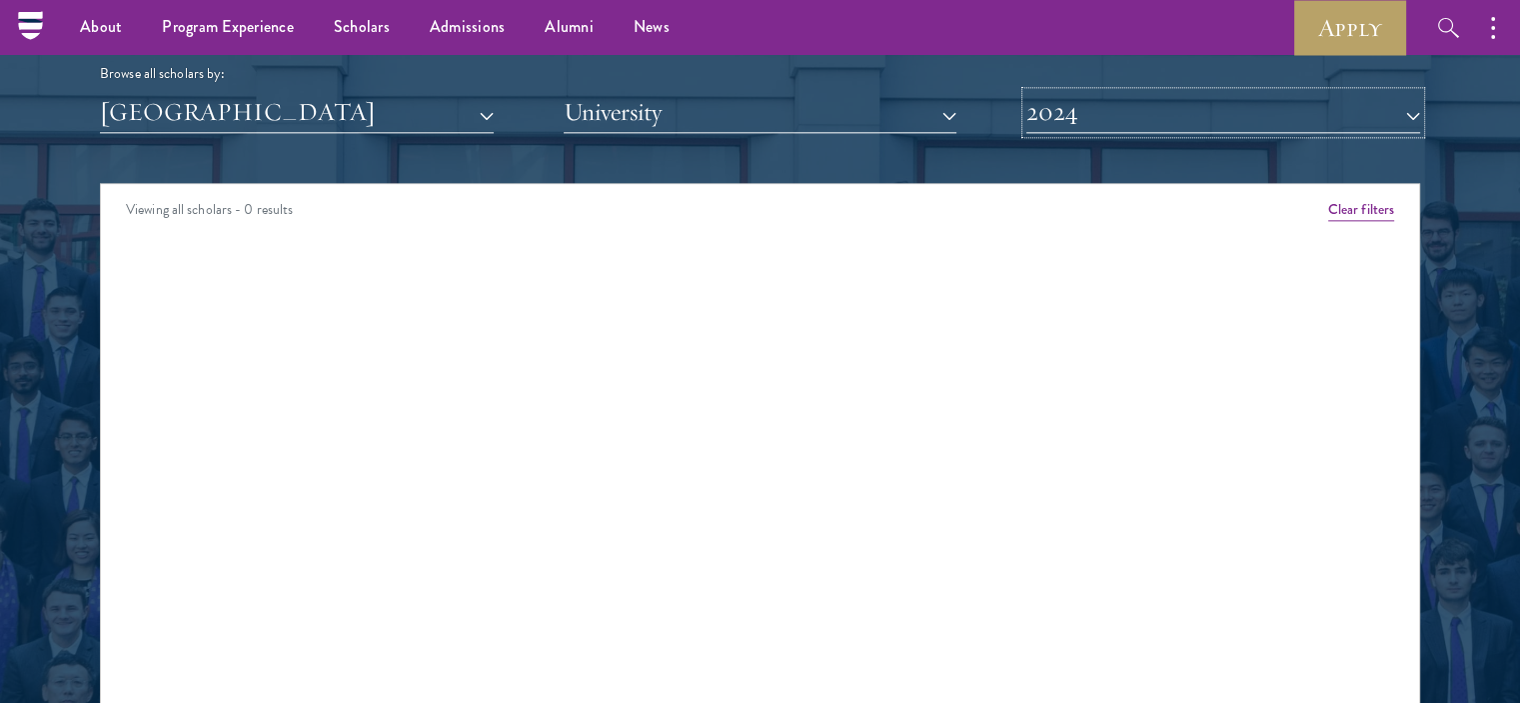
click at [1070, 123] on button "2024" at bounding box center [1223, 112] width 394 height 41
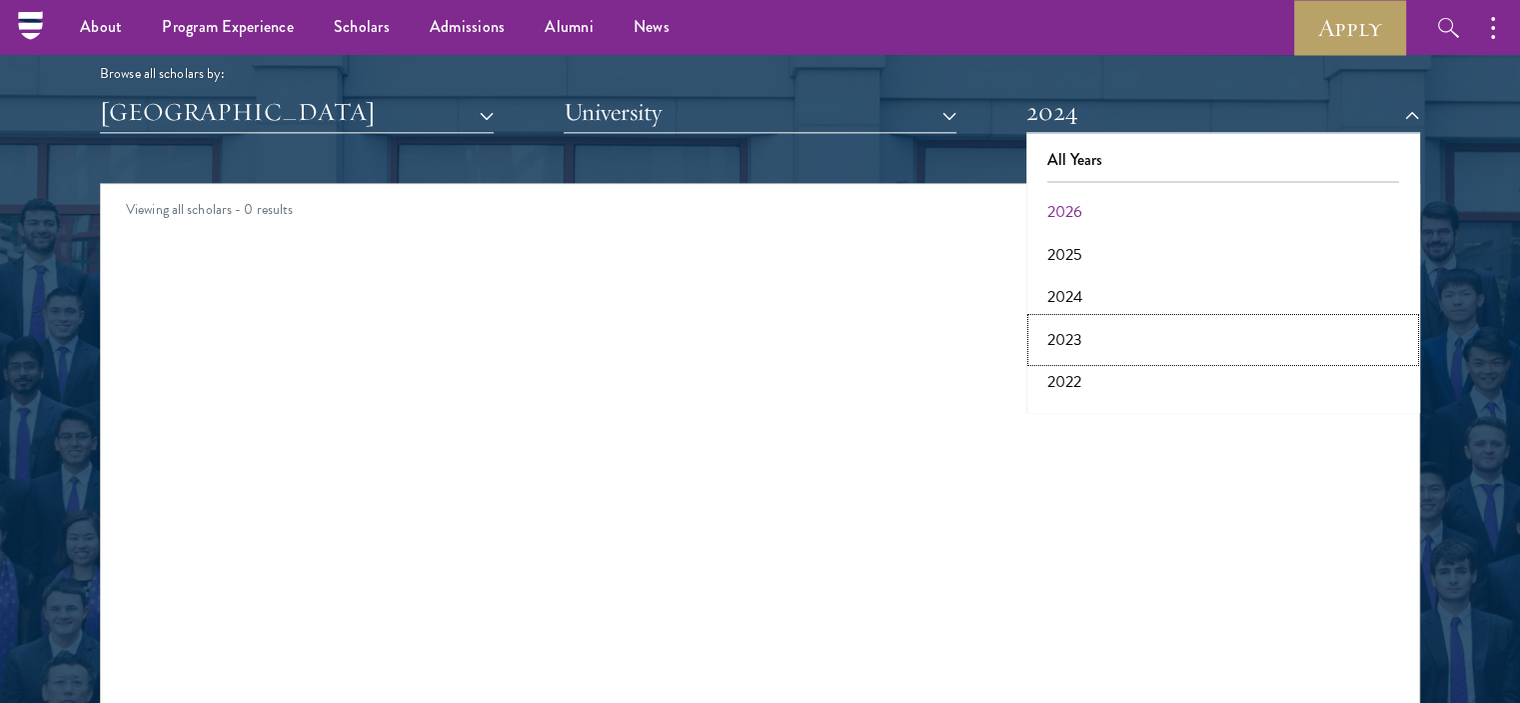
click at [1079, 323] on button "2023" at bounding box center [1223, 340] width 382 height 42
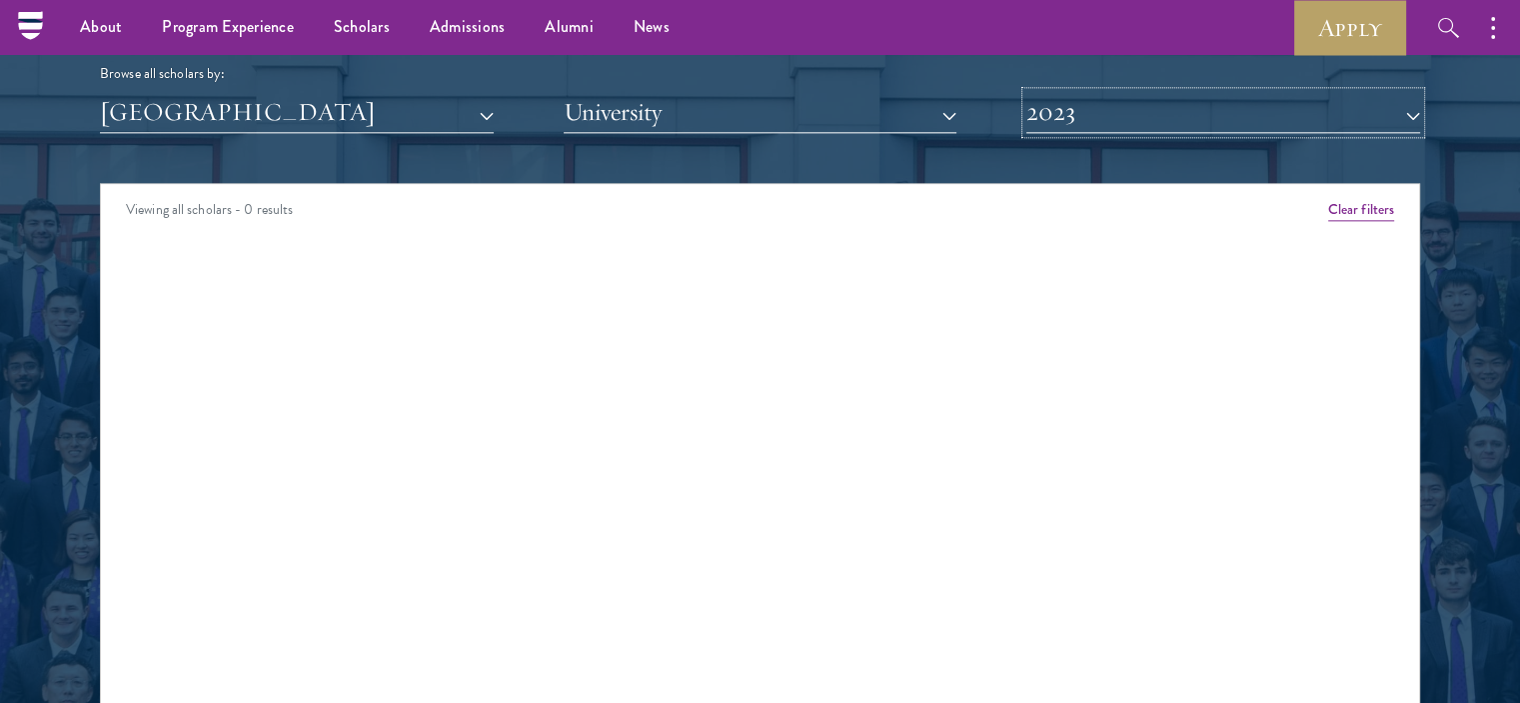
click at [1091, 105] on button "2023" at bounding box center [1223, 112] width 394 height 41
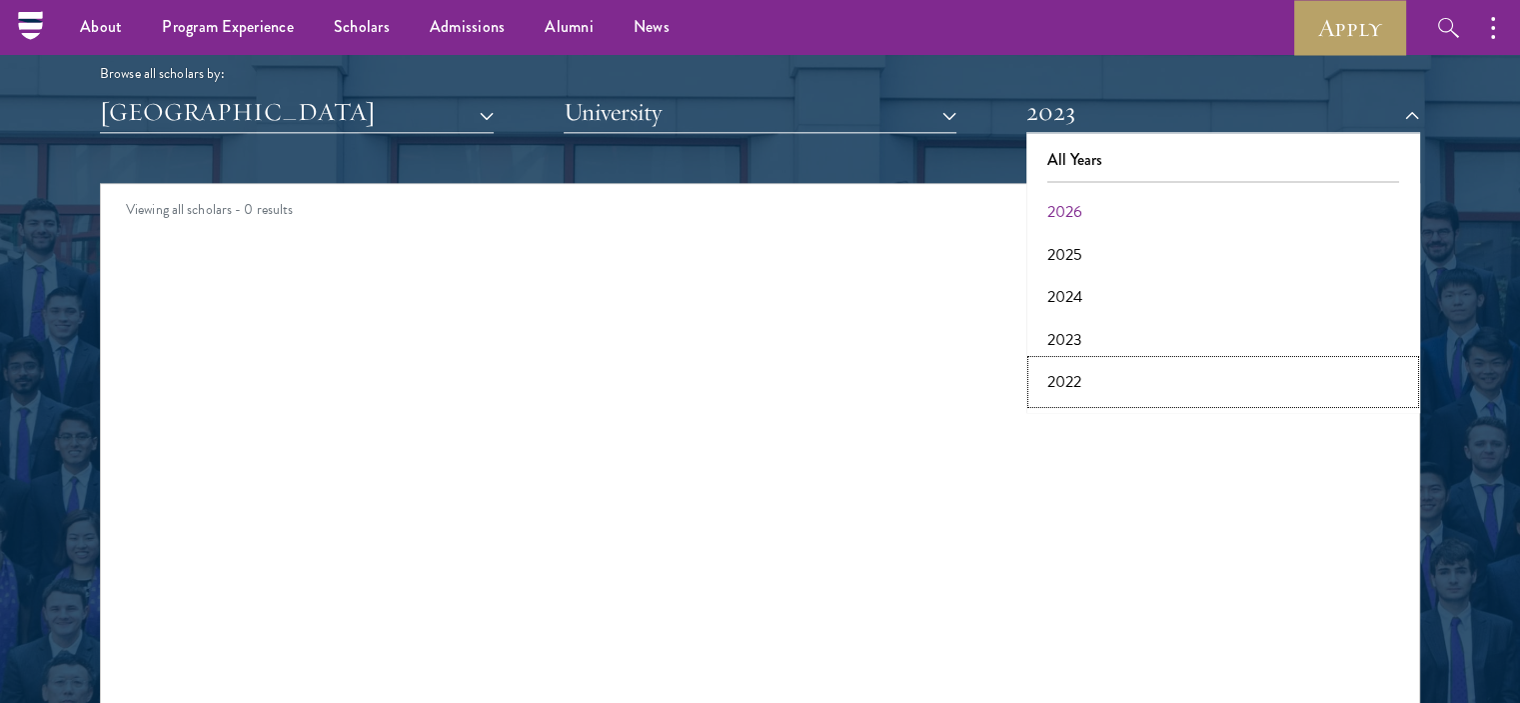
click at [1057, 374] on button "2022" at bounding box center [1223, 382] width 382 height 42
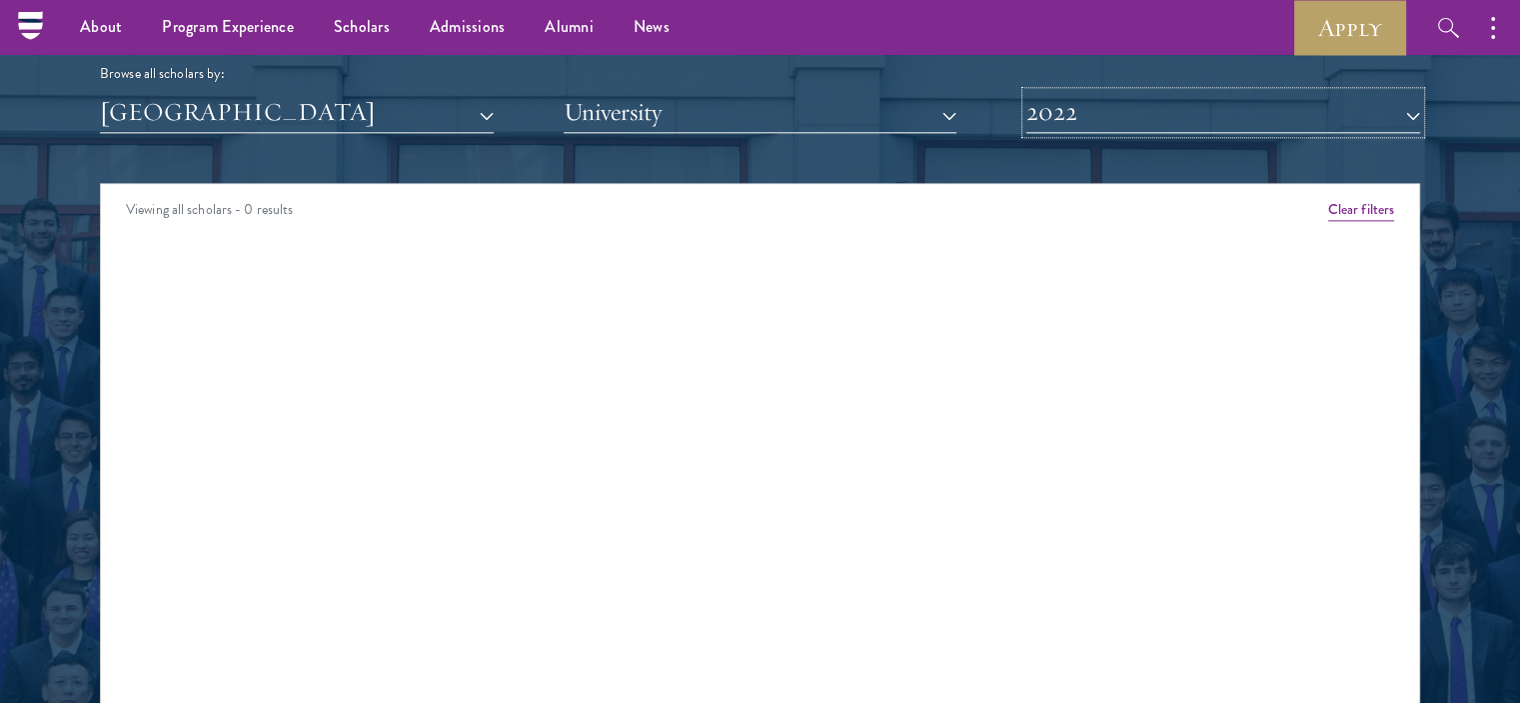
click at [1067, 117] on button "2022" at bounding box center [1223, 112] width 394 height 41
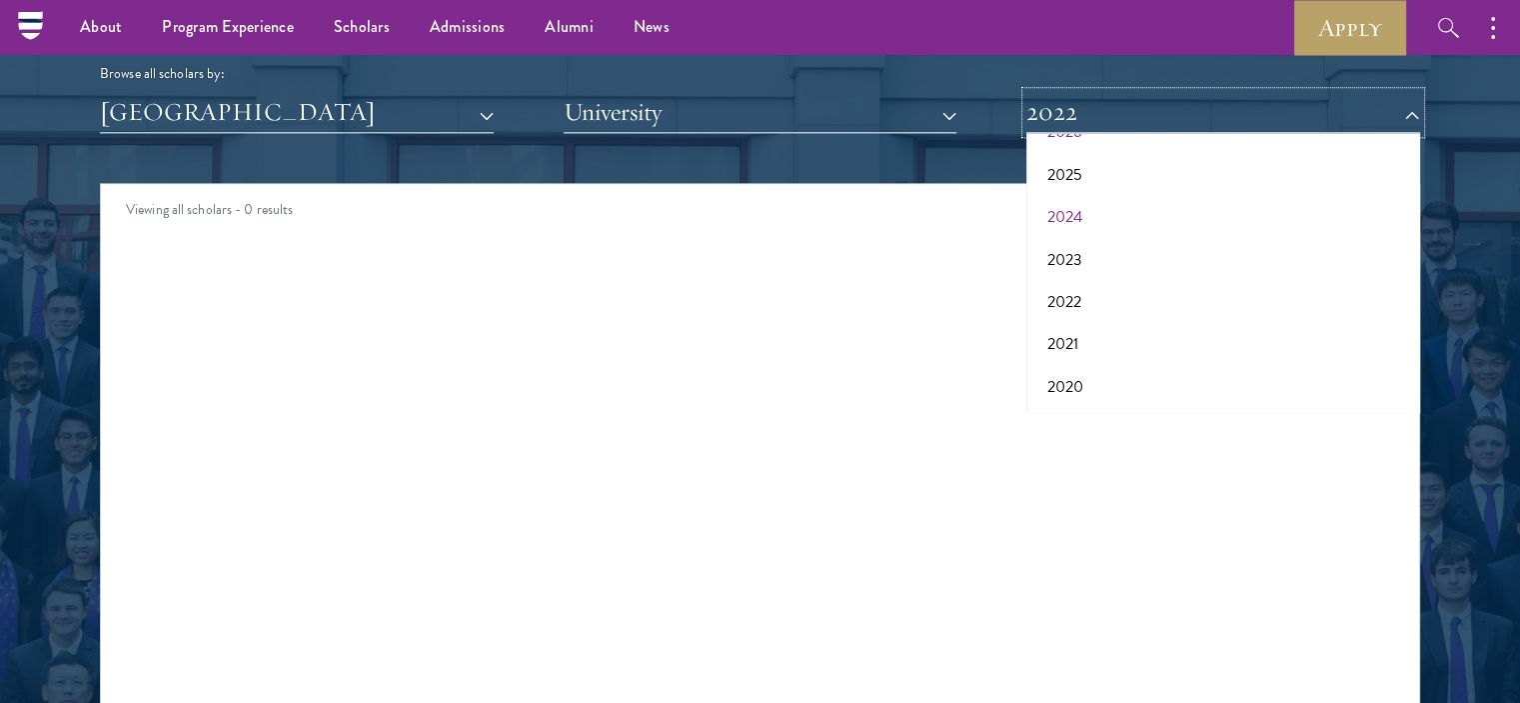
scroll to position [80, 0]
click at [1077, 337] on button "2021" at bounding box center [1223, 344] width 382 height 42
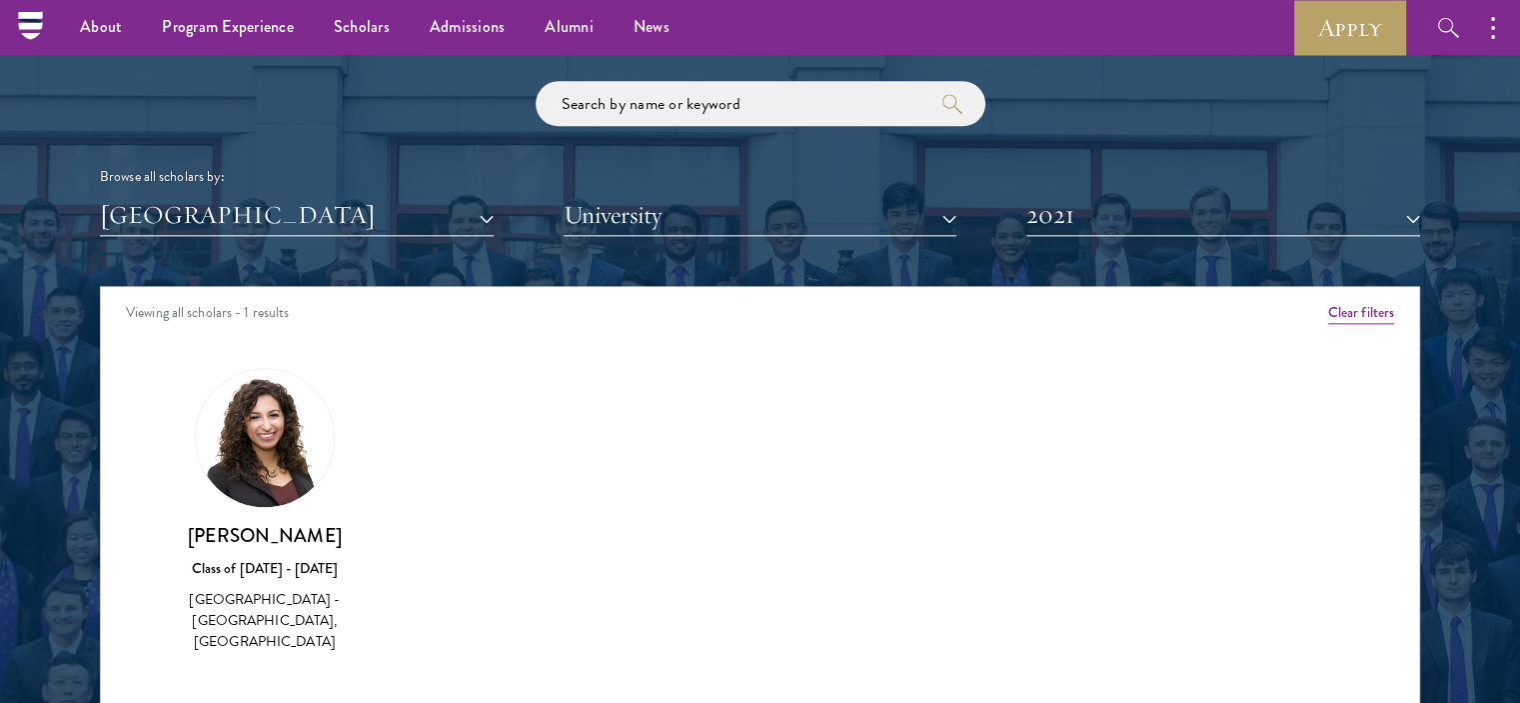
scroll to position [2346, 0]
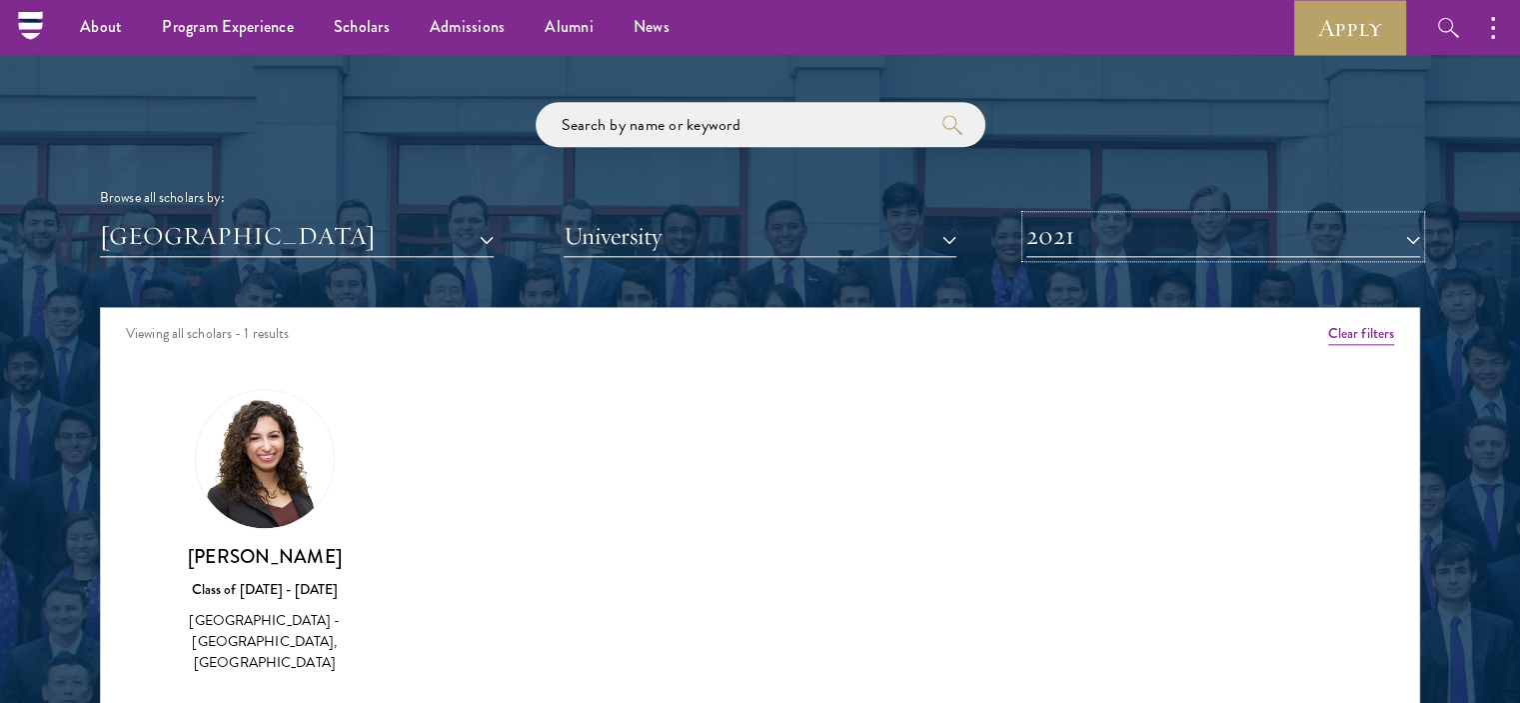
click at [1087, 246] on button "2021" at bounding box center [1223, 236] width 394 height 41
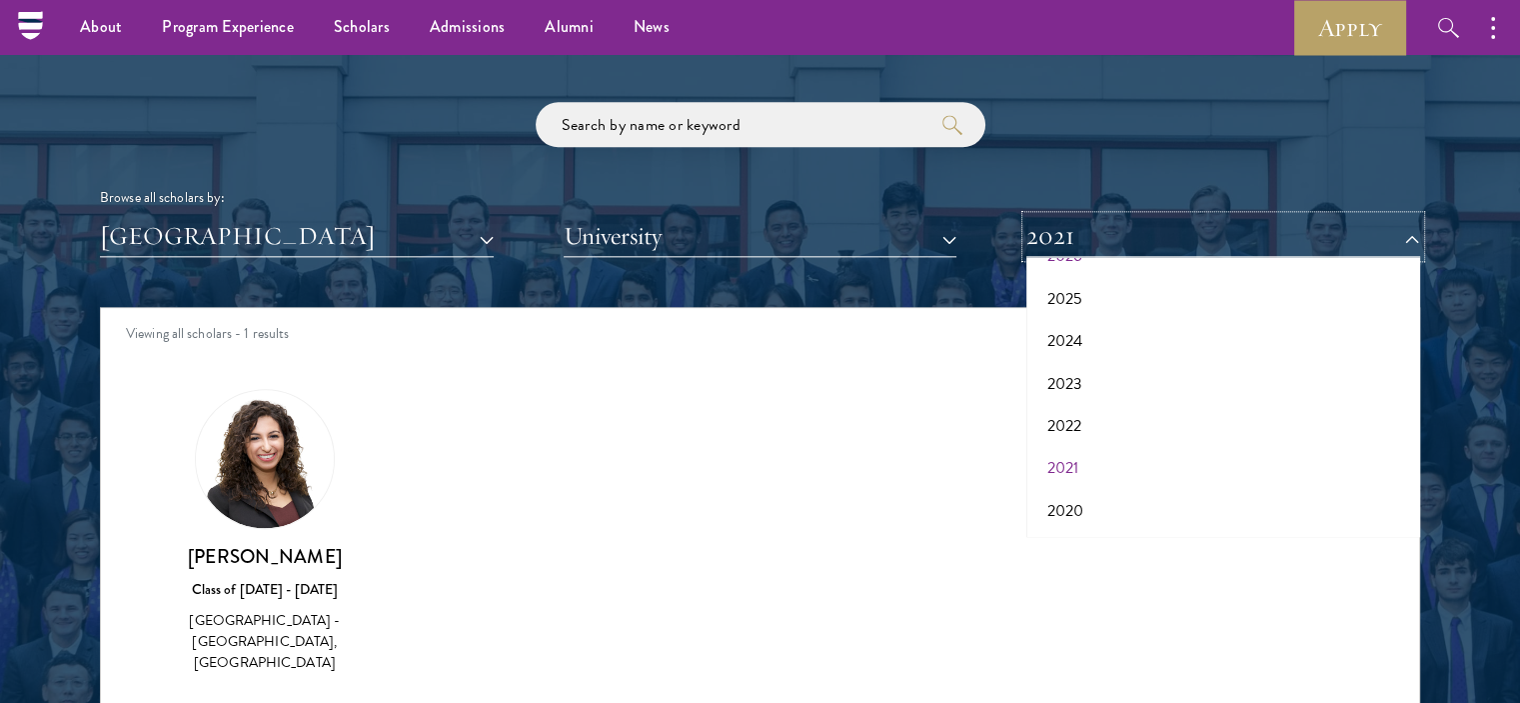
scroll to position [124, 0]
click at [1065, 463] on button "2020" at bounding box center [1223, 467] width 382 height 42
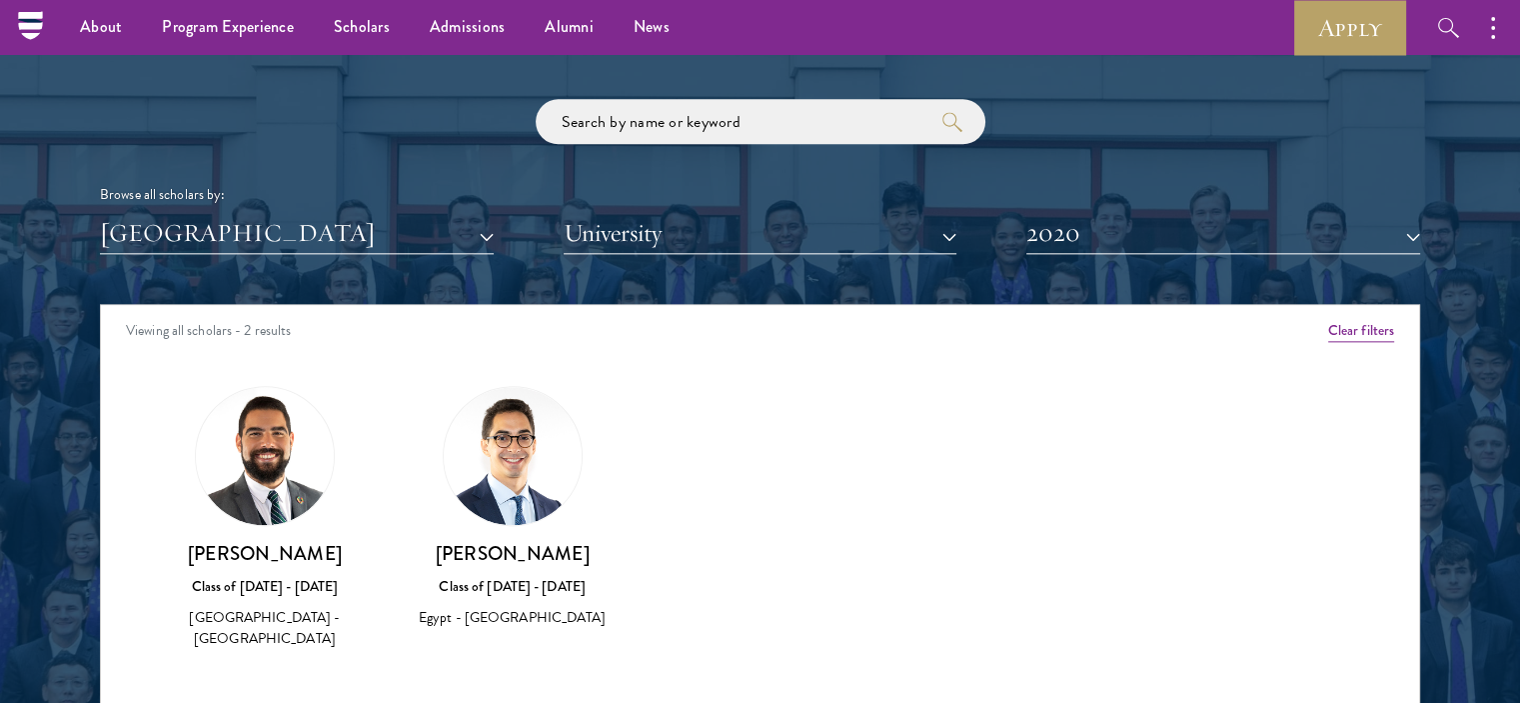
scroll to position [2343, 0]
